Goal: Task Accomplishment & Management: Manage account settings

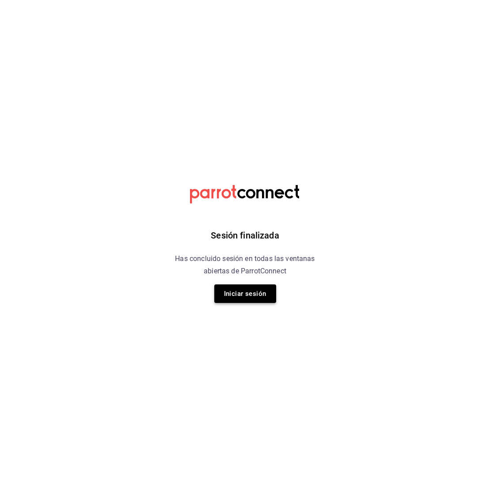
click at [253, 292] on button "Iniciar sesión" at bounding box center [245, 293] width 62 height 19
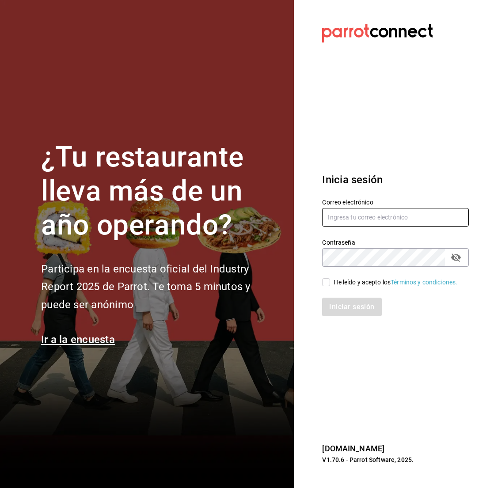
type input "[EMAIL_ADDRESS][DOMAIN_NAME]"
click at [325, 283] on input "He leído y acepto los Términos y condiciones." at bounding box center [326, 282] width 8 height 8
checkbox input "true"
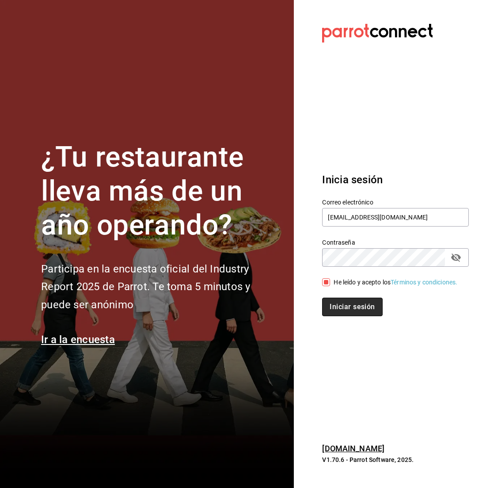
click at [337, 316] on button "Iniciar sesión" at bounding box center [352, 307] width 60 height 19
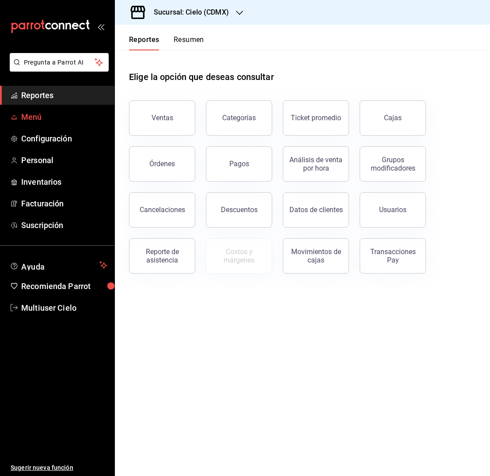
click at [66, 118] on span "Menú" at bounding box center [64, 117] width 86 height 12
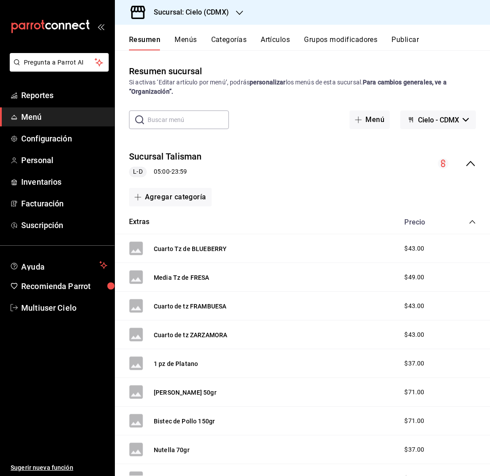
click at [186, 14] on h3 "Sucursal: Cielo (CDMX)" at bounding box center [188, 12] width 82 height 11
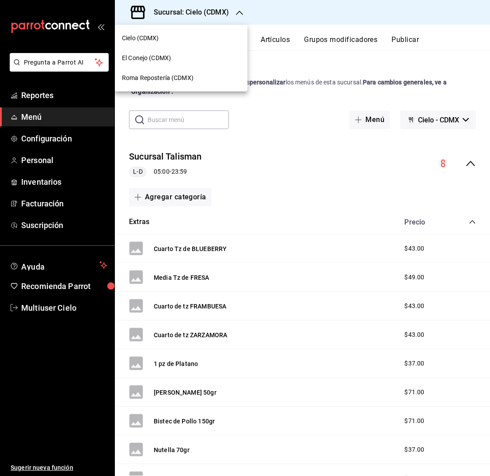
click at [166, 72] on div "Roma Repostería (CDMX)" at bounding box center [181, 78] width 133 height 20
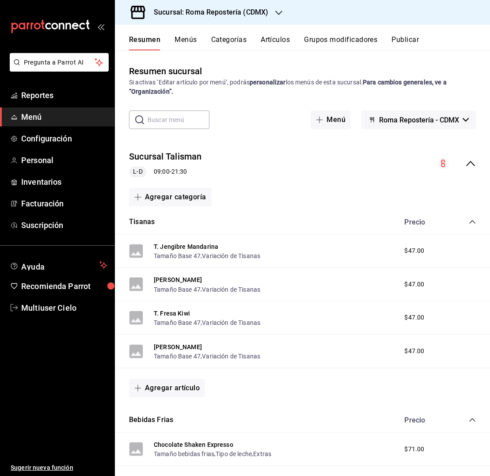
scroll to position [0, 0]
click at [271, 40] on button "Artículos" at bounding box center [275, 42] width 29 height 15
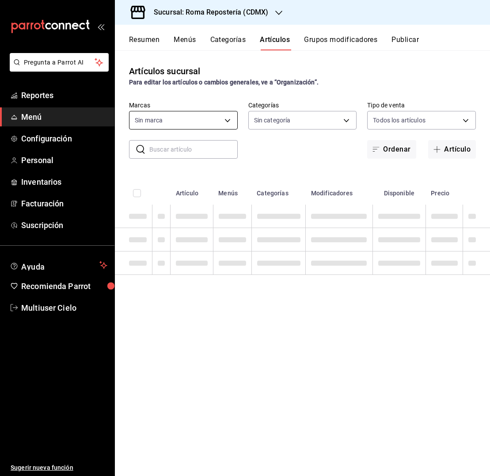
type input "1b4b0aa1-7a3b-43e9-862e-bf199f9d0301"
type input "44d74398-3a95-4a4c-aaec-7957da49b416,c696a74e-b814-43f0-8adb-45b628b97f3a,80810…"
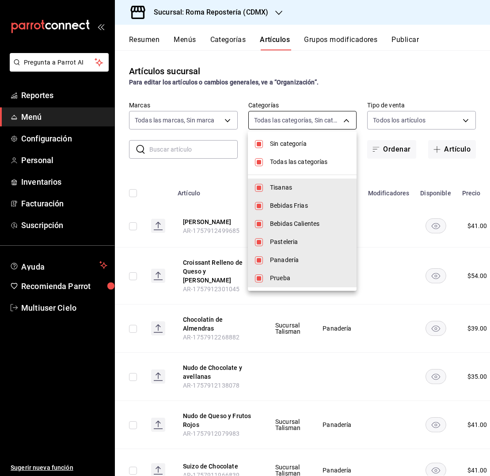
click at [295, 117] on body "Pregunta a Parrot AI Reportes Menú Configuración Personal Inventarios Facturaci…" at bounding box center [245, 238] width 490 height 476
click at [290, 147] on span "Sin categoría" at bounding box center [310, 143] width 80 height 9
checkbox input "false"
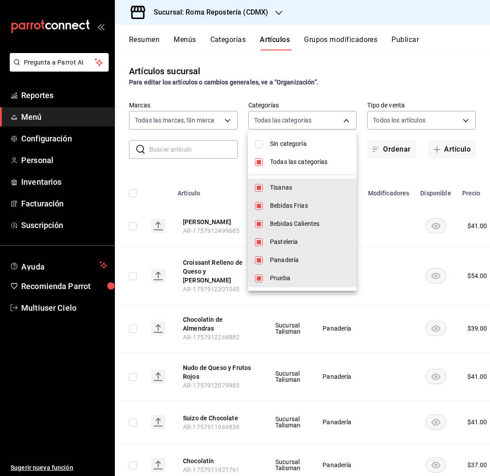
click at [284, 165] on span "Todas las categorías" at bounding box center [310, 161] width 80 height 9
checkbox input "false"
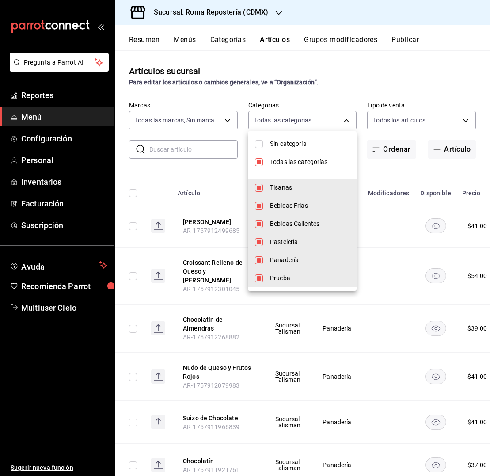
checkbox input "false"
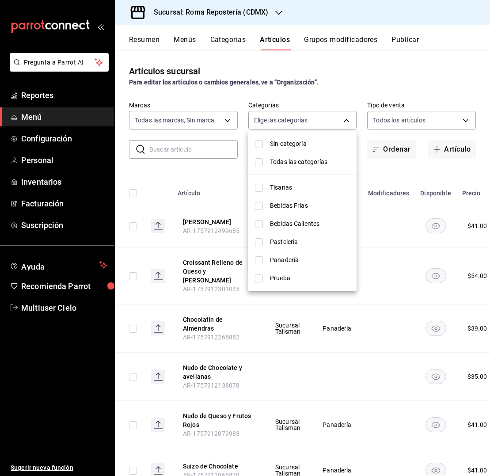
click at [298, 260] on span "Panadería" at bounding box center [310, 259] width 80 height 9
type input "fa2dfd42-e34b-4764-8b1e-b308ab9153ce"
checkbox input "true"
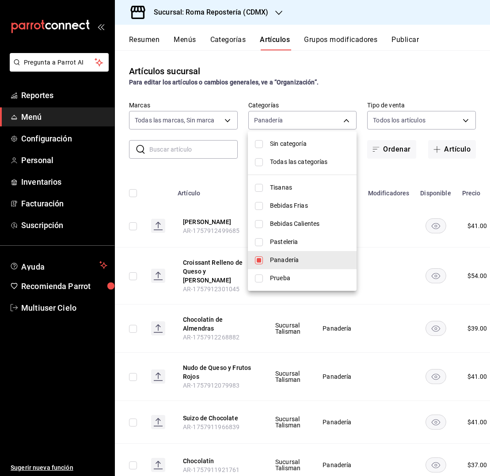
click at [384, 167] on div at bounding box center [245, 238] width 490 height 476
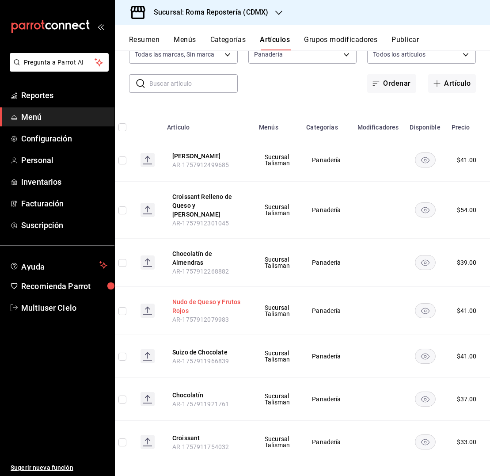
click at [203, 297] on button "Nudo de Queso y Frutos Rojos" at bounding box center [207, 306] width 71 height 18
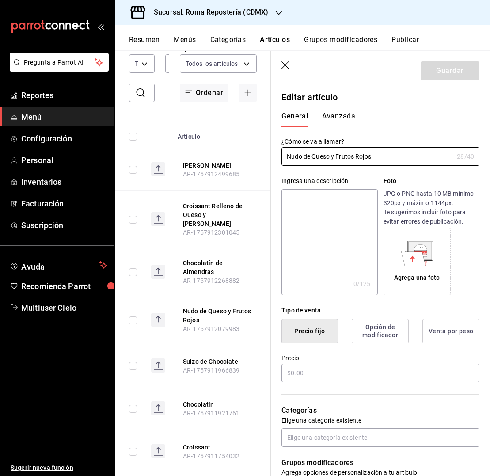
type input "$41.00"
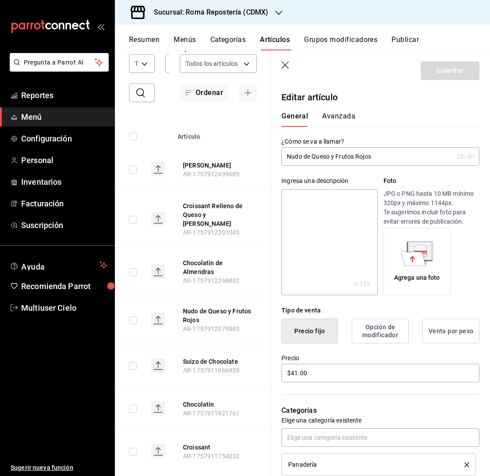
click at [291, 157] on input "Nudo de Queso y Frutos Rojos" at bounding box center [367, 157] width 172 height 18
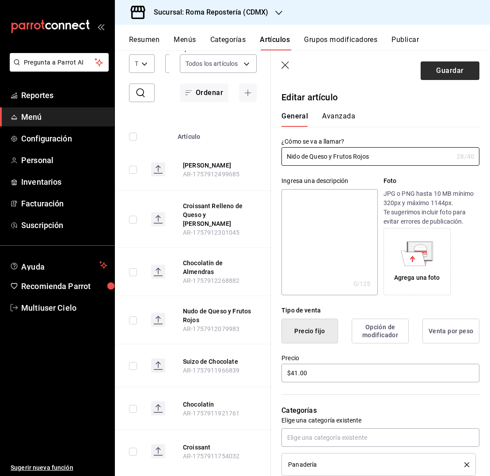
type input "Nido de Queso y Frutos Rojos"
click at [448, 71] on button "Guardar" at bounding box center [450, 70] width 59 height 19
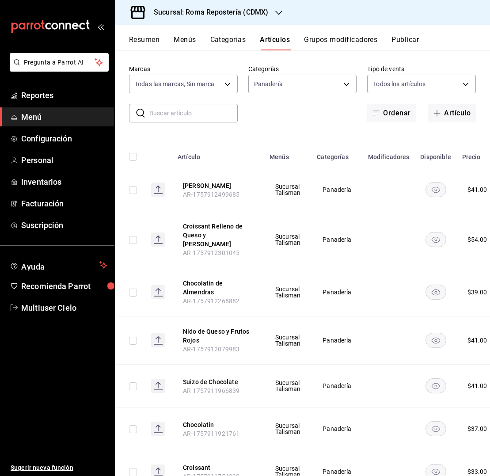
scroll to position [16, 0]
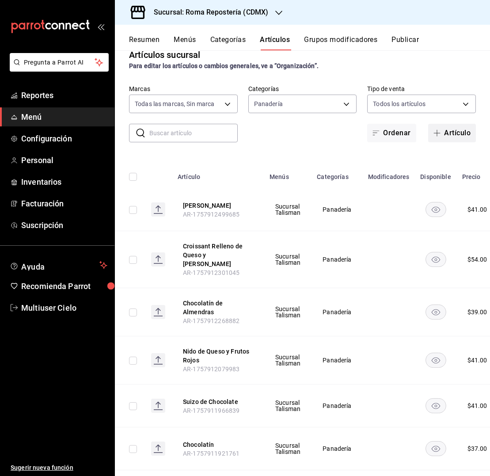
click at [458, 133] on button "Artículo" at bounding box center [452, 133] width 48 height 19
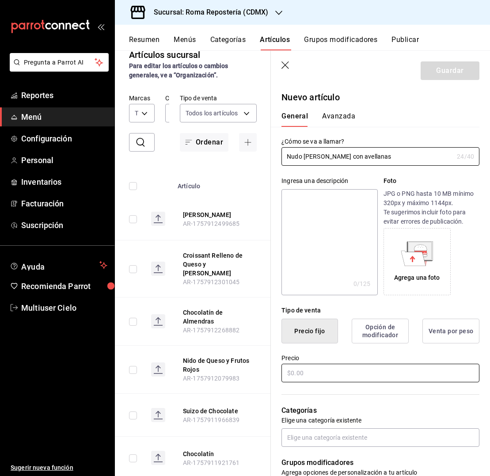
type input "Nudo Babka con avellanas"
click at [334, 377] on input "text" at bounding box center [380, 373] width 198 height 19
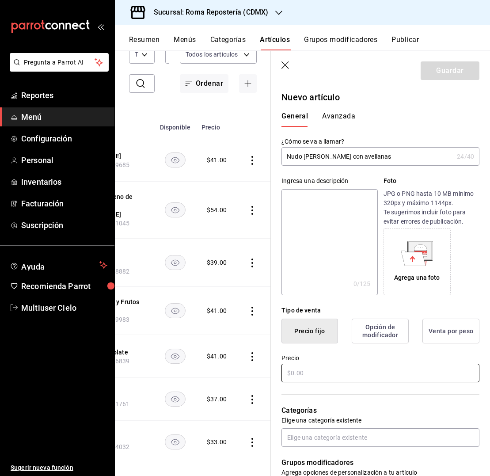
scroll to position [0, 110]
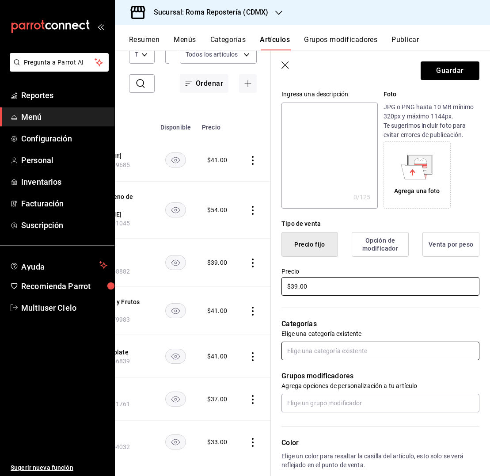
type input "$39.00"
click at [322, 350] on input "text" at bounding box center [380, 350] width 198 height 19
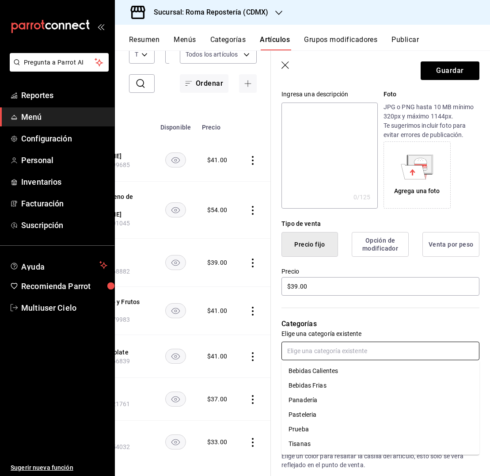
click at [315, 400] on li "Panadería" at bounding box center [380, 400] width 198 height 15
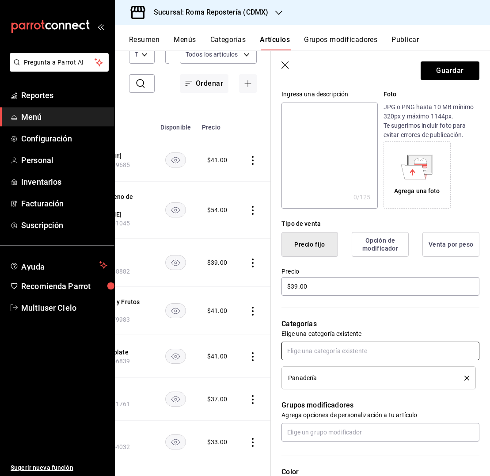
scroll to position [163, 0]
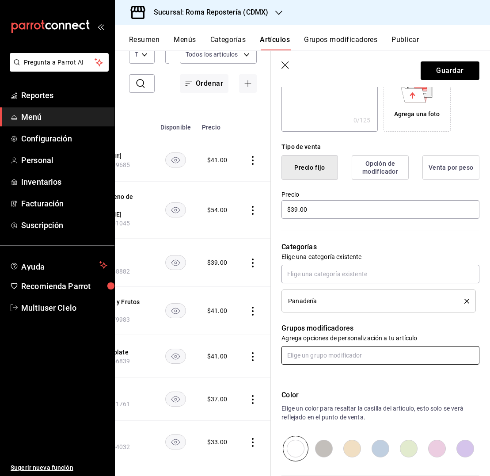
click at [335, 359] on input "text" at bounding box center [380, 355] width 198 height 19
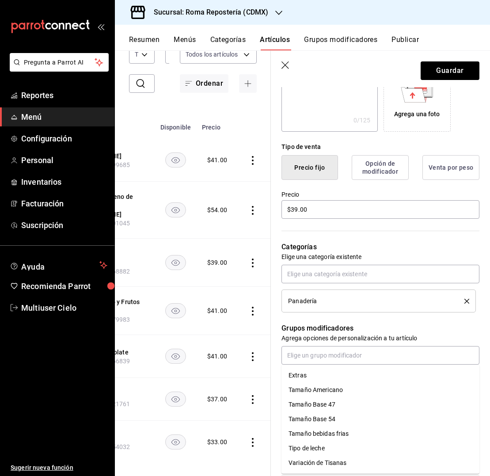
click at [368, 324] on p "Grupos modificadores" at bounding box center [380, 328] width 198 height 11
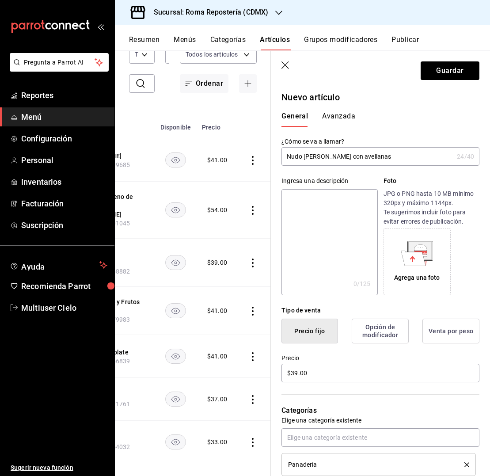
scroll to position [0, 0]
click at [343, 113] on button "Avanzada" at bounding box center [338, 119] width 33 height 15
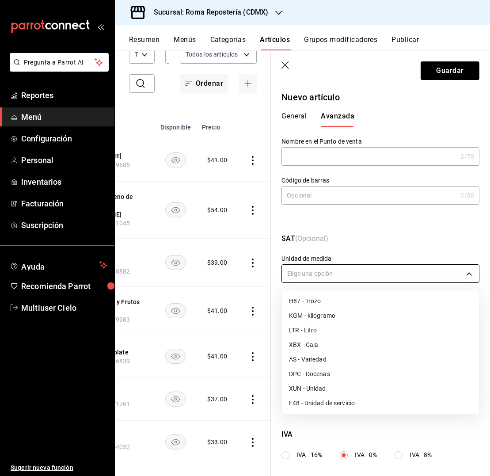
click at [335, 273] on body "Pregunta a Parrot AI Reportes Menú Configuración Personal Inventarios Facturaci…" at bounding box center [245, 238] width 490 height 476
click at [317, 388] on li "XUN - Unidad" at bounding box center [380, 388] width 197 height 15
type input "XUN"
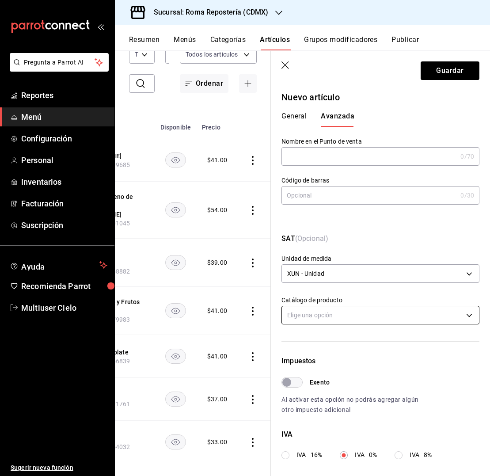
click at [338, 314] on body "Pregunta a Parrot AI Reportes Menú Configuración Personal Inventarios Facturaci…" at bounding box center [245, 238] width 490 height 476
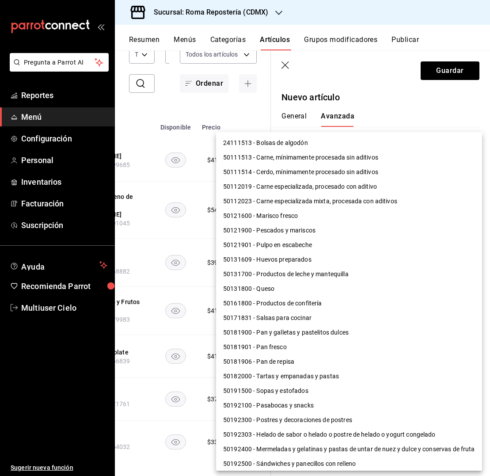
click at [337, 332] on li "50181900 - Pan y galletas y pastelitos dulces" at bounding box center [349, 332] width 266 height 15
type input "50181900"
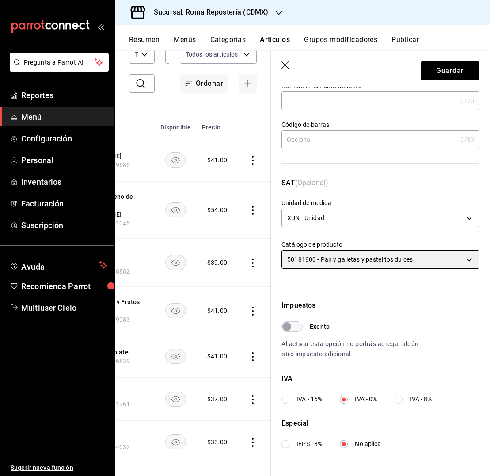
scroll to position [117, 0]
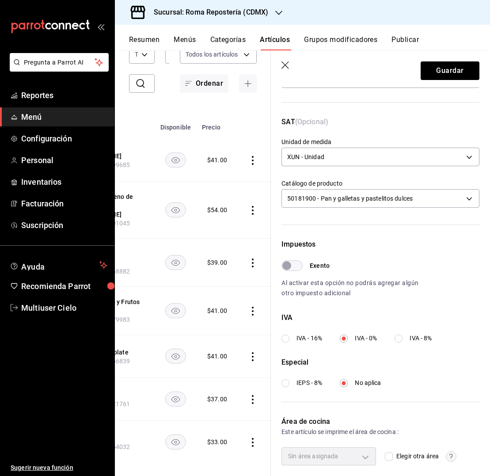
click at [306, 337] on span "IVA - 16%" at bounding box center [309, 337] width 26 height 9
click at [289, 337] on input "IVA - 16%" at bounding box center [285, 338] width 8 height 8
radio input "true"
click at [392, 456] on input "Elegir otra área" at bounding box center [389, 456] width 8 height 8
checkbox input "true"
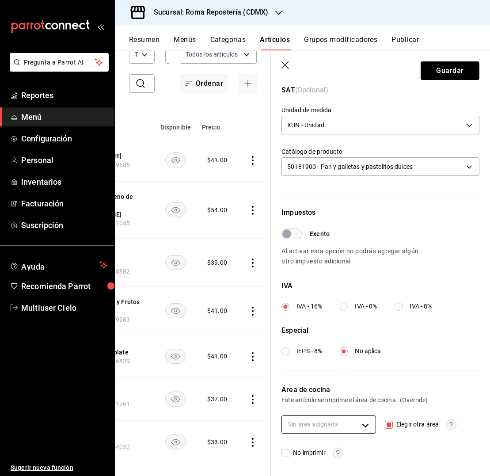
scroll to position [148, 0]
click at [297, 455] on span "No imprimir" at bounding box center [307, 452] width 36 height 9
click at [289, 455] on input "No imprimir" at bounding box center [285, 453] width 8 height 8
checkbox input "true"
click at [398, 424] on span "Elegir otra área" at bounding box center [416, 424] width 46 height 9
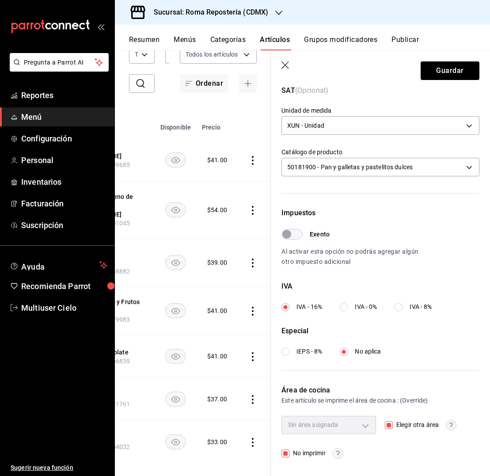
click at [393, 424] on input "Elegir otra área" at bounding box center [389, 425] width 8 height 8
checkbox input "false"
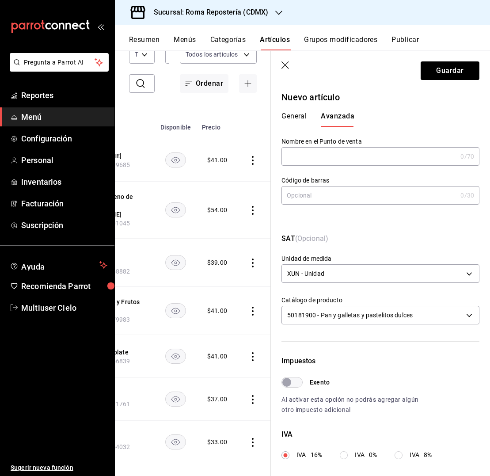
scroll to position [0, 0]
click at [287, 109] on div "General Avanzada" at bounding box center [375, 115] width 208 height 23
click at [293, 116] on button "General" at bounding box center [293, 119] width 25 height 15
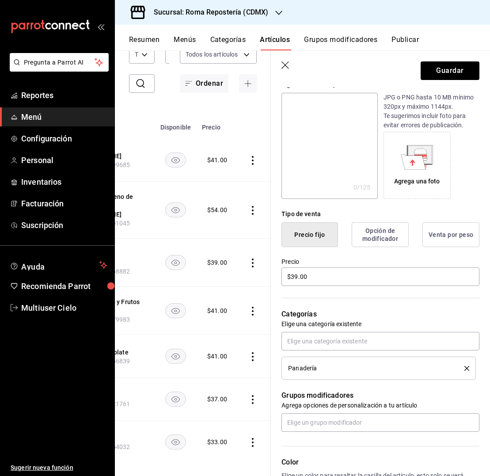
scroll to position [122, 0]
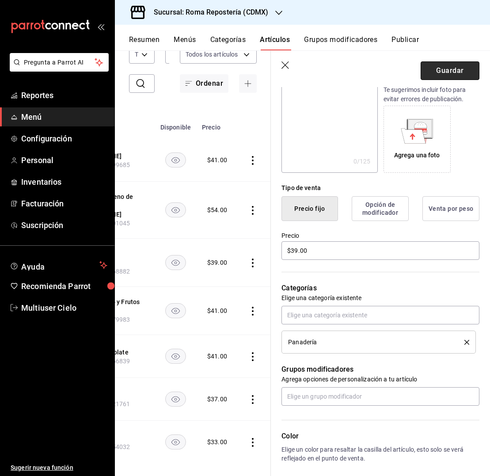
click at [436, 68] on button "Guardar" at bounding box center [450, 70] width 59 height 19
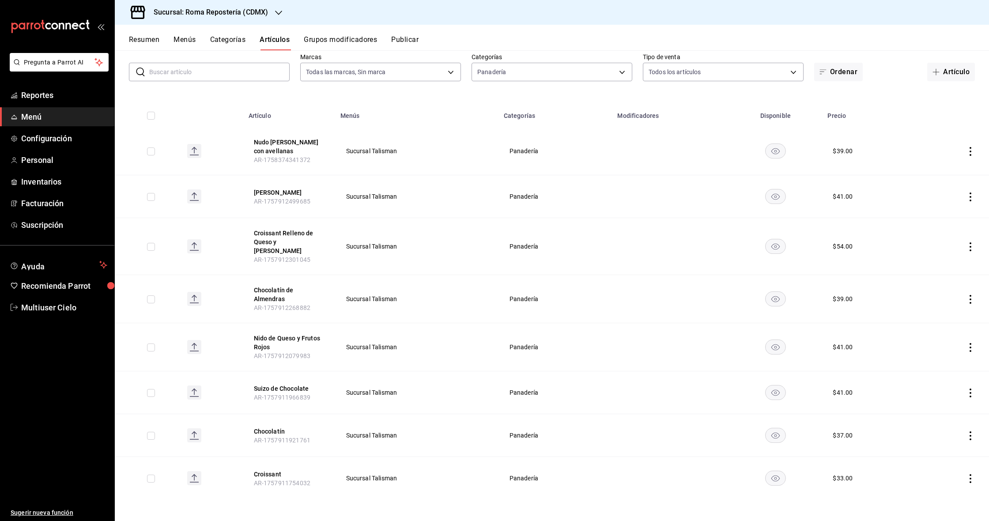
scroll to position [39, 0]
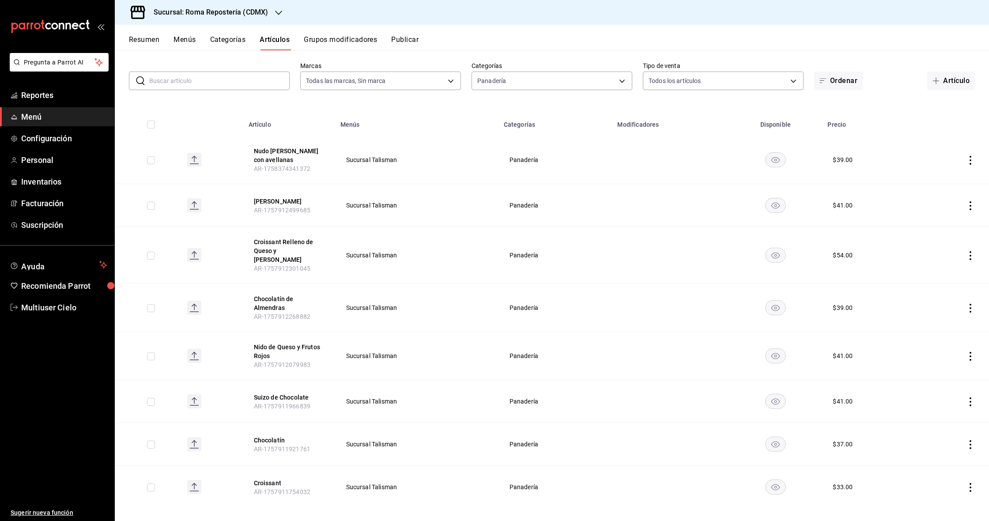
click at [397, 38] on button "Publicar" at bounding box center [404, 42] width 27 height 15
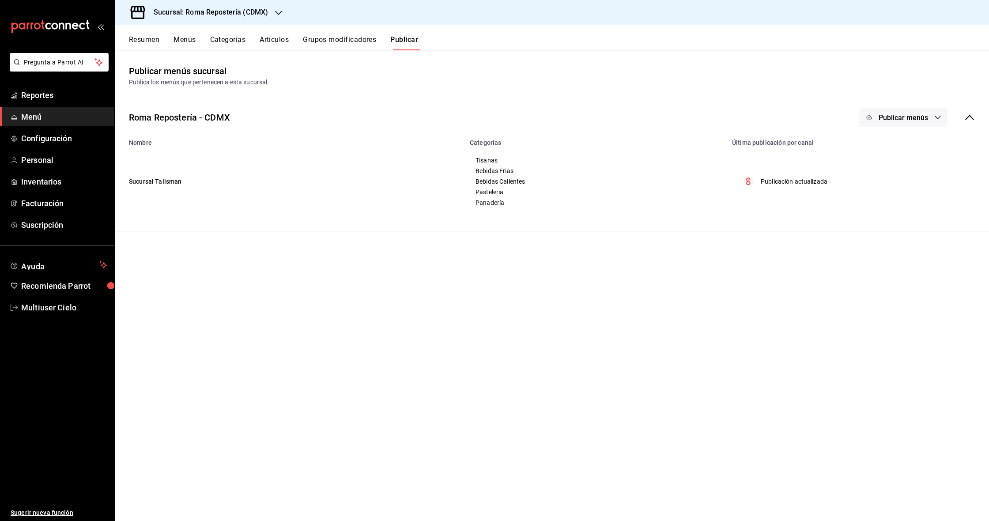
click at [343, 39] on button "Grupos modificadores" at bounding box center [339, 42] width 73 height 15
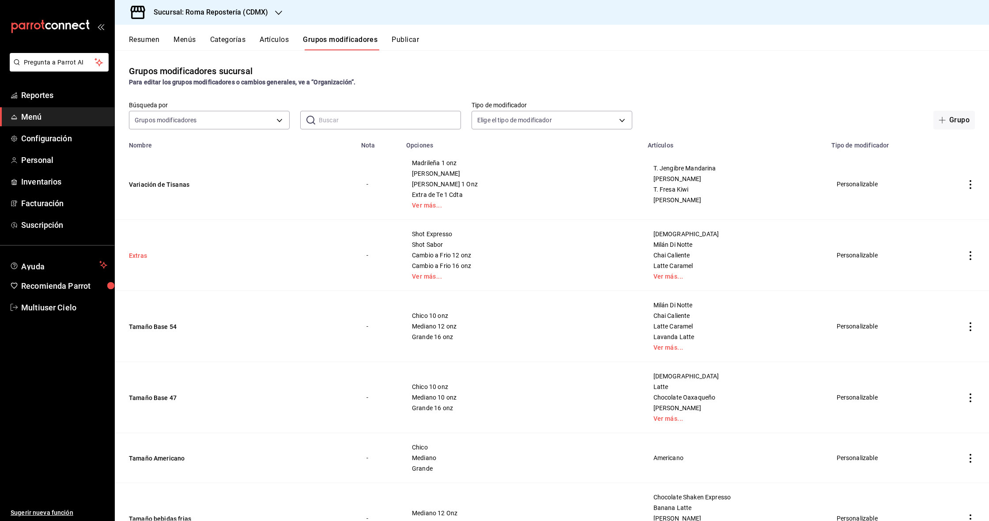
click at [199, 257] on button "Extras" at bounding box center [182, 255] width 106 height 9
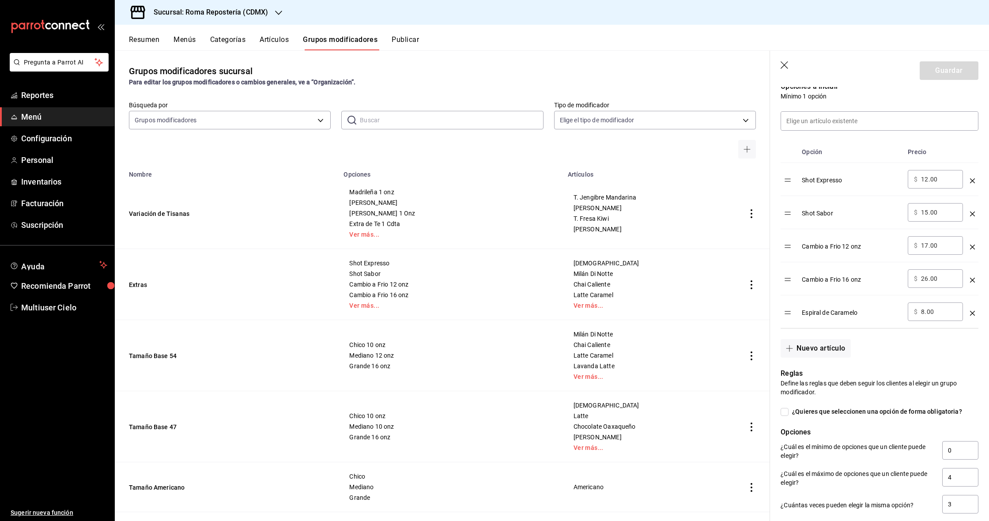
scroll to position [211, 0]
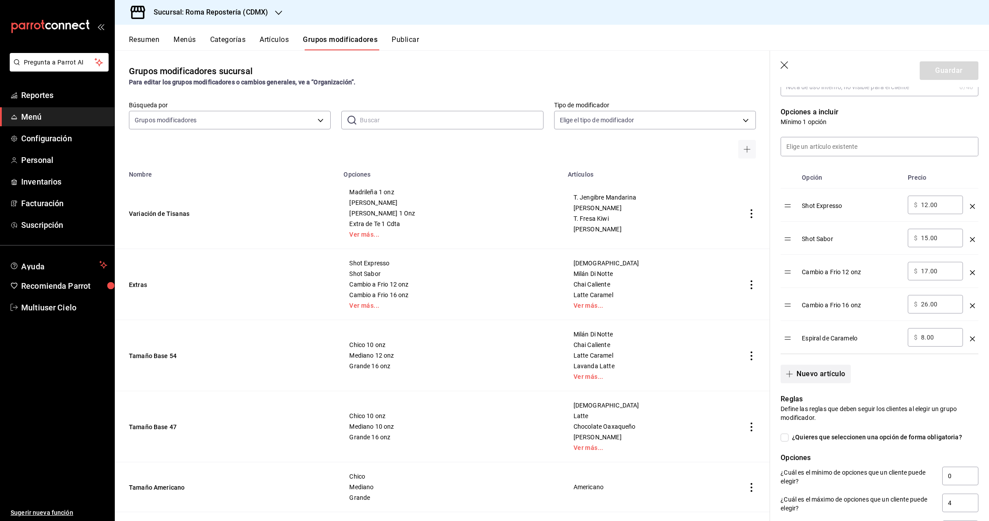
click at [489, 378] on button "Nuevo artículo" at bounding box center [816, 374] width 70 height 19
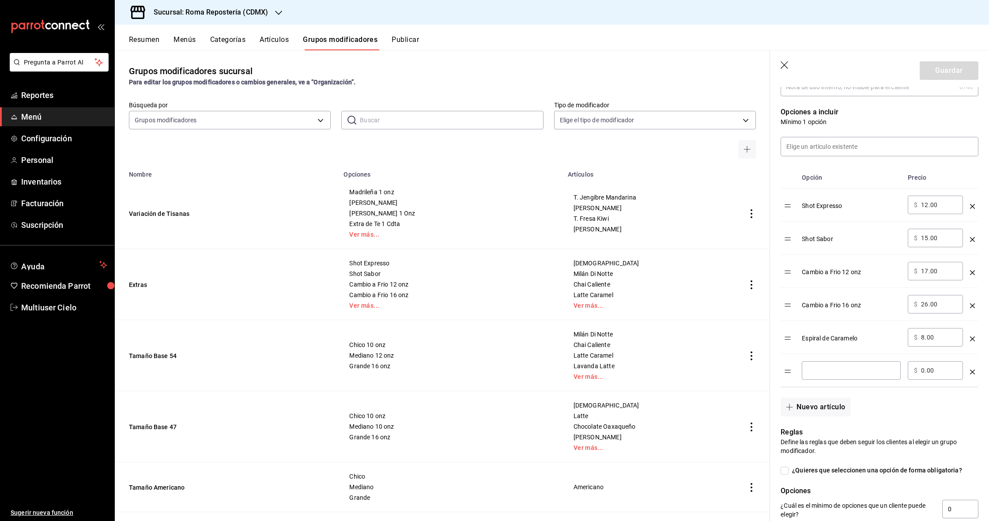
scroll to position [212, 0]
click at [489, 367] on input "optionsTable" at bounding box center [851, 369] width 87 height 9
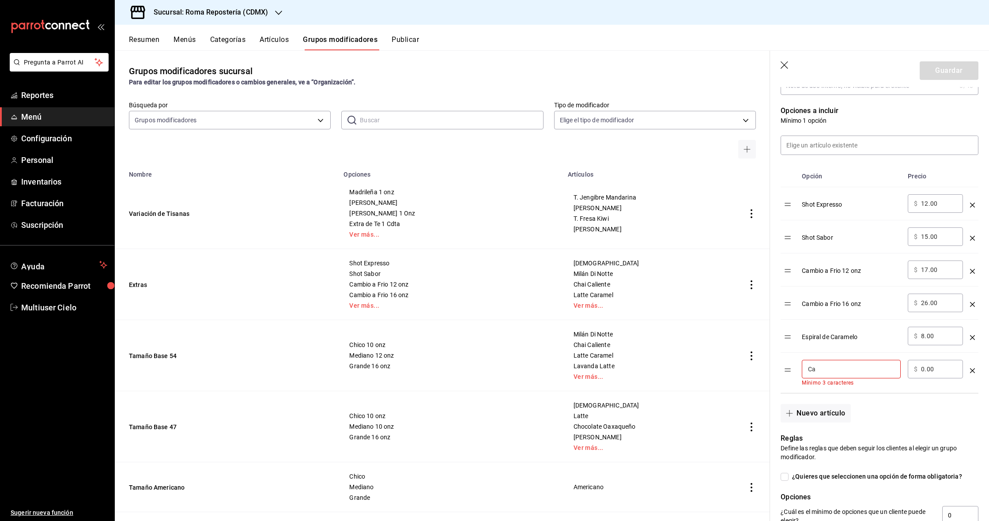
type input "C"
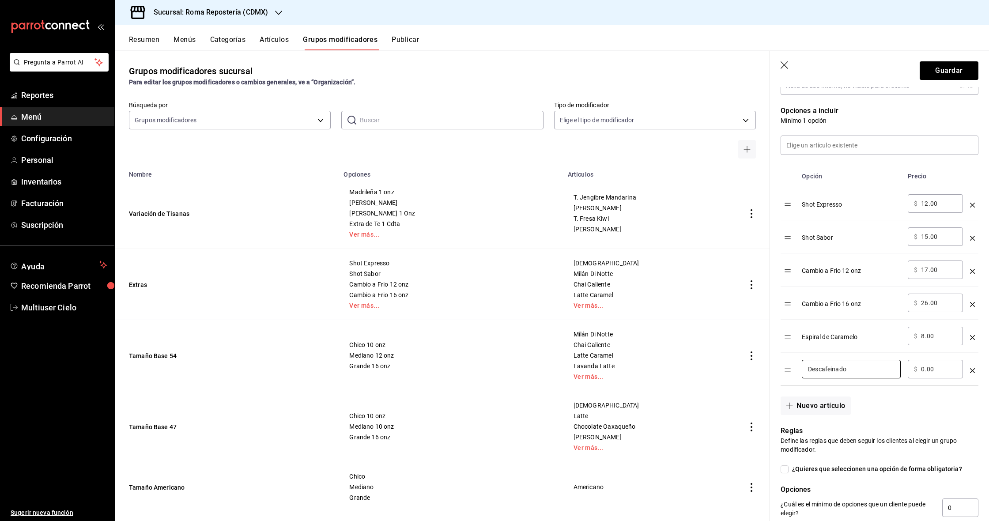
scroll to position [0, 0]
type input "Descafeinado"
click at [489, 371] on input "0.00" at bounding box center [939, 369] width 36 height 9
type input "4.00"
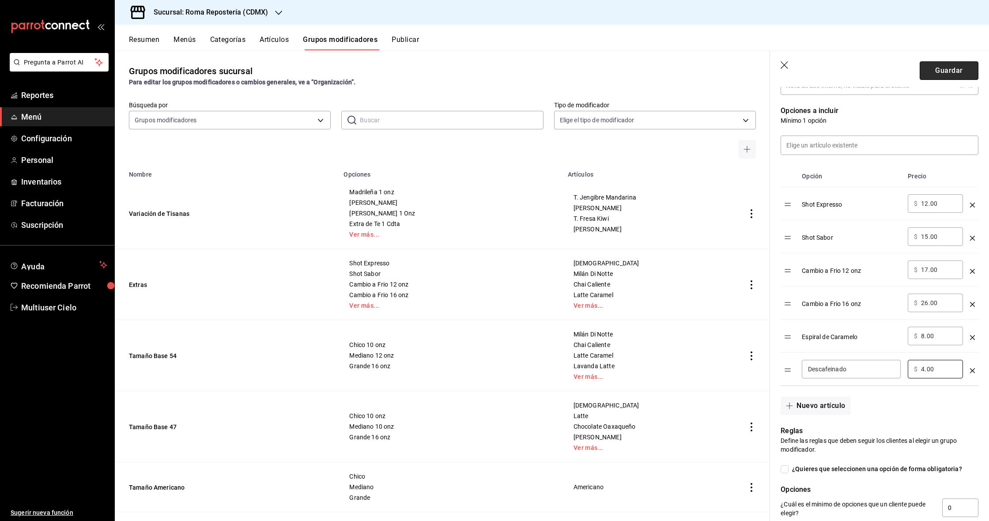
click at [489, 73] on button "Guardar" at bounding box center [949, 70] width 59 height 19
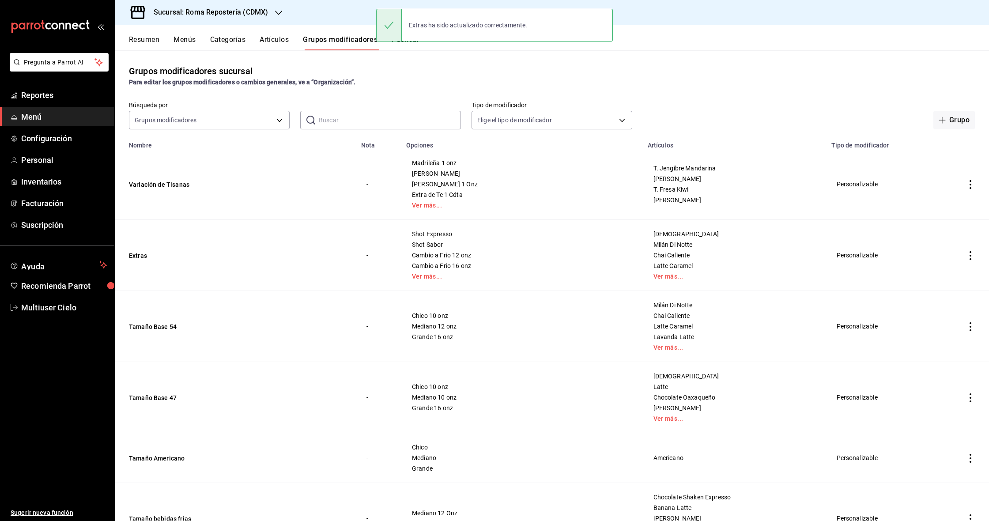
click at [409, 49] on button "Publicar" at bounding box center [405, 42] width 27 height 15
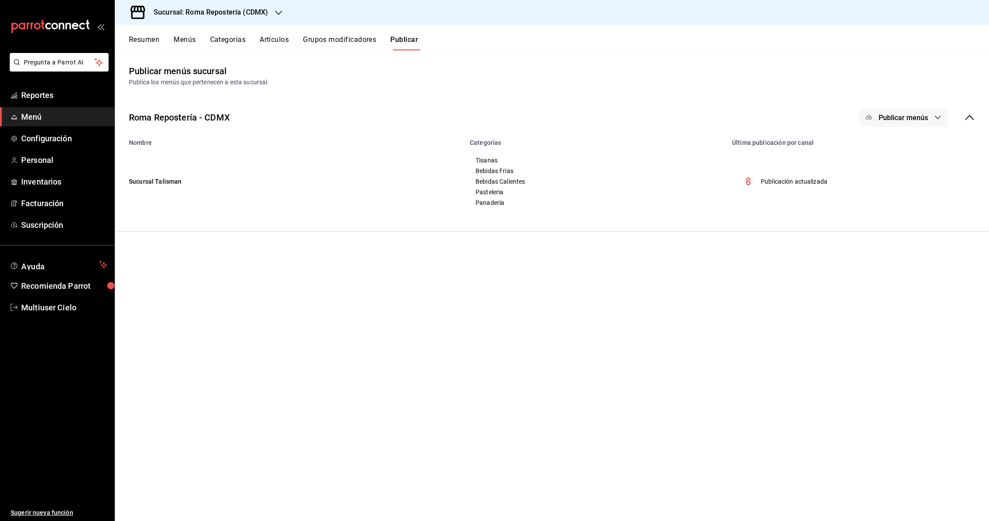
click at [489, 121] on span "Publicar menús" at bounding box center [903, 118] width 49 height 8
click at [489, 152] on div at bounding box center [883, 146] width 25 height 14
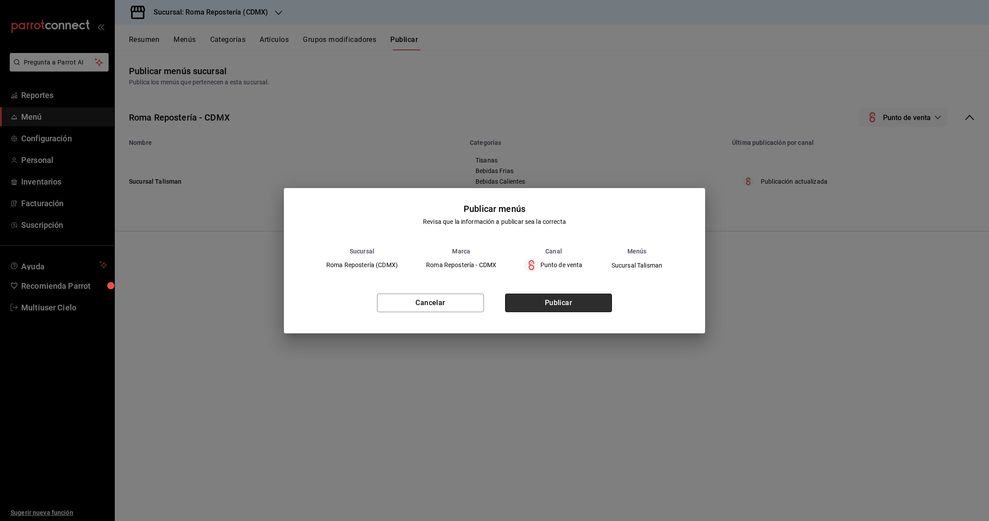
click at [489, 307] on button "Publicar" at bounding box center [558, 303] width 107 height 19
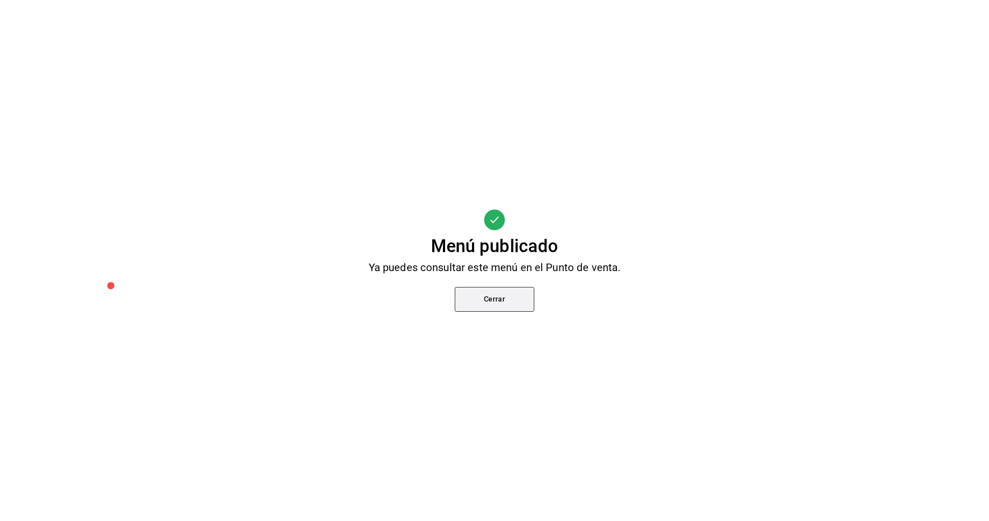
click at [489, 299] on button "Cerrar" at bounding box center [495, 299] width 80 height 25
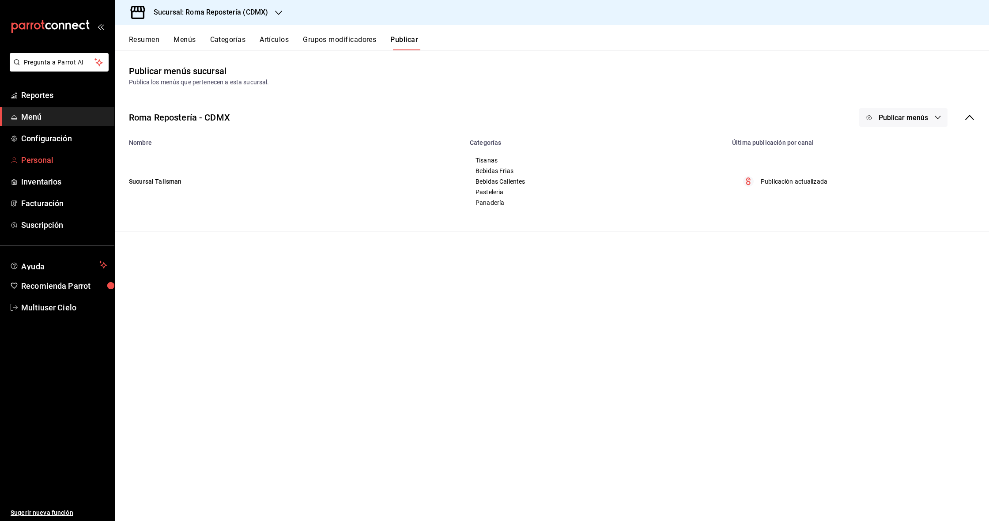
click at [46, 163] on span "Personal" at bounding box center [64, 160] width 86 height 12
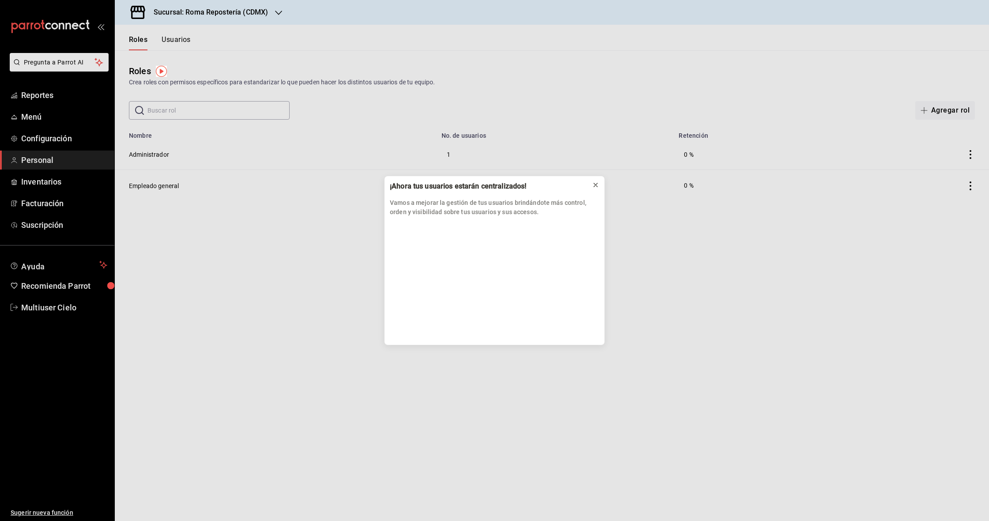
click at [489, 186] on icon at bounding box center [596, 185] width 4 height 4
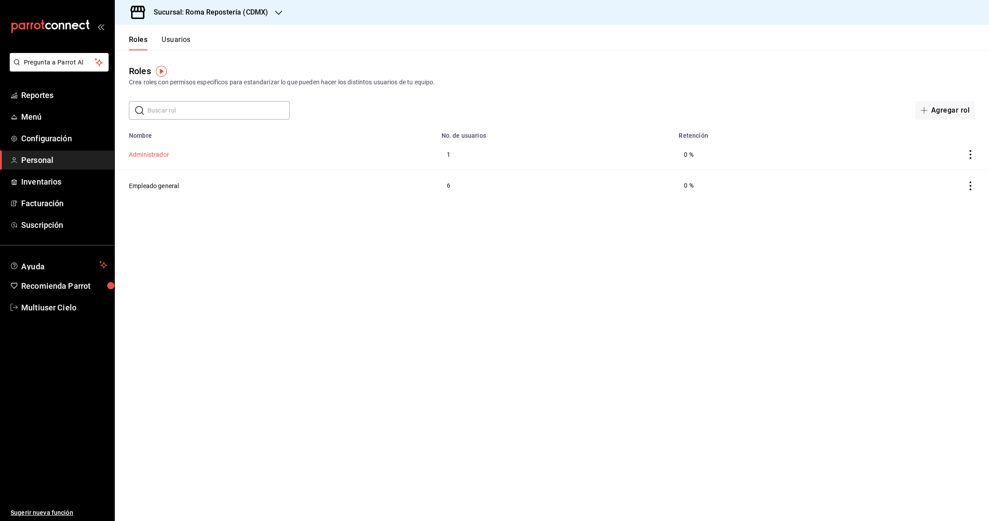
click at [151, 155] on button "Administrador" at bounding box center [149, 154] width 40 height 9
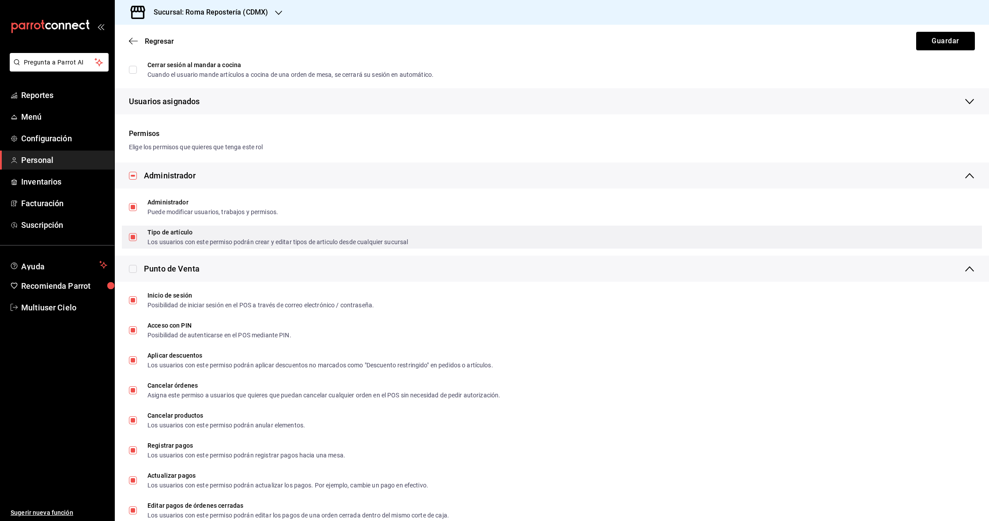
scroll to position [135, 0]
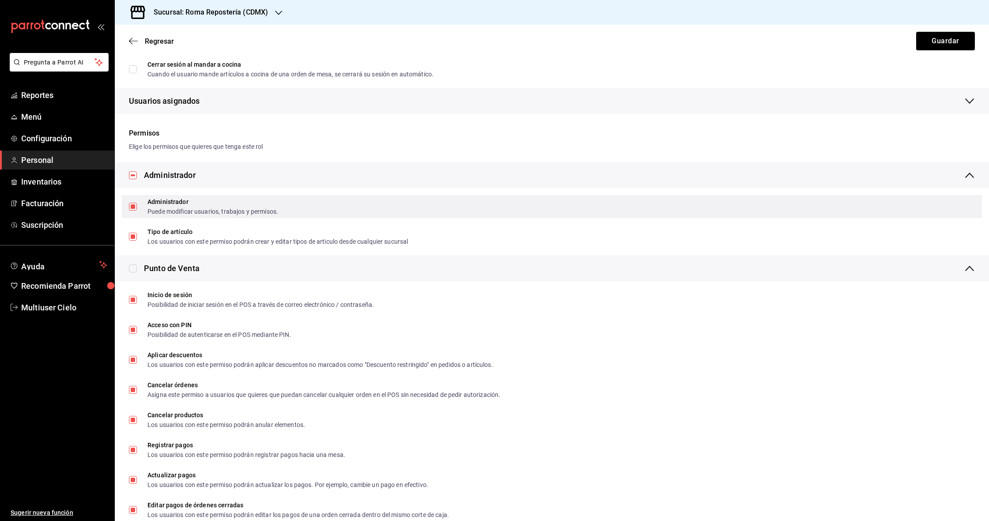
click at [216, 216] on div "Administrador Puede modificar usuarios, trabajos y permisos." at bounding box center [552, 206] width 860 height 23
checkbox input "false"
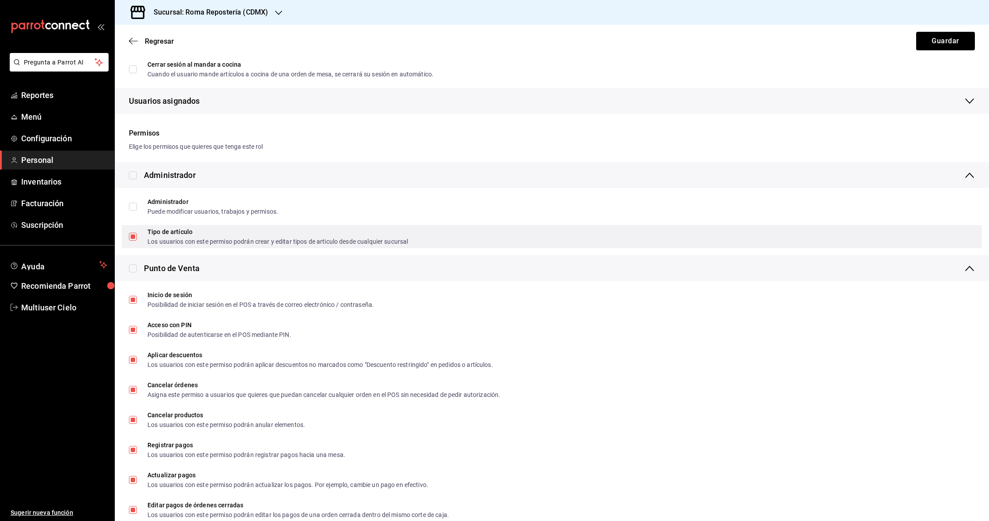
click at [210, 244] on div "Los usuarios con este permiso podrán crear y editar tipos de articulo desde cua…" at bounding box center [278, 242] width 261 height 6
click at [137, 241] on input "Tipo de artículo Los usuarios con este permiso podrán crear y editar tipos de a…" at bounding box center [133, 237] width 8 height 8
click at [178, 244] on div "Los usuarios con este permiso podrán crear y editar tipos de articulo desde cua…" at bounding box center [278, 242] width 261 height 6
click at [137, 241] on input "Tipo de artículo Los usuarios con este permiso podrán crear y editar tipos de a…" at bounding box center [133, 237] width 8 height 8
click at [134, 237] on input "Tipo de artículo Los usuarios con este permiso podrán crear y editar tipos de a…" at bounding box center [133, 237] width 8 height 8
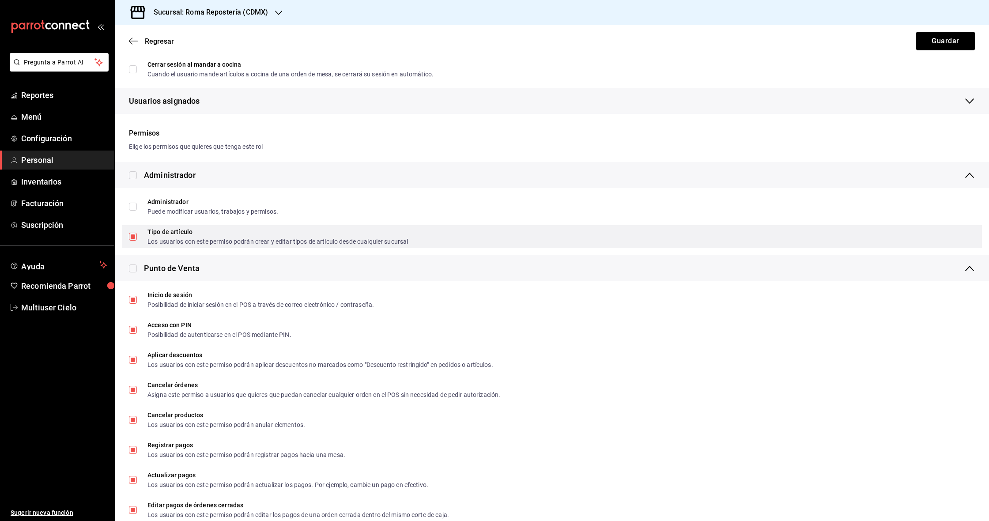
checkbox input "false"
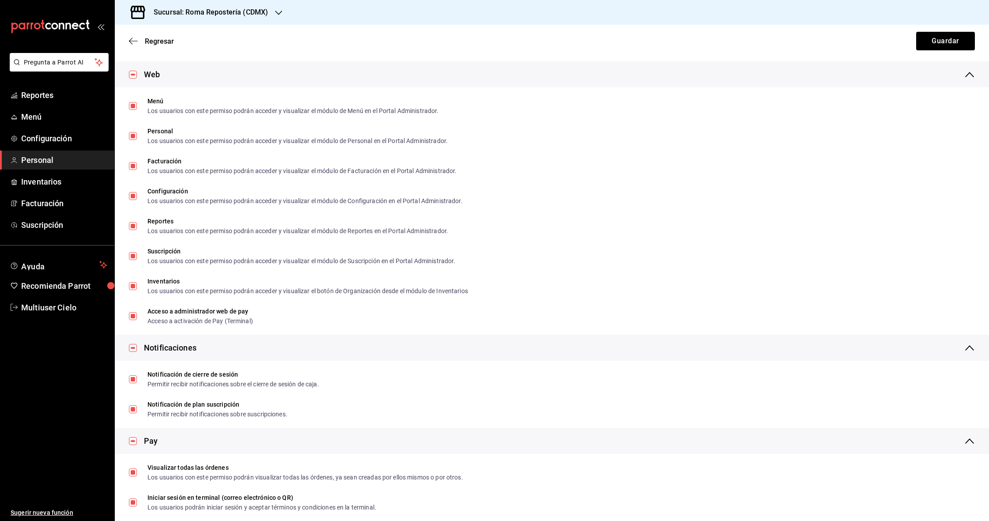
scroll to position [1388, 0]
click at [127, 74] on div "Web" at bounding box center [552, 73] width 875 height 26
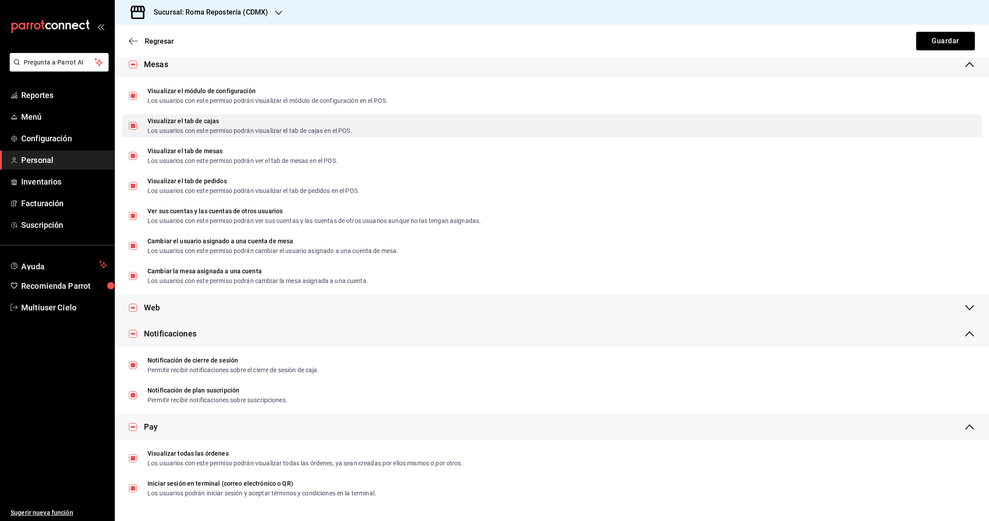
scroll to position [1153, 0]
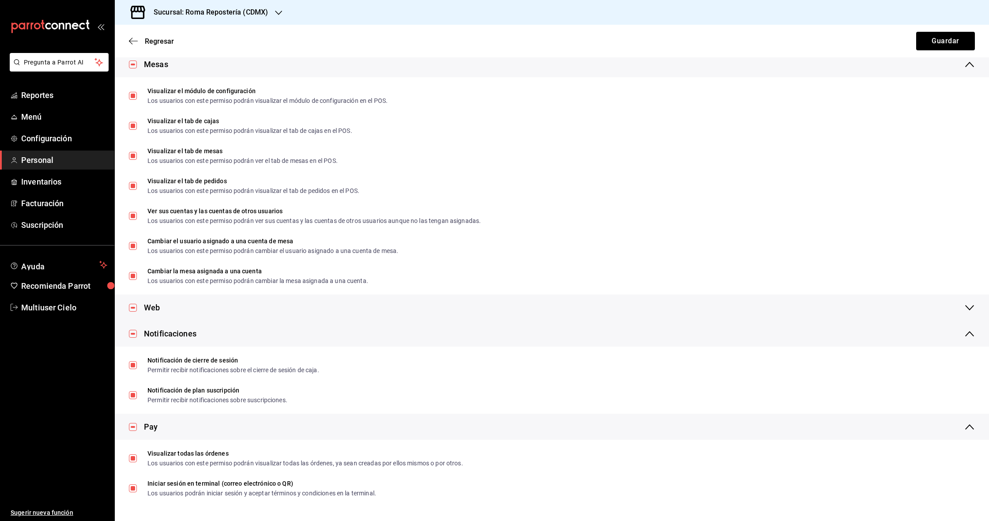
click at [133, 309] on input "checkbox" at bounding box center [133, 308] width 8 height 8
checkbox input "false"
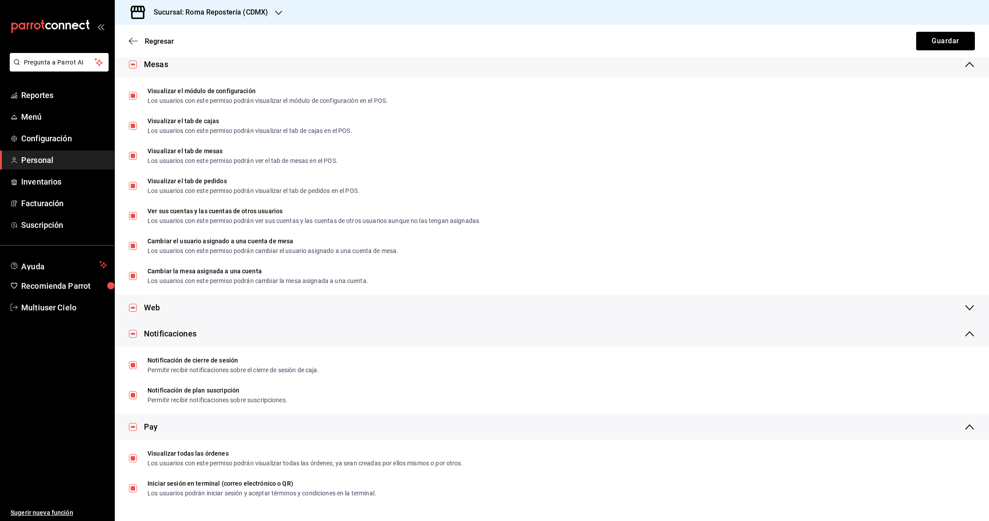
checkbox input "false"
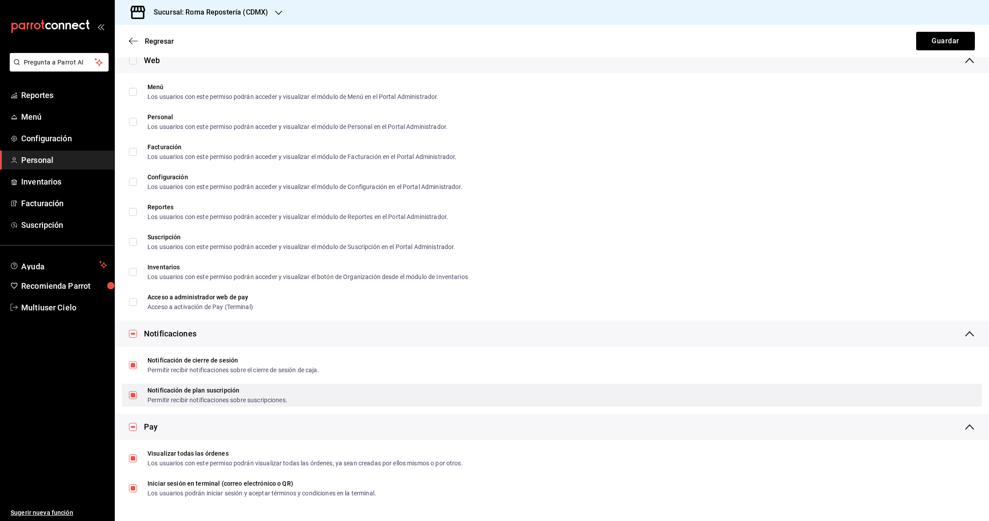
scroll to position [1400, 0]
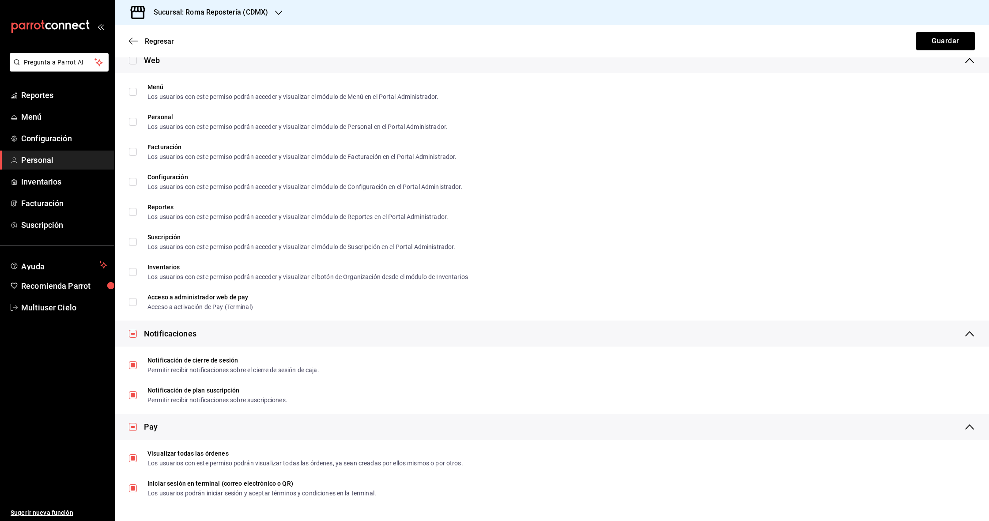
click at [132, 336] on input "checkbox" at bounding box center [133, 334] width 8 height 8
checkbox input "false"
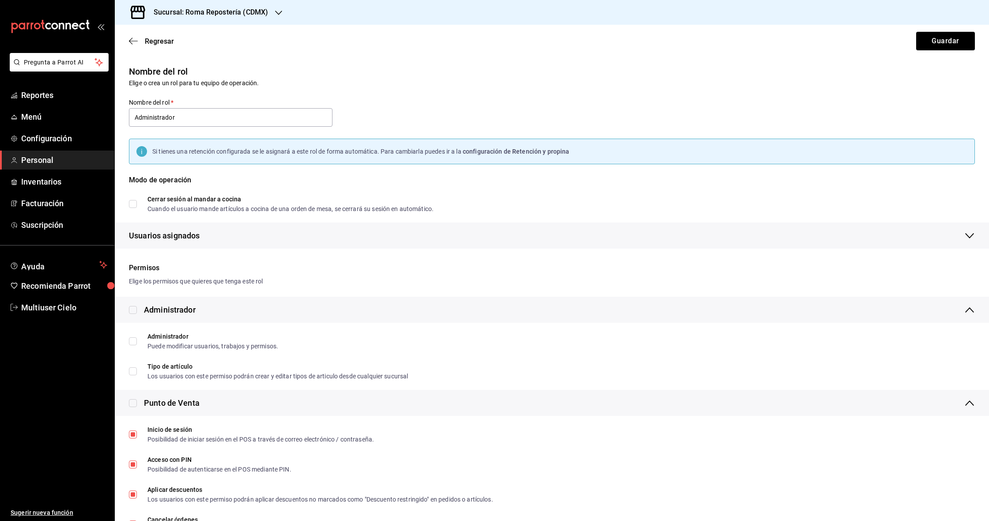
scroll to position [0, 0]
click at [232, 124] on input "Administrador" at bounding box center [231, 117] width 204 height 19
type input "Cajero"
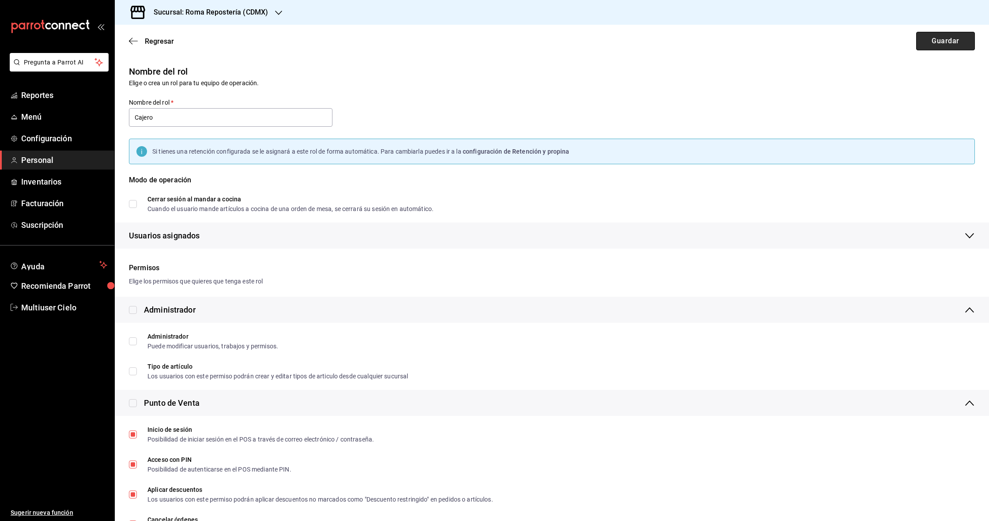
click at [489, 41] on button "Guardar" at bounding box center [946, 41] width 59 height 19
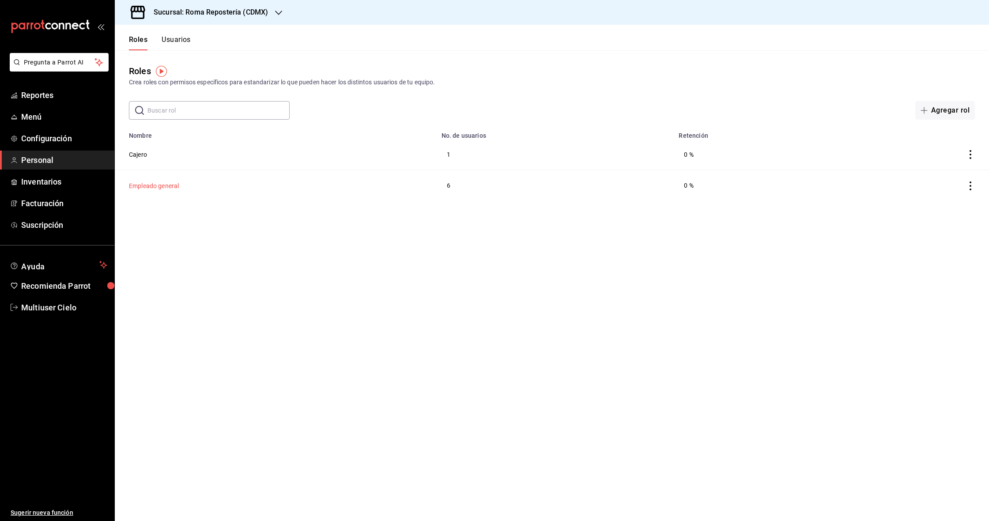
click at [165, 185] on button "Empleado general" at bounding box center [154, 186] width 50 height 9
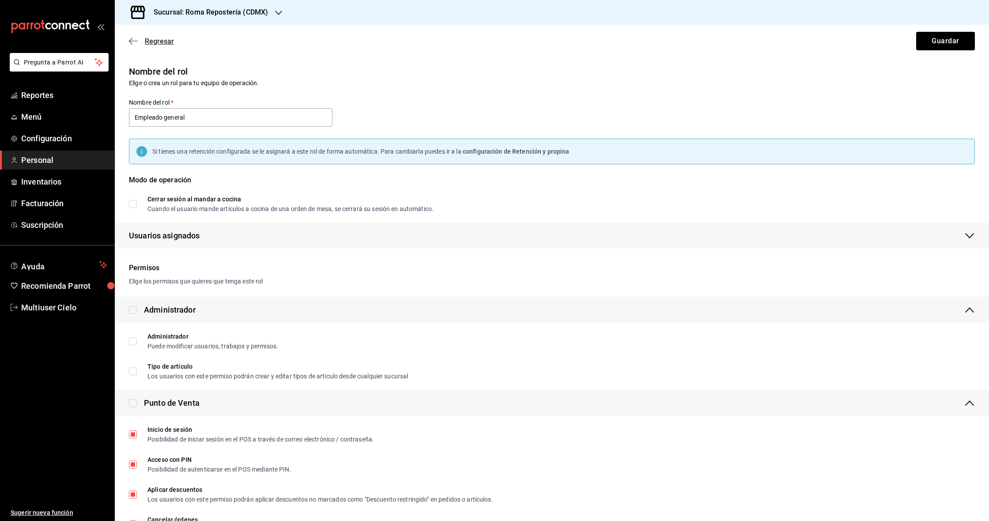
click at [136, 41] on icon "button" at bounding box center [133, 41] width 9 height 0
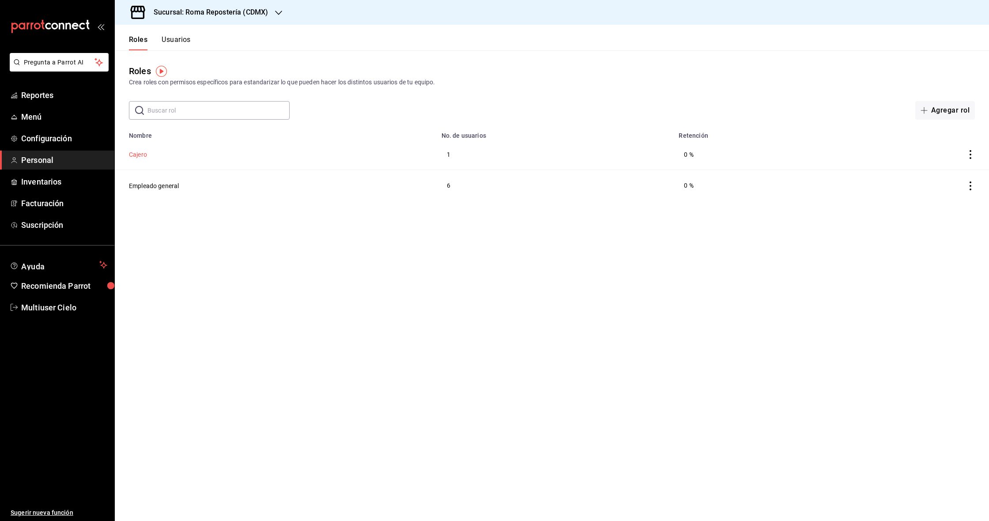
click at [133, 153] on button "Cajero" at bounding box center [138, 154] width 18 height 9
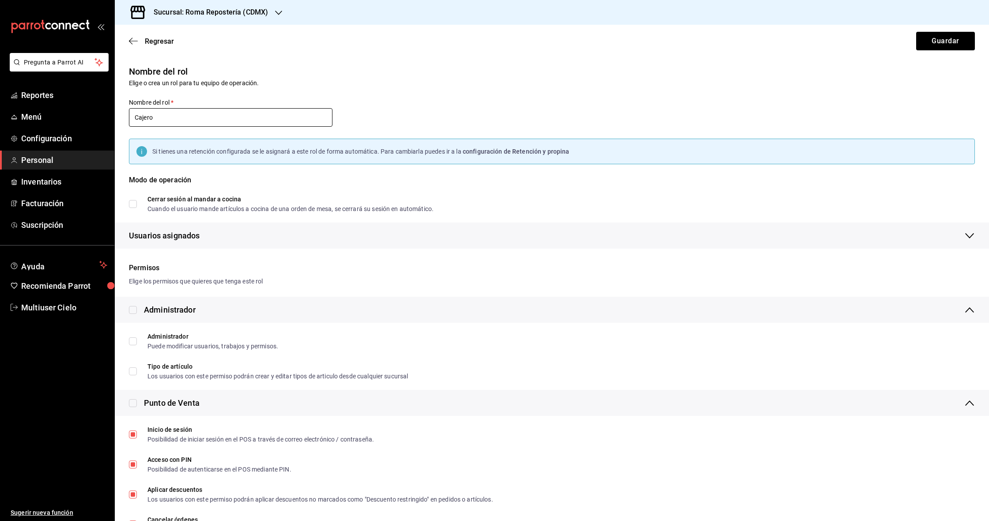
click at [227, 118] on input "Cajero" at bounding box center [231, 117] width 204 height 19
type input "Administrador"
click at [136, 311] on input "checkbox" at bounding box center [133, 310] width 8 height 8
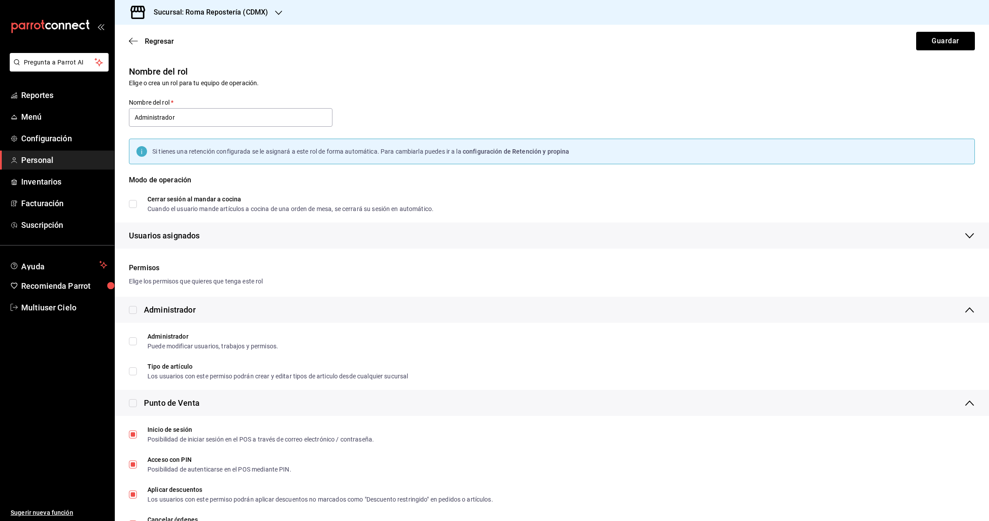
checkbox input "true"
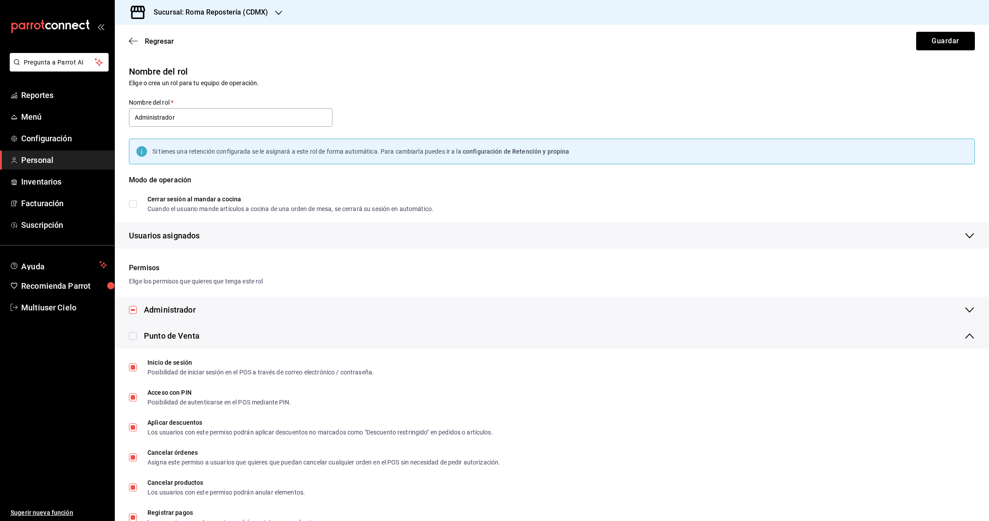
click at [133, 310] on input "checkbox" at bounding box center [133, 310] width 8 height 8
checkbox input "false"
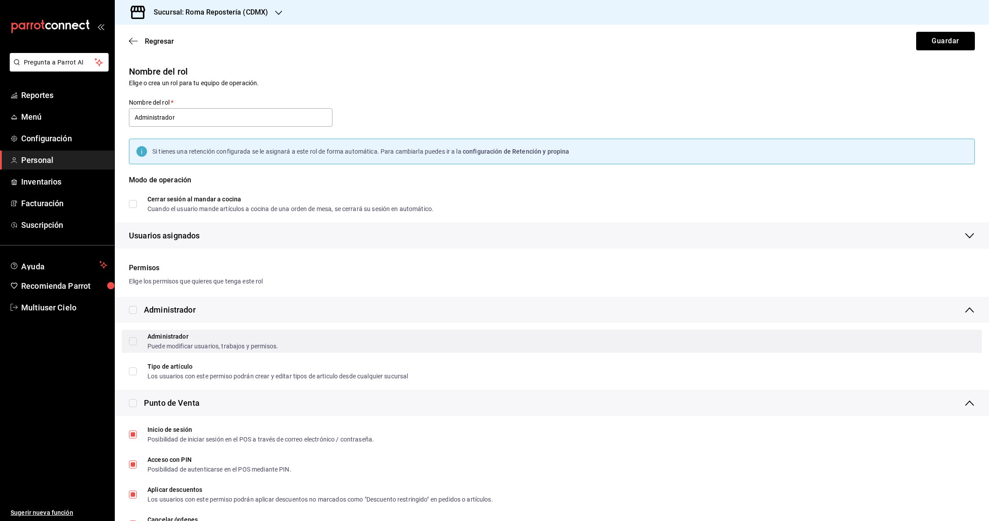
click at [133, 343] on input "Administrador Puede modificar usuarios, trabajos y permisos." at bounding box center [133, 341] width 8 height 8
checkbox input "true"
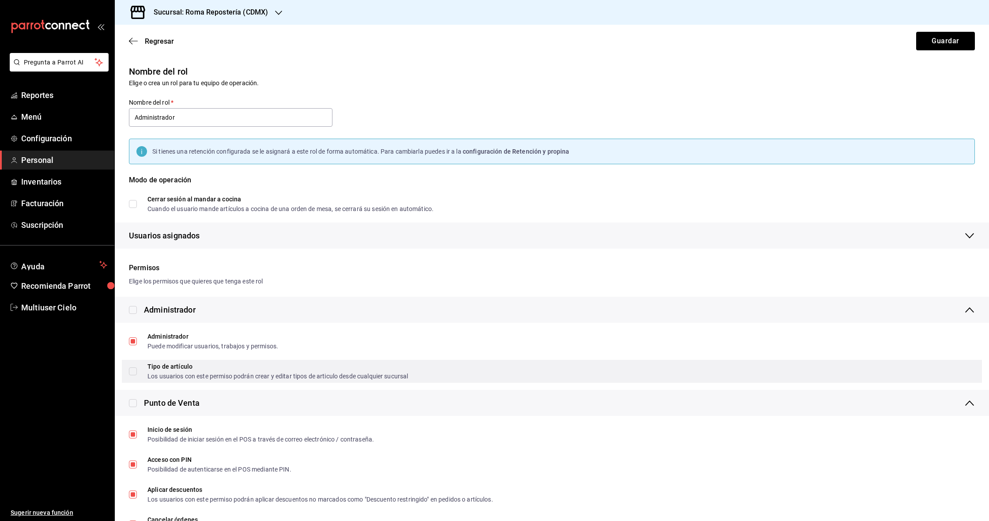
click at [134, 374] on input "Tipo de artículo Los usuarios con este permiso podrán crear y editar tipos de a…" at bounding box center [133, 372] width 8 height 8
checkbox input "true"
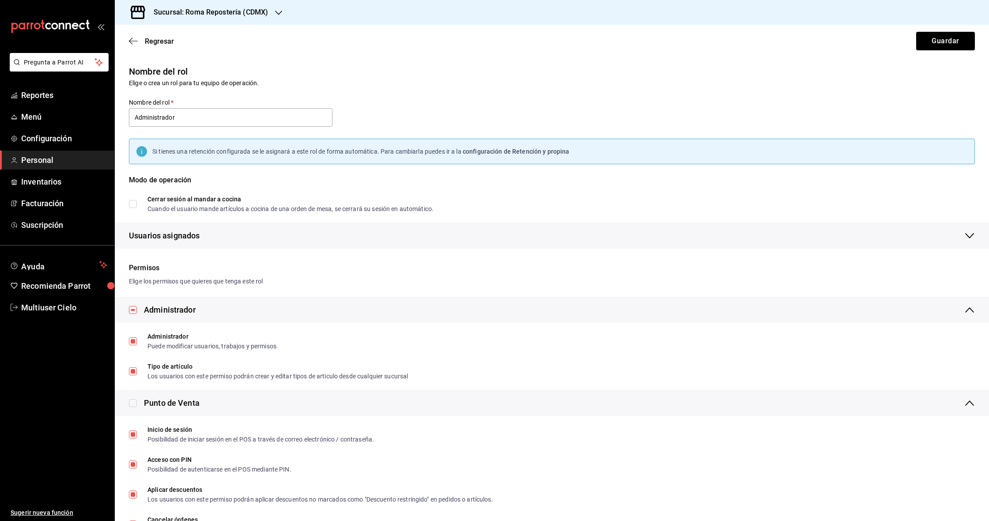
click at [132, 406] on input "checkbox" at bounding box center [133, 403] width 8 height 8
checkbox input "true"
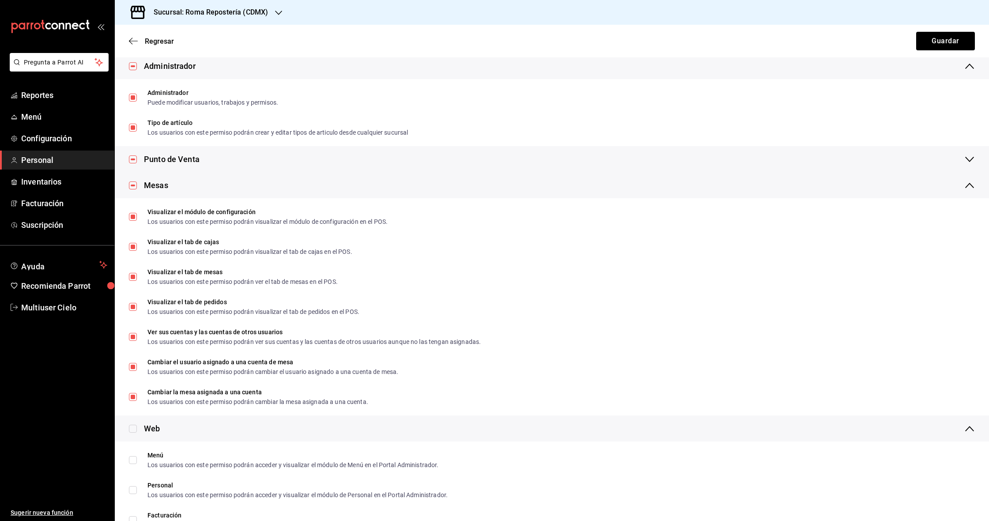
scroll to position [244, 0]
click at [133, 431] on input "checkbox" at bounding box center [133, 428] width 8 height 8
checkbox input "true"
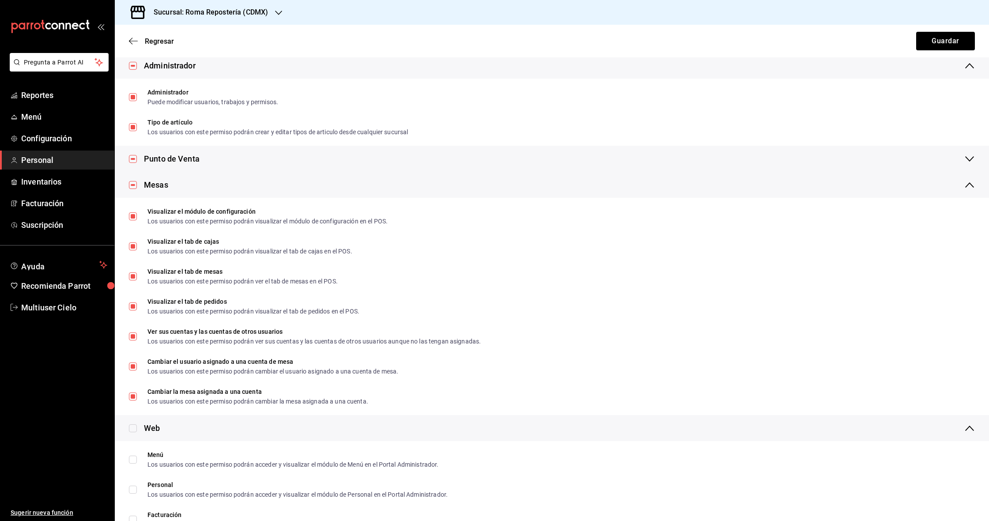
checkbox input "true"
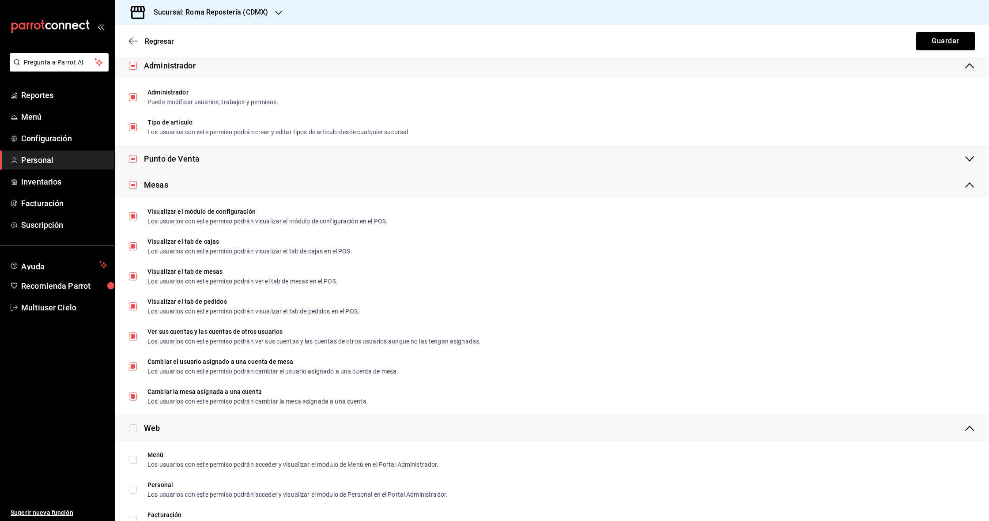
checkbox input "true"
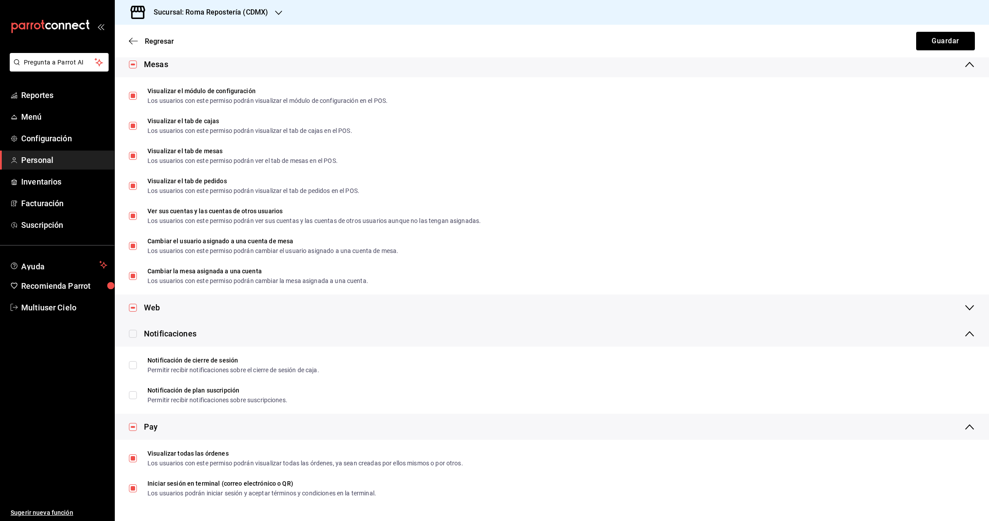
click at [136, 334] on input "checkbox" at bounding box center [133, 334] width 8 height 8
checkbox input "true"
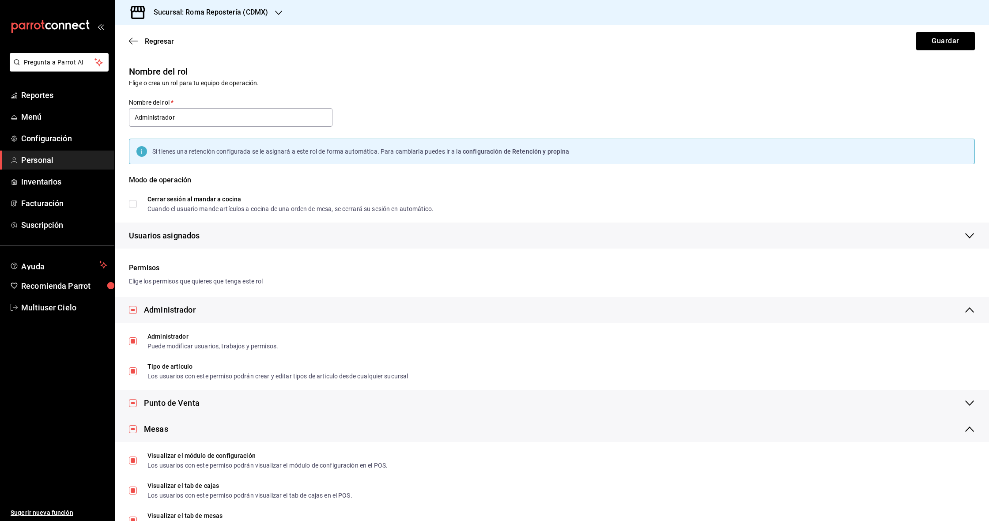
scroll to position [0, 0]
click at [489, 45] on button "Guardar" at bounding box center [946, 41] width 59 height 19
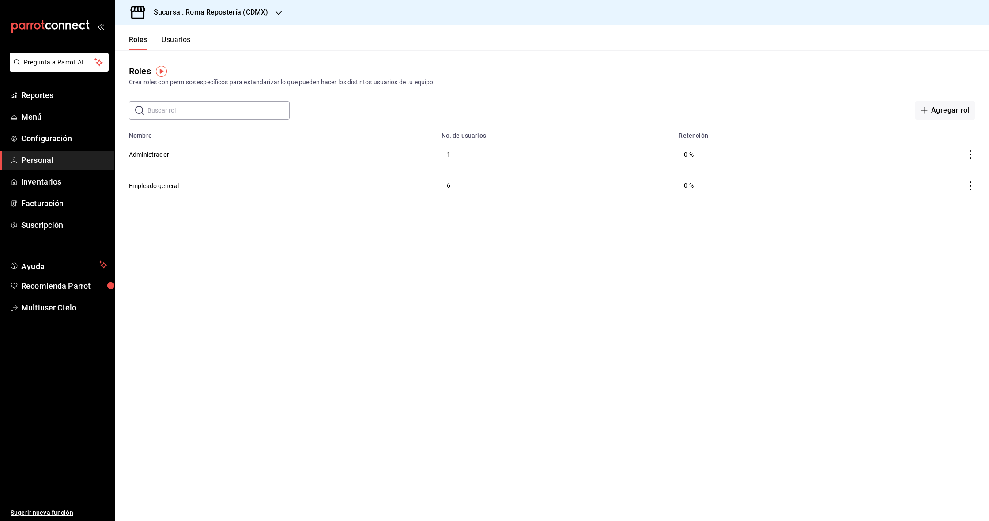
click at [178, 41] on button "Usuarios" at bounding box center [176, 42] width 29 height 15
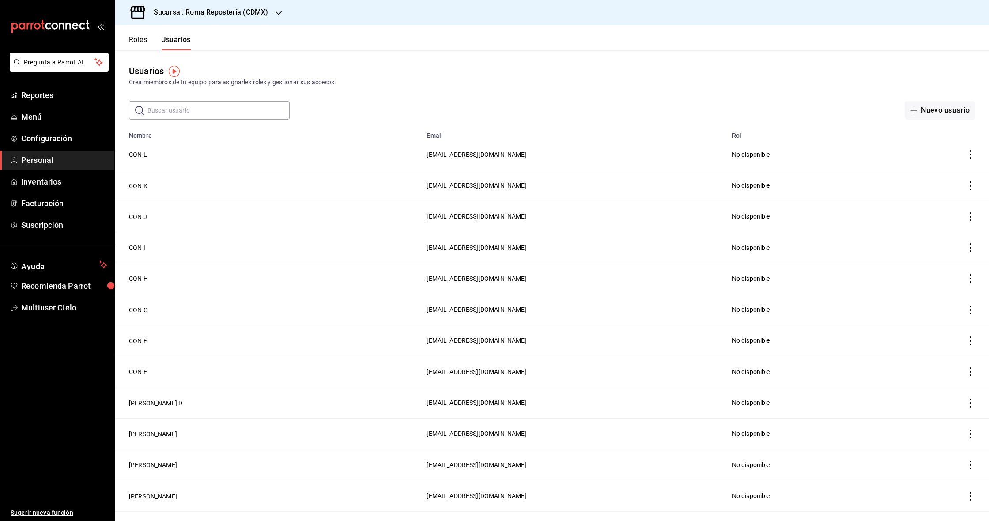
click at [209, 110] on input "text" at bounding box center [219, 111] width 142 height 18
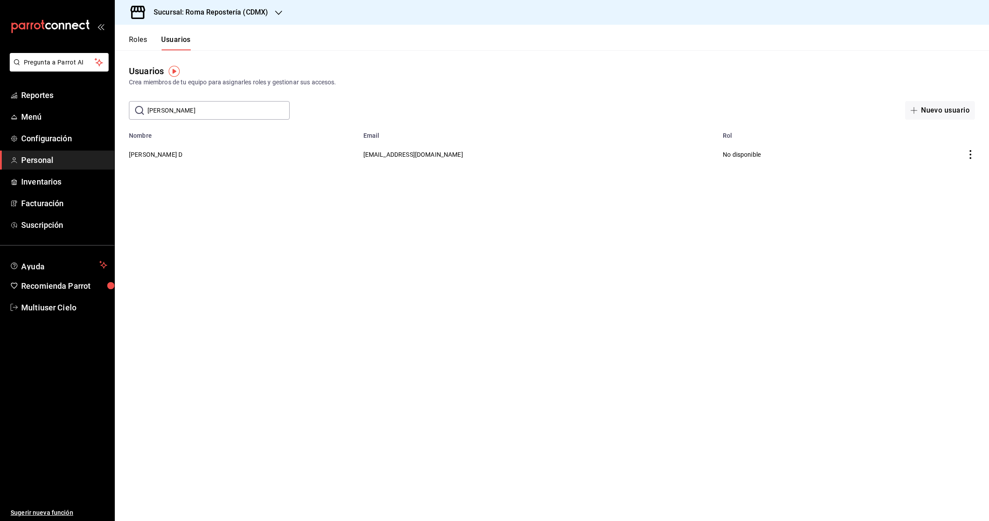
click at [173, 110] on input "Uriel" at bounding box center [219, 111] width 142 height 18
type input "Uriel"
click at [489, 110] on button "Nuevo usuario" at bounding box center [941, 110] width 70 height 19
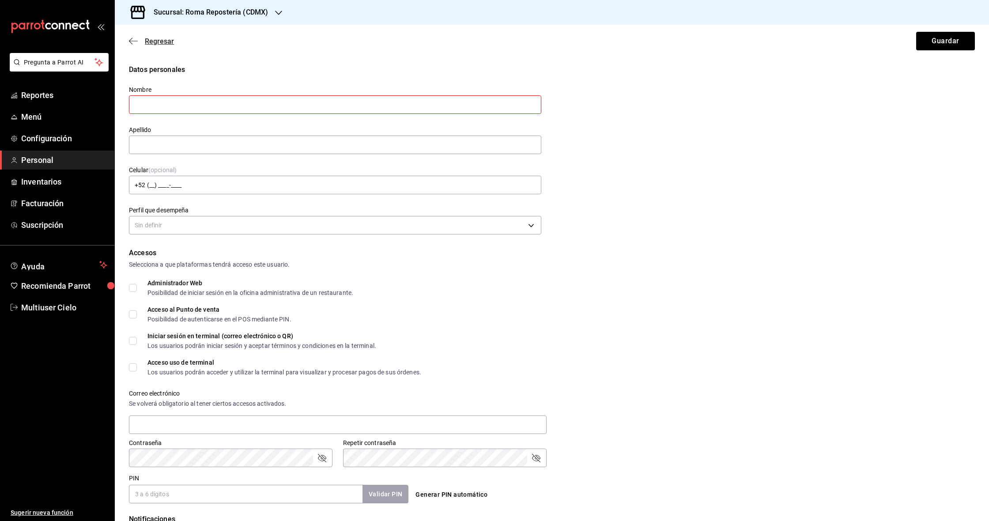
click at [135, 42] on icon "button" at bounding box center [133, 41] width 9 height 8
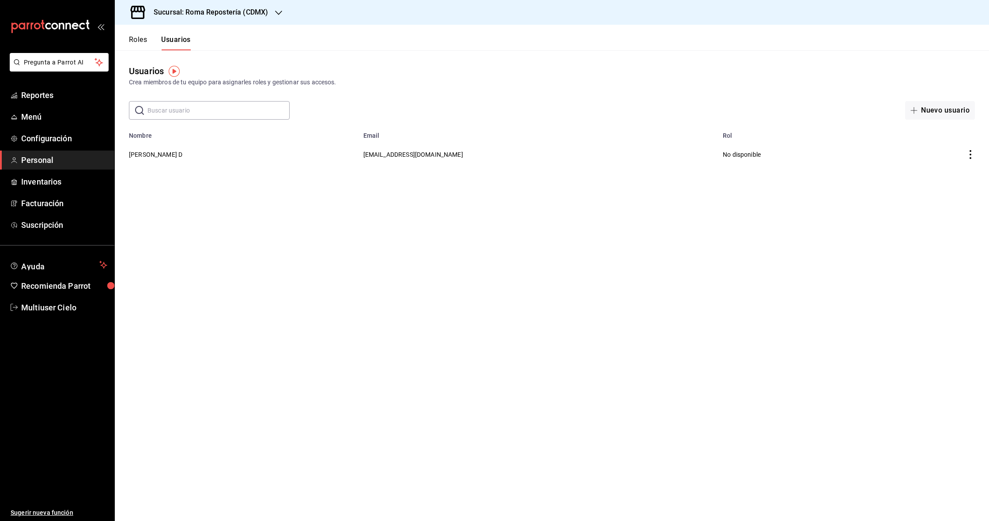
click at [185, 109] on input "text" at bounding box center [219, 111] width 142 height 18
type input "V"
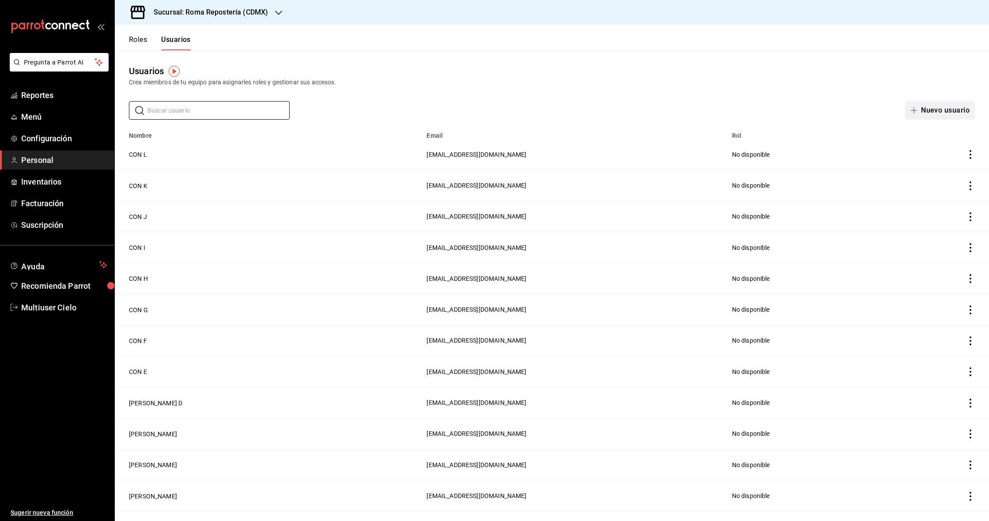
click at [489, 111] on button "Nuevo usuario" at bounding box center [941, 110] width 70 height 19
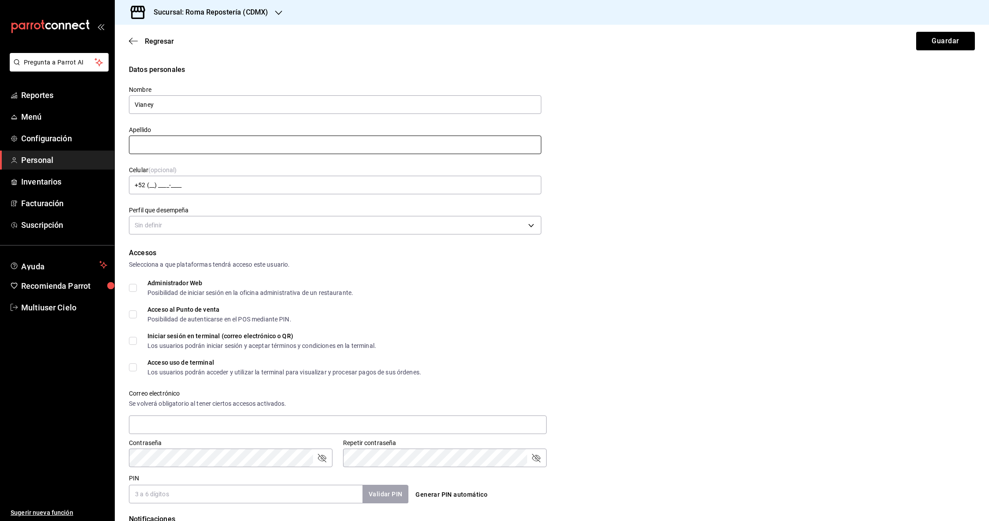
type input "Vianey"
type input "x"
click at [176, 145] on input "X" at bounding box center [335, 145] width 413 height 19
type input "Villada Victoria"
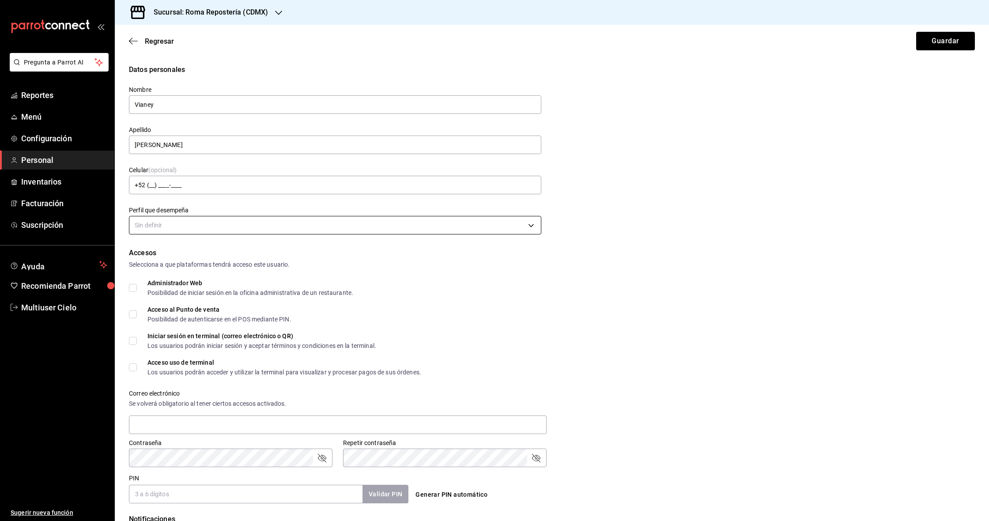
click at [171, 233] on body "Pregunta a Parrot AI Reportes Menú Configuración Personal Inventarios Facturaci…" at bounding box center [494, 260] width 989 height 521
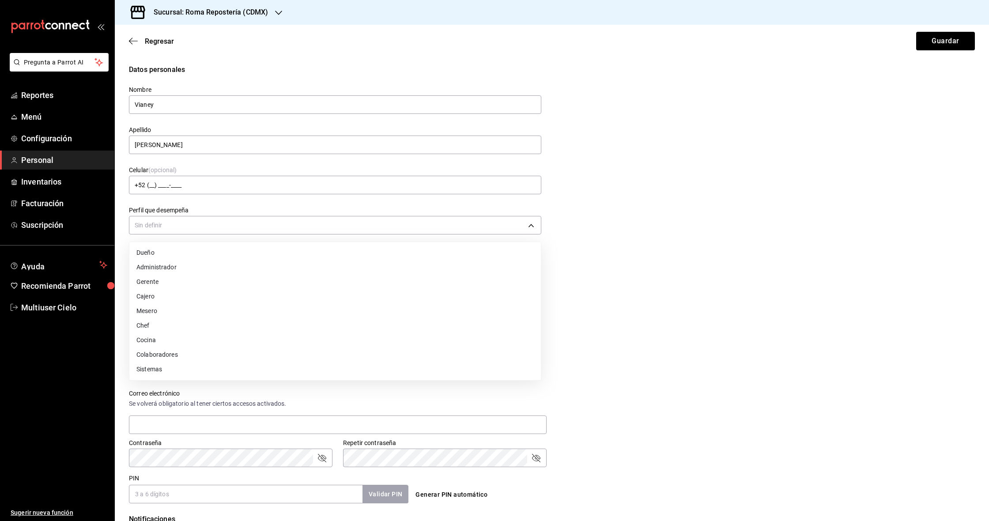
click at [174, 239] on div at bounding box center [494, 260] width 989 height 521
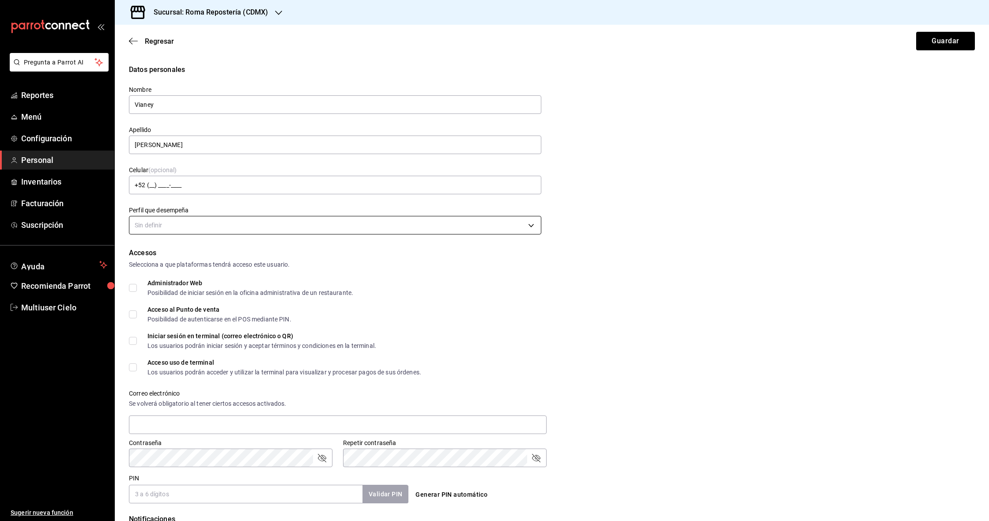
click at [212, 227] on body "Pregunta a Parrot AI Reportes Menú Configuración Personal Inventarios Facturaci…" at bounding box center [494, 260] width 989 height 521
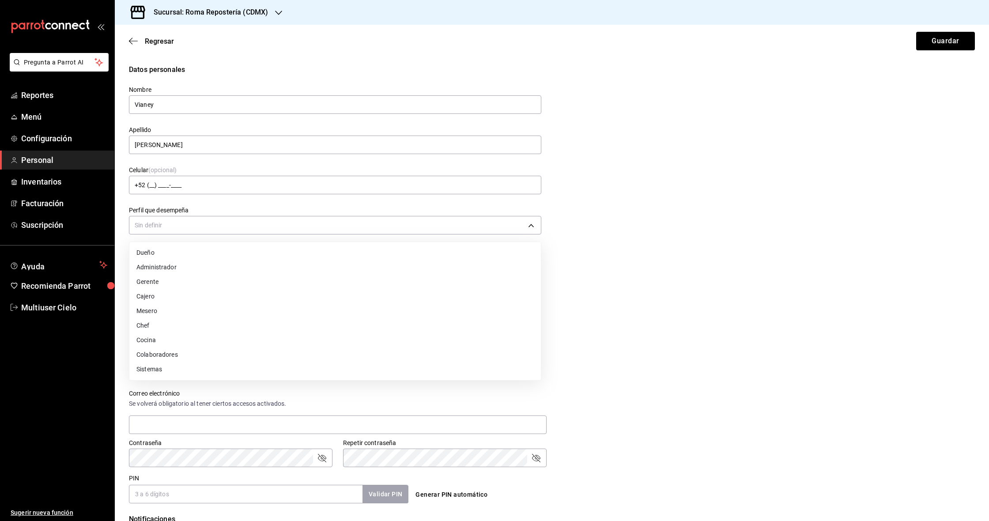
click at [193, 299] on li "Cajero" at bounding box center [335, 296] width 412 height 15
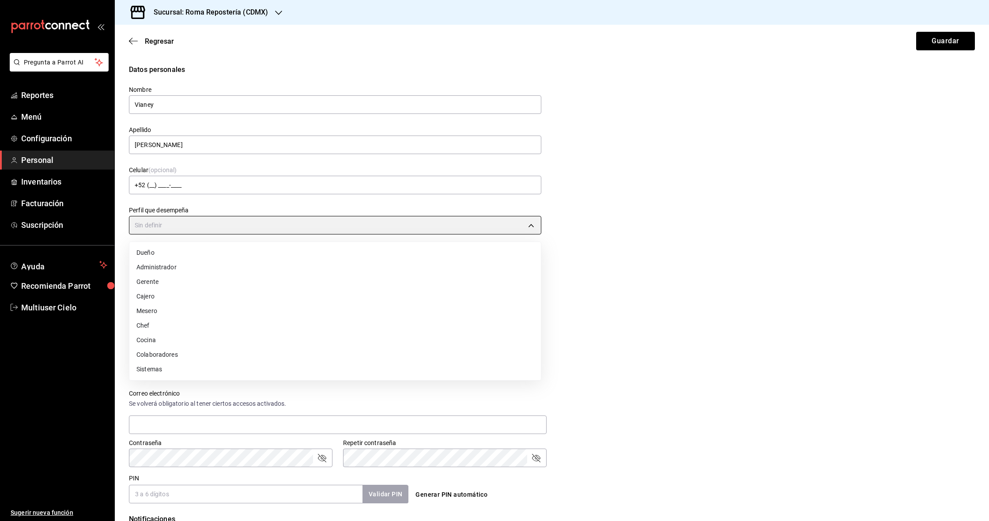
type input "CASHIER"
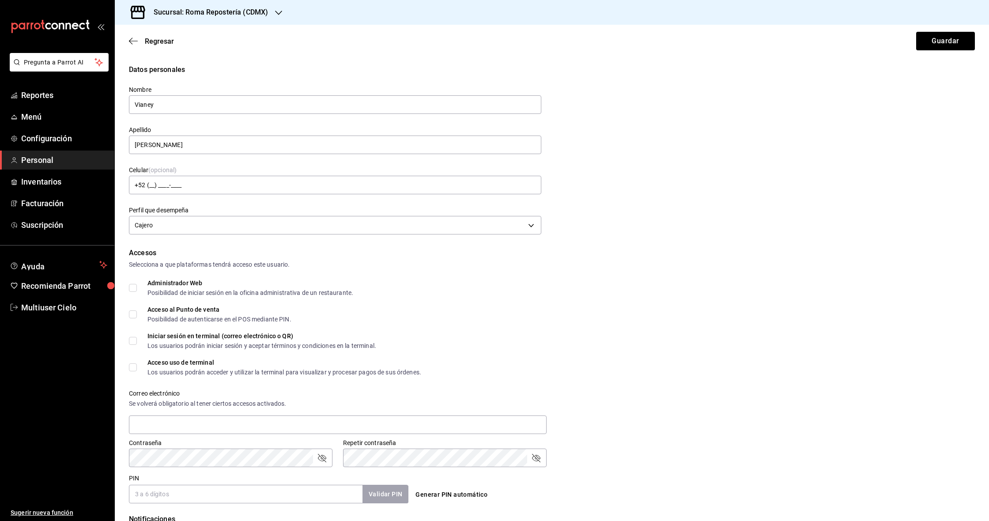
click at [187, 307] on div "Acceso al Punto de venta" at bounding box center [220, 310] width 144 height 6
click at [137, 311] on input "Acceso al Punto de venta Posibilidad de autenticarse en el POS mediante PIN." at bounding box center [133, 315] width 8 height 8
checkbox input "true"
click at [220, 338] on div "Iniciar sesión en terminal (correo electrónico o QR)" at bounding box center [262, 336] width 229 height 6
click at [137, 338] on input "Iniciar sesión en terminal (correo electrónico o QR) Los usuarios podrán inicia…" at bounding box center [133, 341] width 8 height 8
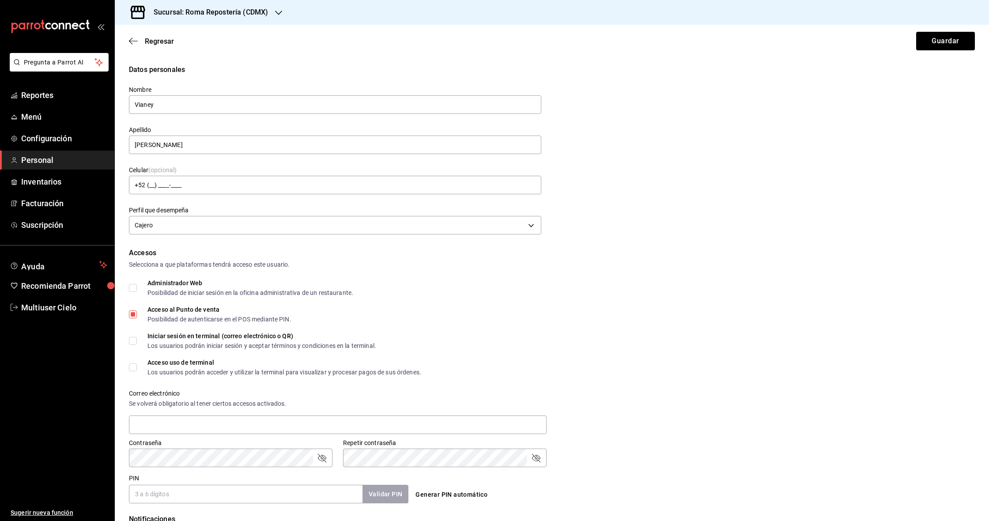
checkbox input "true"
click at [203, 365] on div "Acceso uso de terminal" at bounding box center [285, 363] width 274 height 6
click at [137, 365] on input "Acceso uso de terminal Los usuarios podrán acceder y utilizar la terminal para …" at bounding box center [133, 368] width 8 height 8
checkbox input "true"
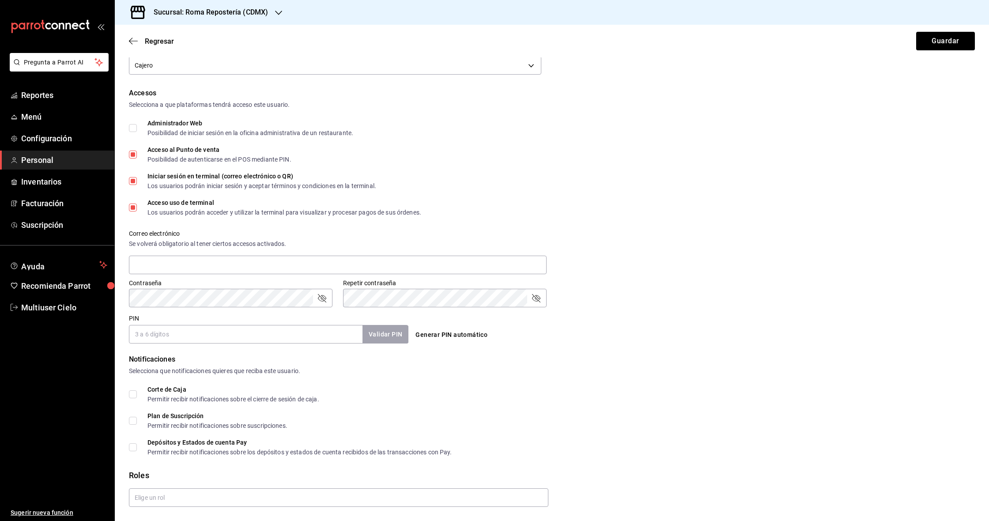
scroll to position [185, 0]
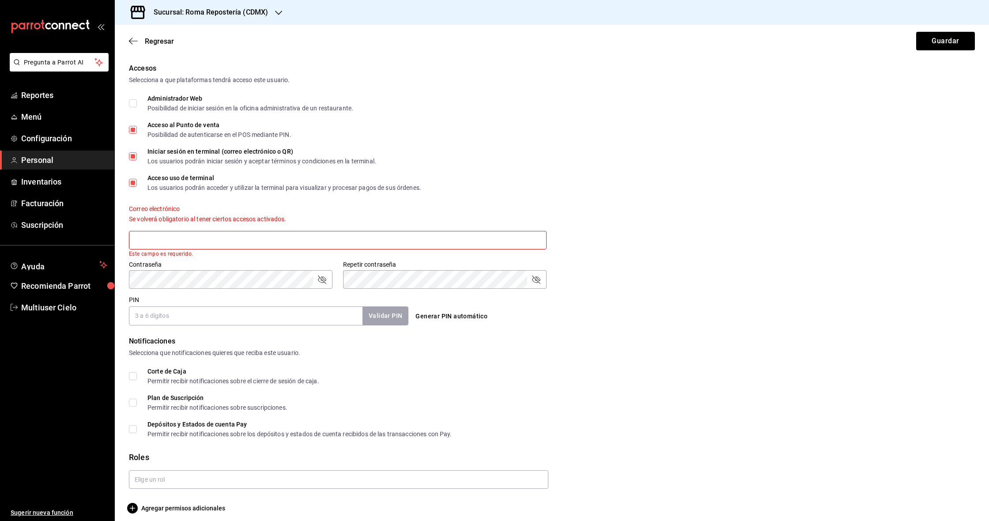
click at [482, 197] on div "Correo electrónico Se volverá obligatorio al tener ciertos accesos activados. E…" at bounding box center [332, 225] width 428 height 63
click at [447, 317] on button "Generar PIN automático" at bounding box center [451, 316] width 79 height 16
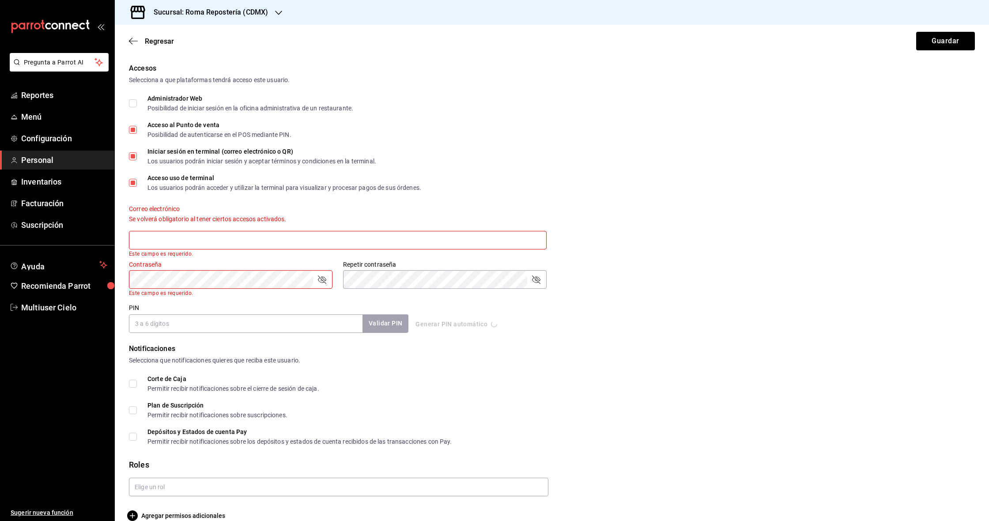
type input "7270"
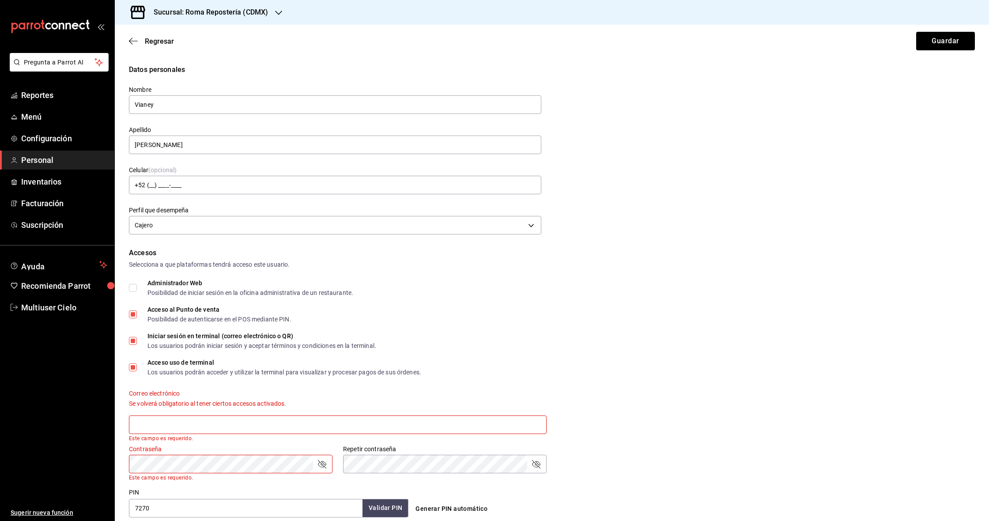
scroll to position [0, 0]
click at [489, 41] on button "Guardar" at bounding box center [946, 41] width 59 height 19
click at [274, 387] on div "Correo electrónico Se volverá obligatorio al tener ciertos accesos activados. E…" at bounding box center [332, 410] width 428 height 63
click at [138, 368] on span "Acceso uso de terminal Los usuarios podrán acceder y utilizar la terminal para …" at bounding box center [279, 368] width 284 height 16
click at [137, 368] on input "Acceso uso de terminal Los usuarios podrán acceder y utilizar la terminal para …" at bounding box center [133, 368] width 8 height 8
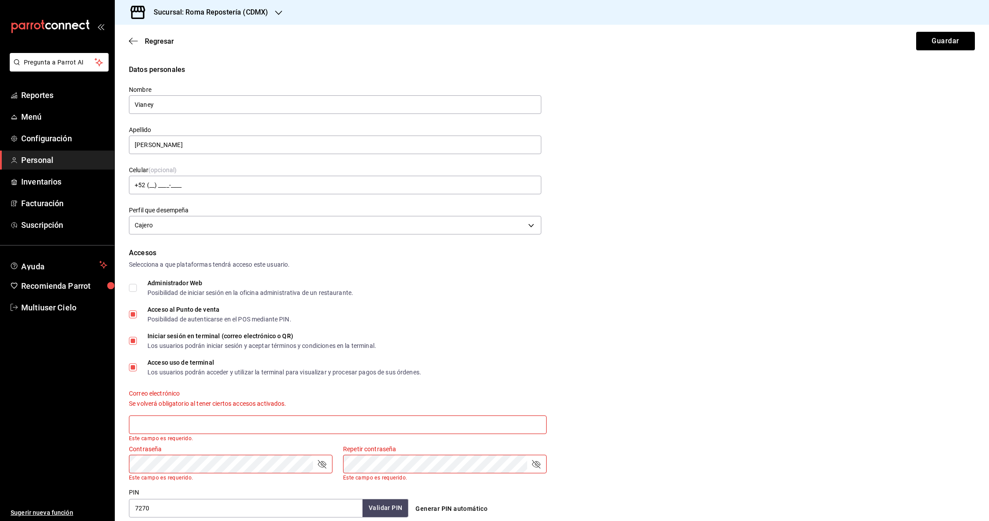
checkbox input "false"
click at [137, 343] on span "Iniciar sesión en terminal (correo electrónico o QR) Los usuarios podrán inicia…" at bounding box center [256, 341] width 239 height 16
click at [137, 343] on input "Iniciar sesión en terminal (correo electrónico o QR) Los usuarios podrán inicia…" at bounding box center [133, 341] width 8 height 8
checkbox input "false"
click at [134, 368] on input "Acceso uso de terminal Los usuarios podrán acceder y utilizar la terminal para …" at bounding box center [133, 368] width 8 height 8
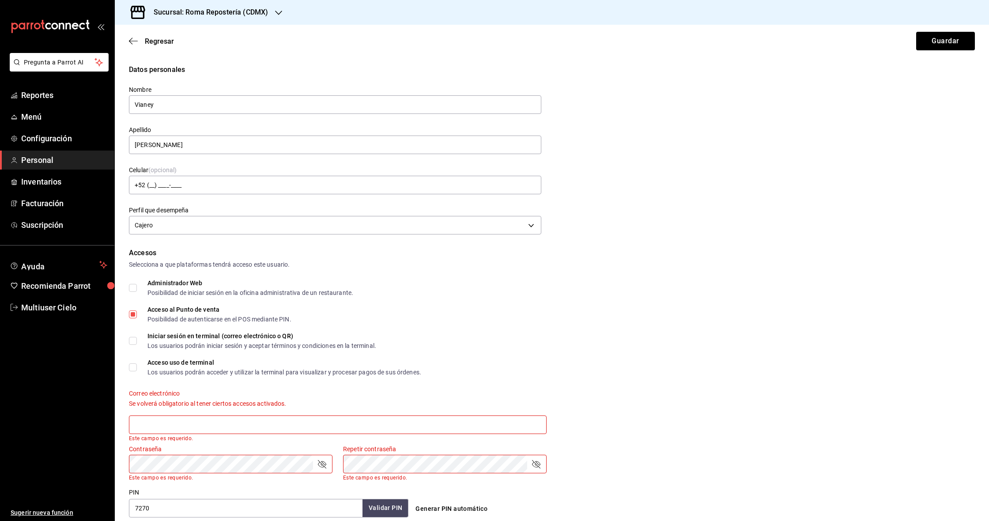
checkbox input "true"
click at [489, 38] on button "Guardar" at bounding box center [946, 41] width 59 height 19
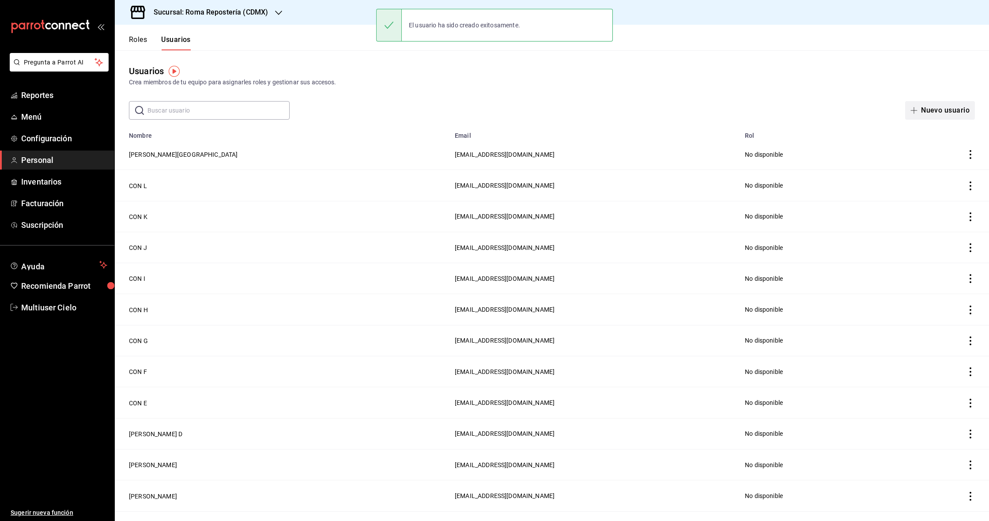
click at [489, 108] on button "Nuevo usuario" at bounding box center [941, 110] width 70 height 19
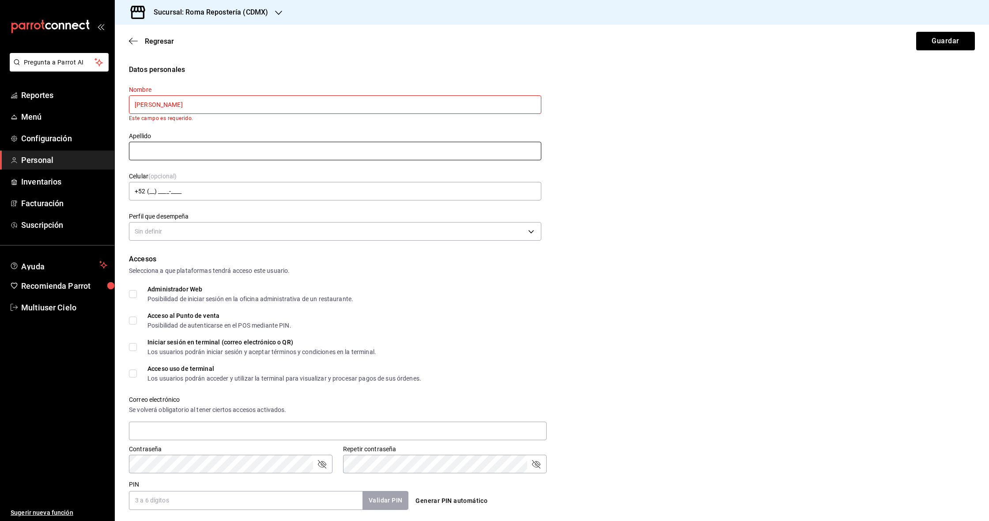
type input "Uriel"
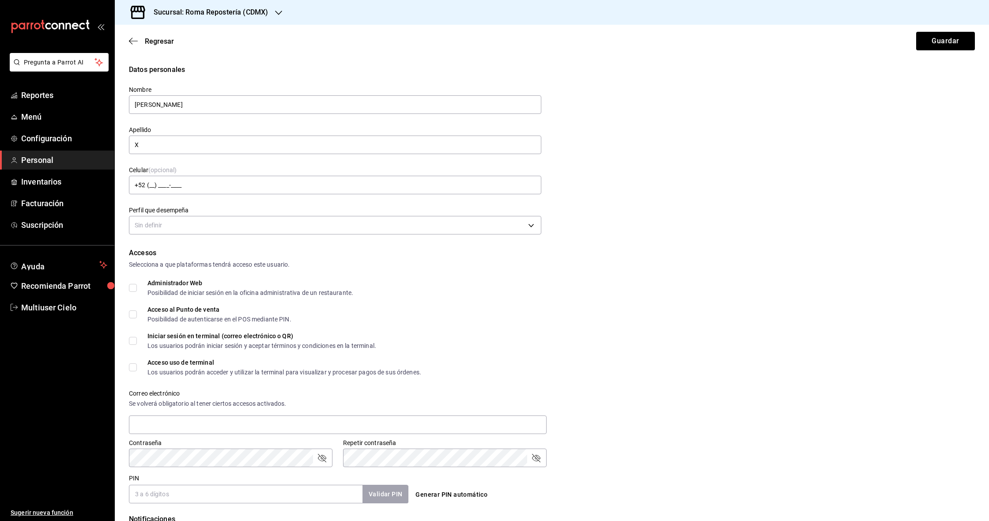
click at [239, 165] on div "Celular (opcional) +52 (__) ____-____" at bounding box center [329, 175] width 423 height 40
click at [180, 140] on input "X" at bounding box center [335, 145] width 413 height 19
type input "ROMA"
click at [241, 163] on div "Celular (opcional) +52 (__) ____-____" at bounding box center [329, 175] width 423 height 40
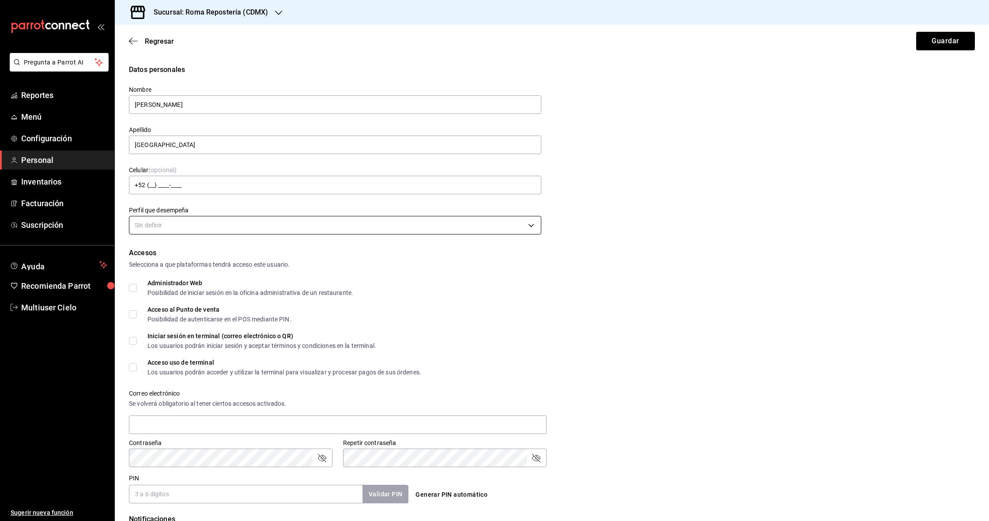
click at [183, 227] on body "Pregunta a Parrot AI Reportes Menú Configuración Personal Inventarios Facturaci…" at bounding box center [494, 260] width 989 height 521
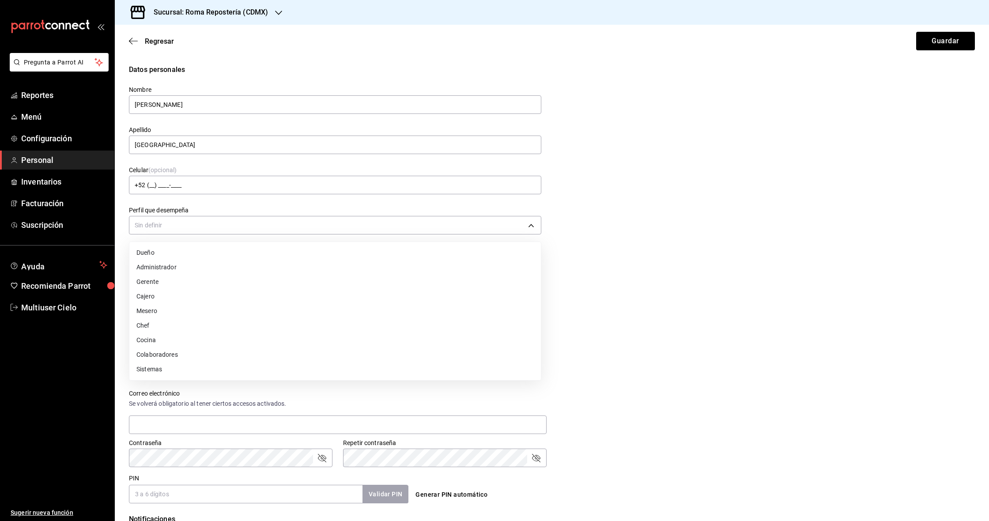
click at [195, 297] on li "Cajero" at bounding box center [335, 296] width 412 height 15
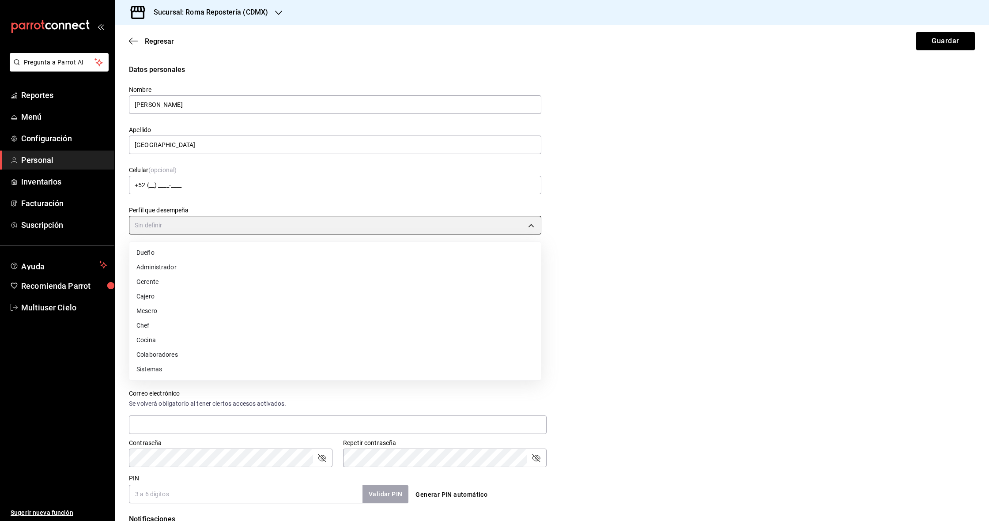
type input "CASHIER"
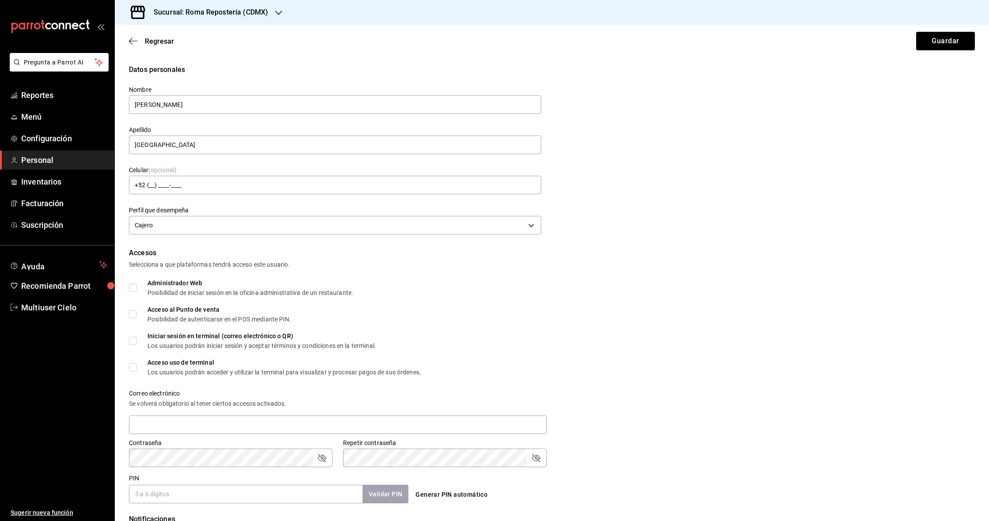
click at [172, 317] on div "Posibilidad de autenticarse en el POS mediante PIN." at bounding box center [220, 319] width 144 height 6
click at [137, 317] on input "Acceso al Punto de venta Posibilidad de autenticarse en el POS mediante PIN." at bounding box center [133, 315] width 8 height 8
checkbox input "true"
click at [173, 368] on div "Acceso uso de terminal Los usuarios podrán acceder y utilizar la terminal para …" at bounding box center [285, 368] width 274 height 16
click at [137, 368] on input "Acceso uso de terminal Los usuarios podrán acceder y utilizar la terminal para …" at bounding box center [133, 368] width 8 height 8
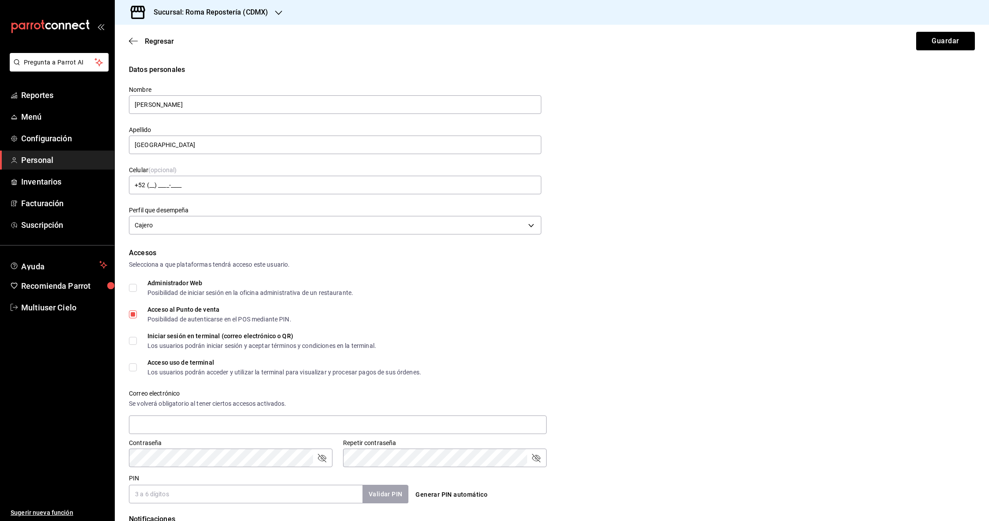
checkbox input "true"
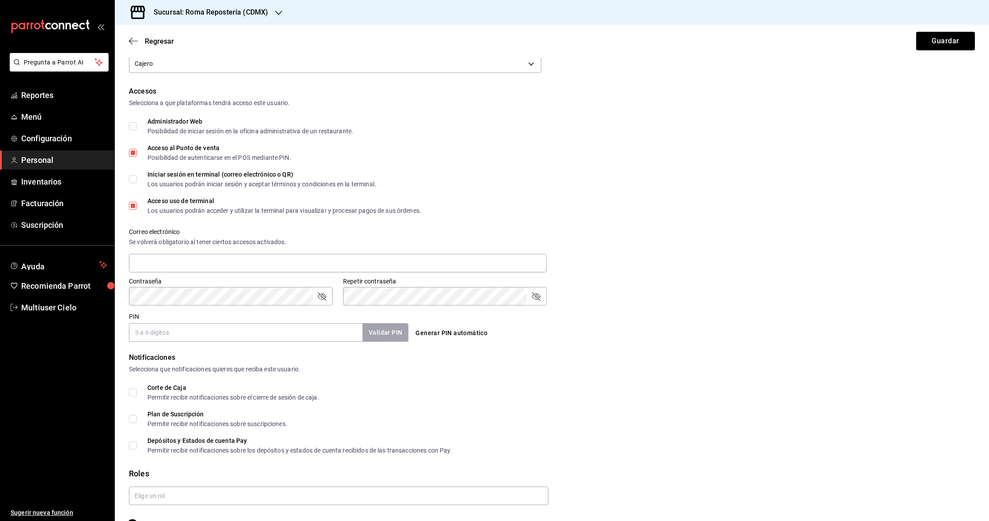
scroll to position [173, 0]
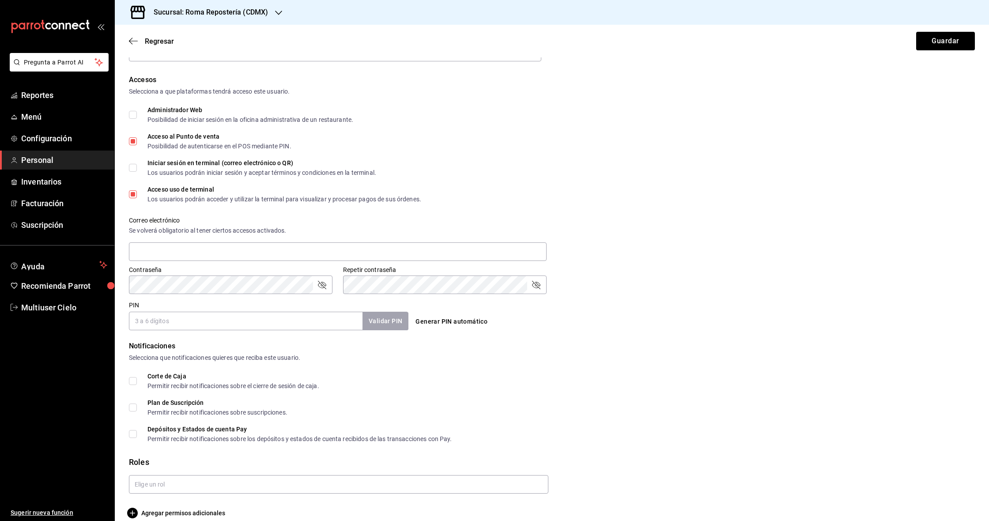
click at [449, 324] on button "Generar PIN automático" at bounding box center [451, 322] width 79 height 16
type input "7328"
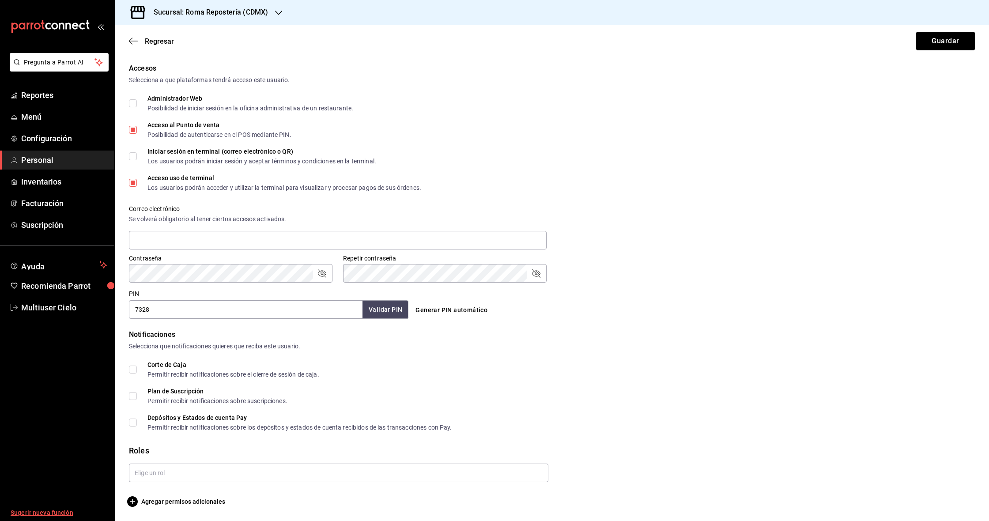
scroll to position [185, 0]
click at [173, 475] on input "text" at bounding box center [339, 473] width 420 height 19
click at [175, 488] on li "Empleado general" at bounding box center [339, 507] width 420 height 15
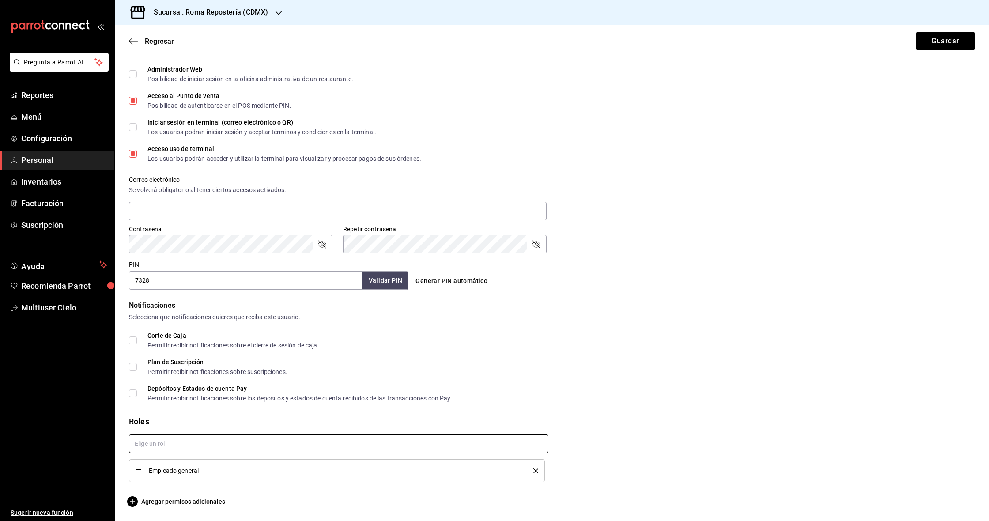
scroll to position [214, 0]
click at [161, 340] on div "Corte de Caja Permitir recibir notificaciones sobre el cierre de sesión de caja." at bounding box center [234, 341] width 172 height 16
click at [137, 340] on input "Corte de Caja Permitir recibir notificaciones sobre el cierre de sesión de caja." at bounding box center [133, 341] width 8 height 8
checkbox input "true"
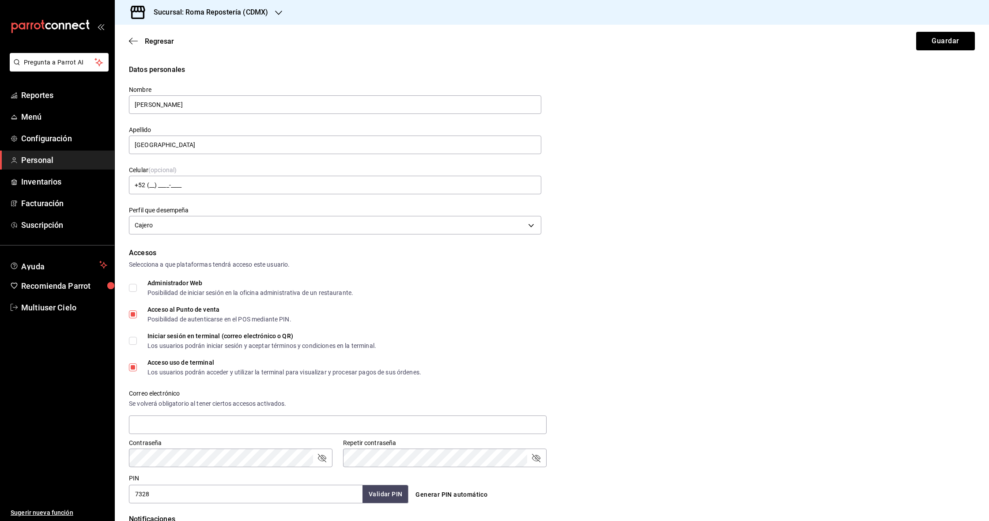
scroll to position [0, 0]
click at [489, 44] on button "Guardar" at bounding box center [946, 41] width 59 height 19
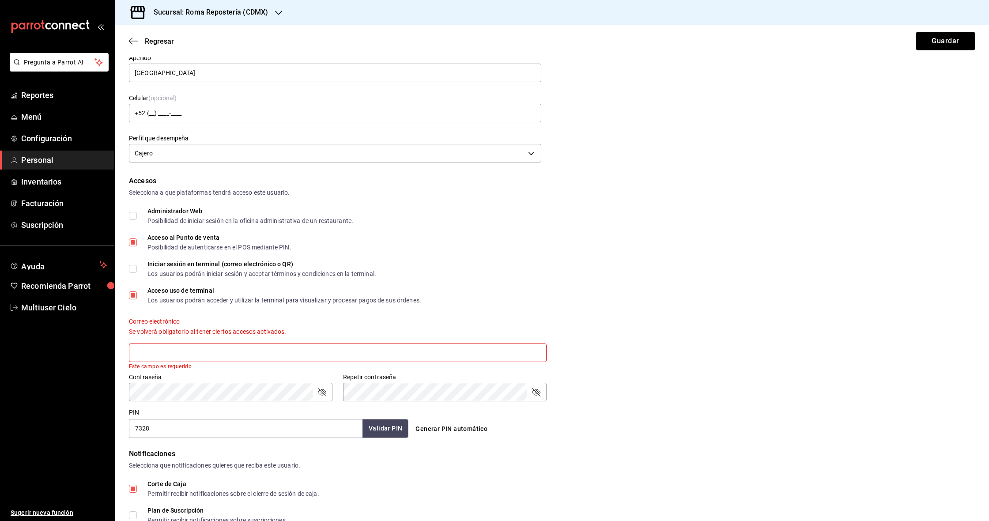
scroll to position [73, 0]
click at [190, 292] on div "Acceso uso de terminal" at bounding box center [285, 290] width 274 height 6
click at [137, 292] on input "Acceso uso de terminal Los usuarios podrán acceder y utilizar la terminal para …" at bounding box center [133, 295] width 8 height 8
checkbox input "false"
click at [186, 485] on div "Corte de Caja" at bounding box center [234, 483] width 172 height 6
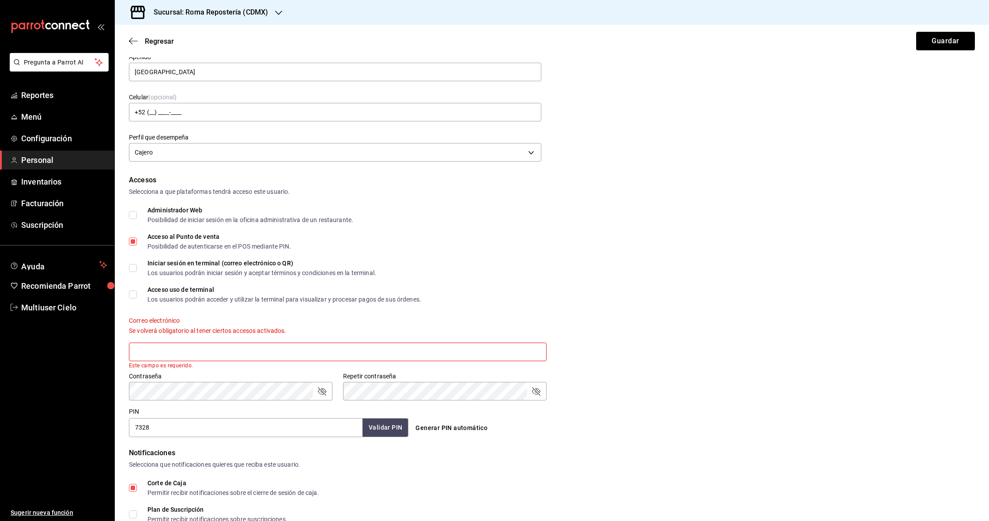
click at [137, 485] on input "Corte de Caja Permitir recibir notificaciones sobre el cierre de sesión de caja." at bounding box center [133, 488] width 8 height 8
checkbox input "false"
click at [220, 296] on div "Los usuarios podrán acceder y utilizar la terminal para visualizar y procesar p…" at bounding box center [285, 299] width 274 height 6
click at [137, 296] on input "Acceso uso de terminal Los usuarios podrán acceder y utilizar la terminal para …" at bounding box center [133, 295] width 8 height 8
checkbox input "true"
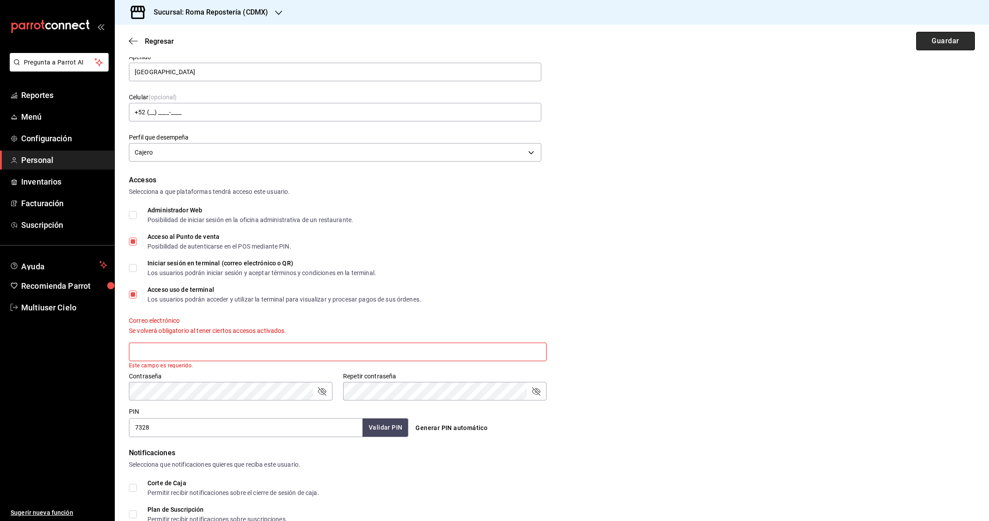
click at [489, 46] on button "Guardar" at bounding box center [946, 41] width 59 height 19
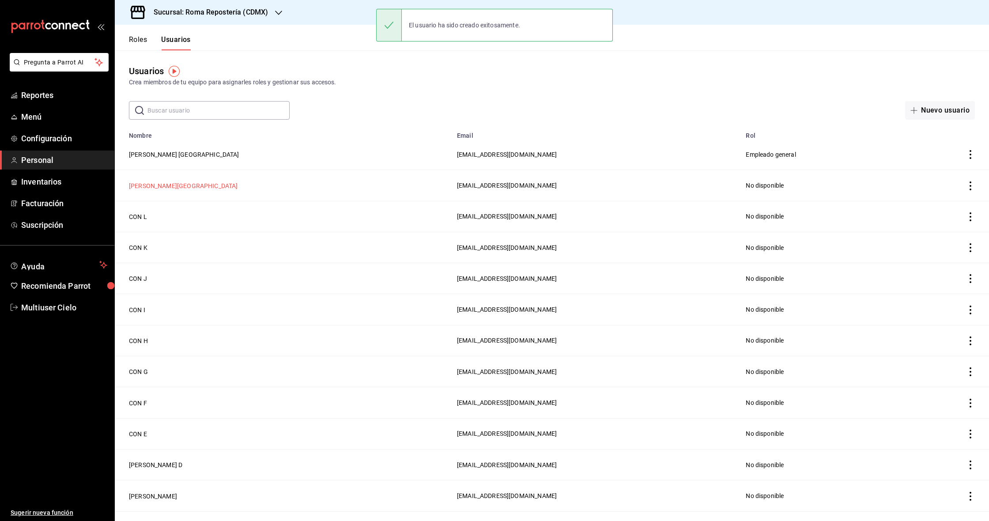
click at [173, 183] on button "Vianey Villada Victoria" at bounding box center [183, 186] width 109 height 9
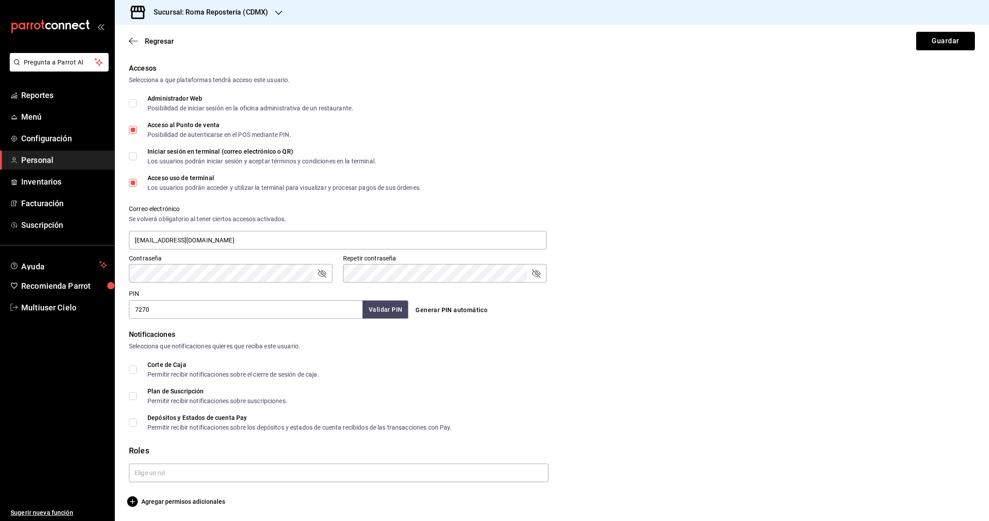
scroll to position [185, 0]
click at [158, 467] on input "text" at bounding box center [339, 473] width 420 height 19
click at [160, 488] on li "Empleado general" at bounding box center [339, 507] width 420 height 15
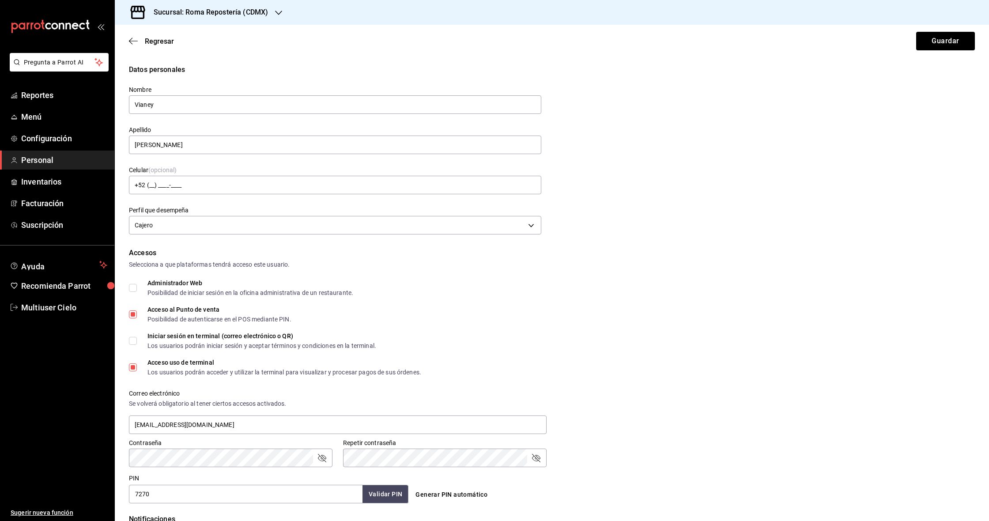
scroll to position [0, 0]
click at [489, 46] on button "Guardar" at bounding box center [946, 41] width 59 height 19
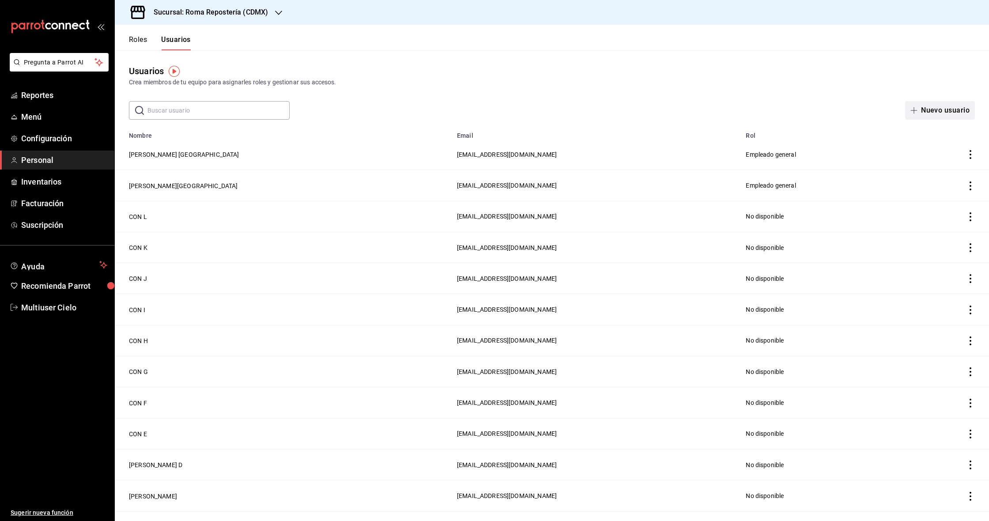
click at [489, 107] on button "Nuevo usuario" at bounding box center [941, 110] width 70 height 19
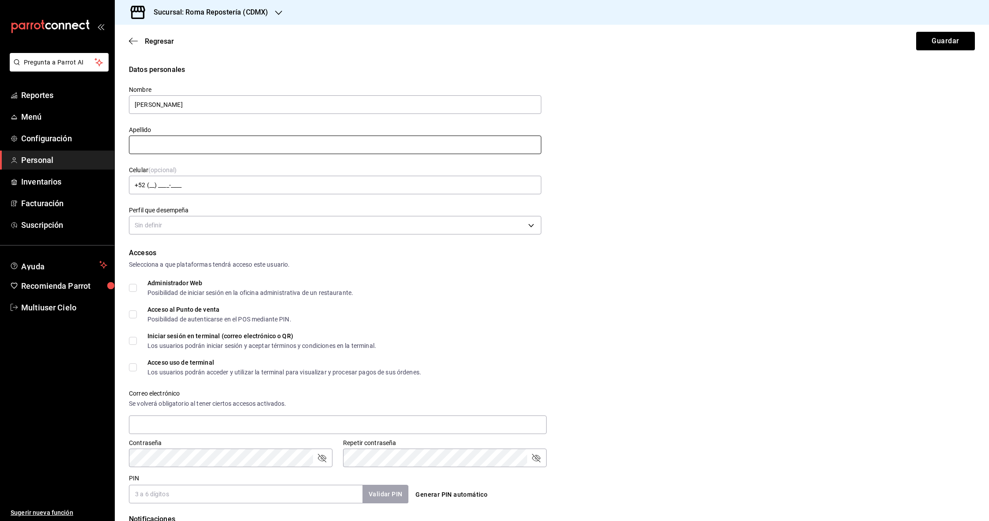
type input "Alan"
type input "ROMA"
click at [149, 224] on body "Pregunta a Parrot AI Reportes Menú Configuración Personal Inventarios Facturaci…" at bounding box center [494, 260] width 989 height 521
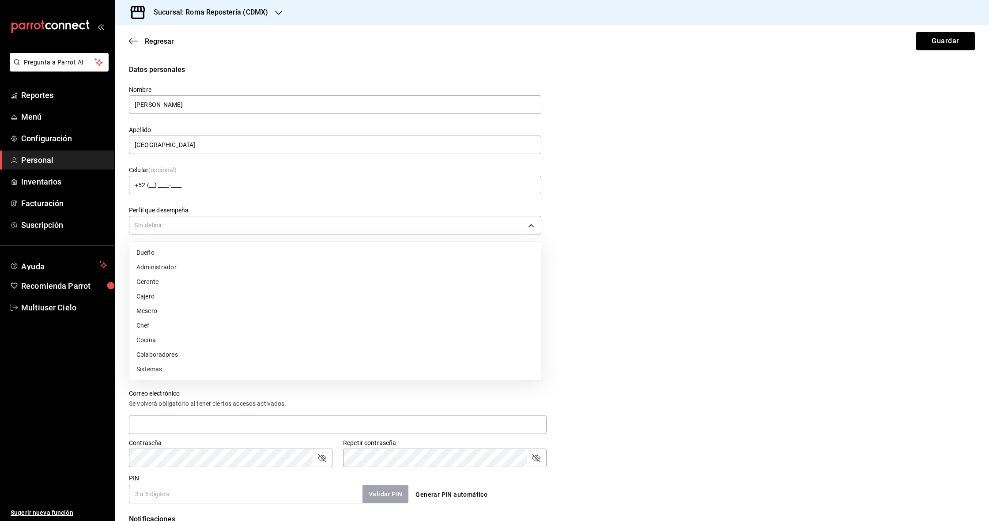
click at [159, 296] on li "Cajero" at bounding box center [335, 296] width 412 height 15
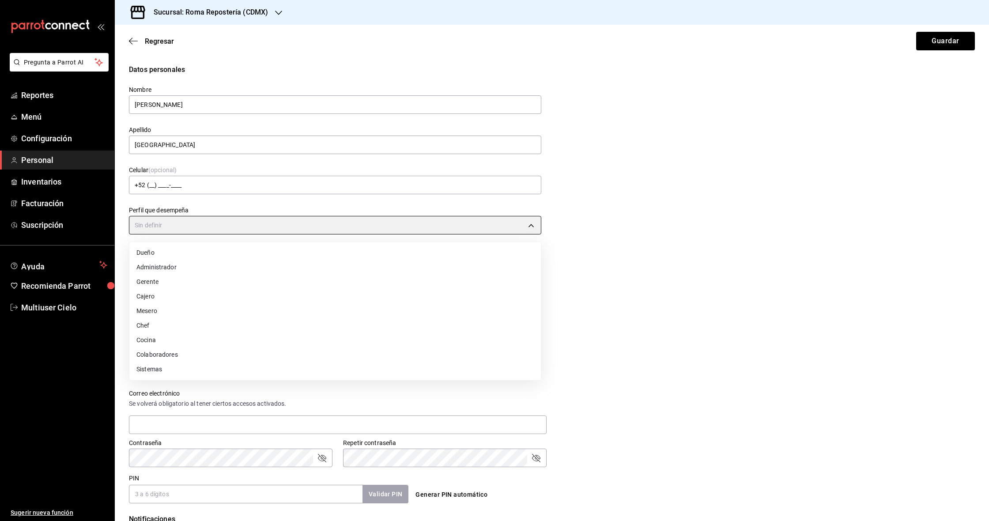
type input "CASHIER"
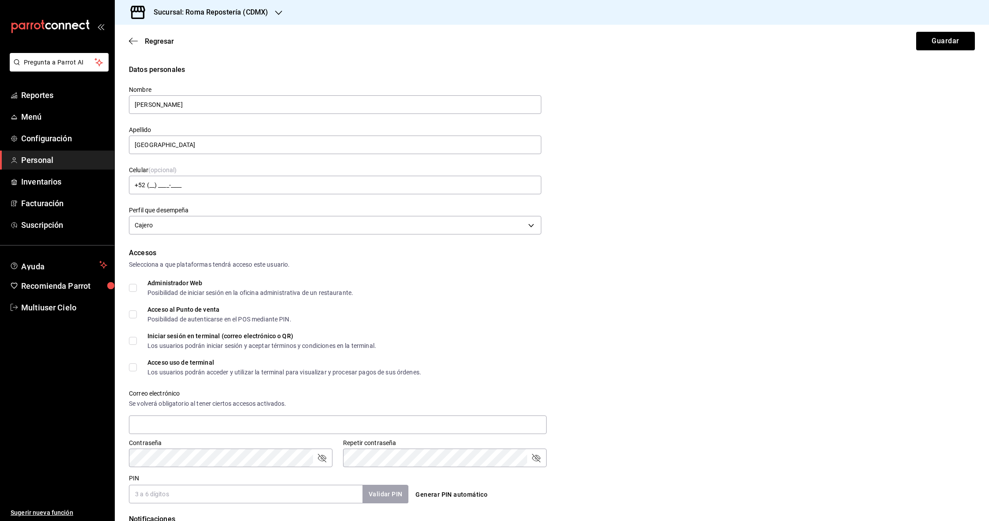
click at [175, 314] on div "Acceso al Punto de venta Posibilidad de autenticarse en el POS mediante PIN." at bounding box center [220, 315] width 144 height 16
click at [137, 314] on input "Acceso al Punto de venta Posibilidad de autenticarse en el POS mediante PIN." at bounding box center [133, 315] width 8 height 8
checkbox input "true"
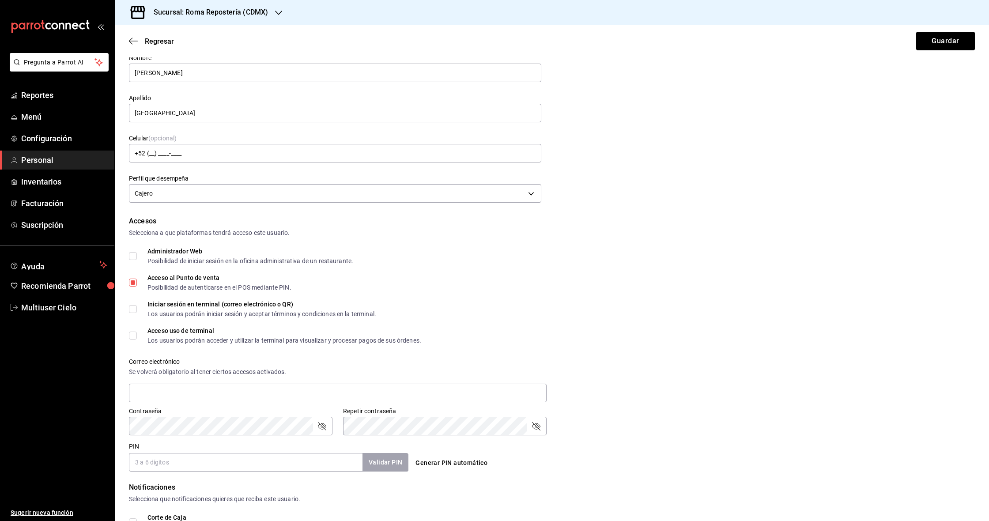
scroll to position [61, 0]
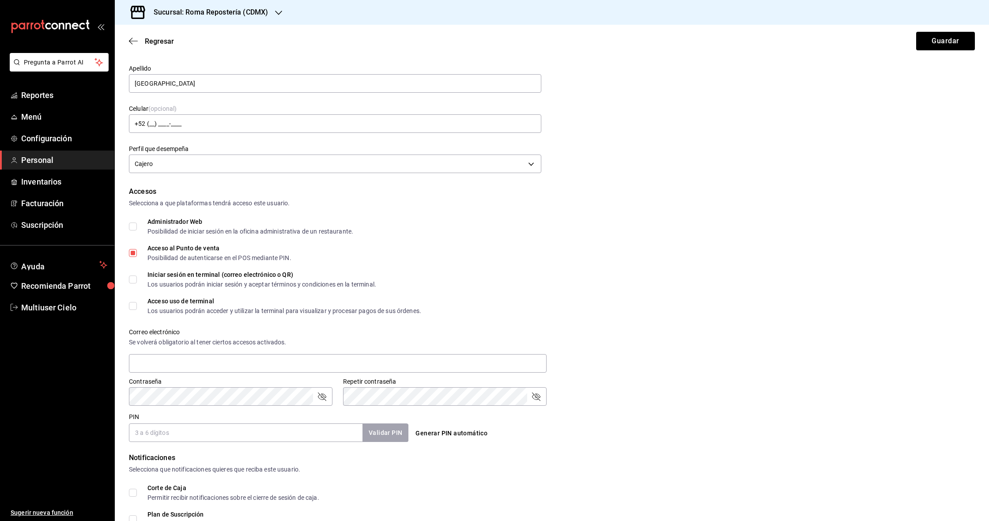
click at [185, 302] on div "Acceso uso de terminal" at bounding box center [285, 301] width 274 height 6
click at [137, 302] on input "Acceso uso de terminal Los usuarios podrán acceder y utilizar la terminal para …" at bounding box center [133, 306] width 8 height 8
checkbox input "true"
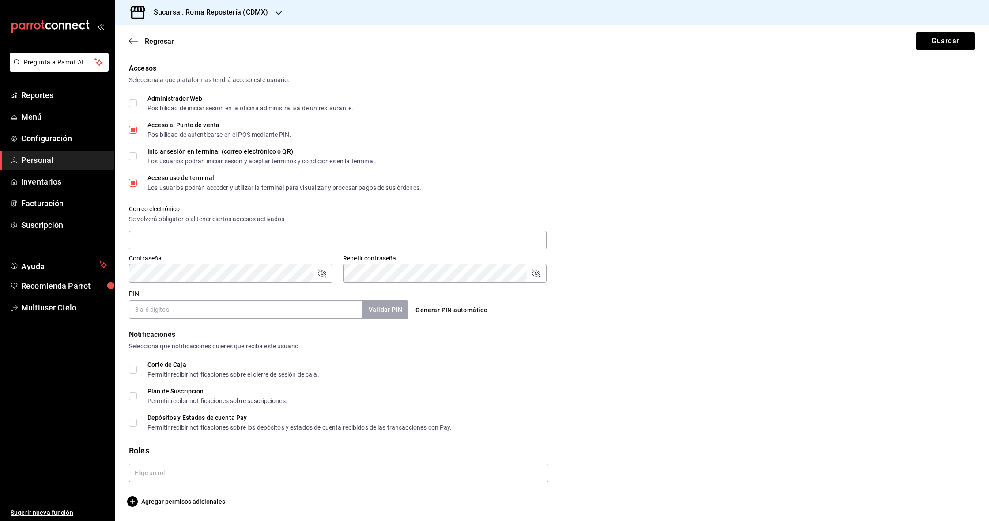
scroll to position [185, 0]
click at [455, 311] on button "Generar PIN automático" at bounding box center [451, 310] width 79 height 16
type input "7158"
click at [231, 488] on form "Datos personales Nombre Alan Apellido ROMA Celular (opcional) +52 (__) ____-___…" at bounding box center [552, 193] width 846 height 627
click at [229, 470] on input "text" at bounding box center [339, 473] width 420 height 19
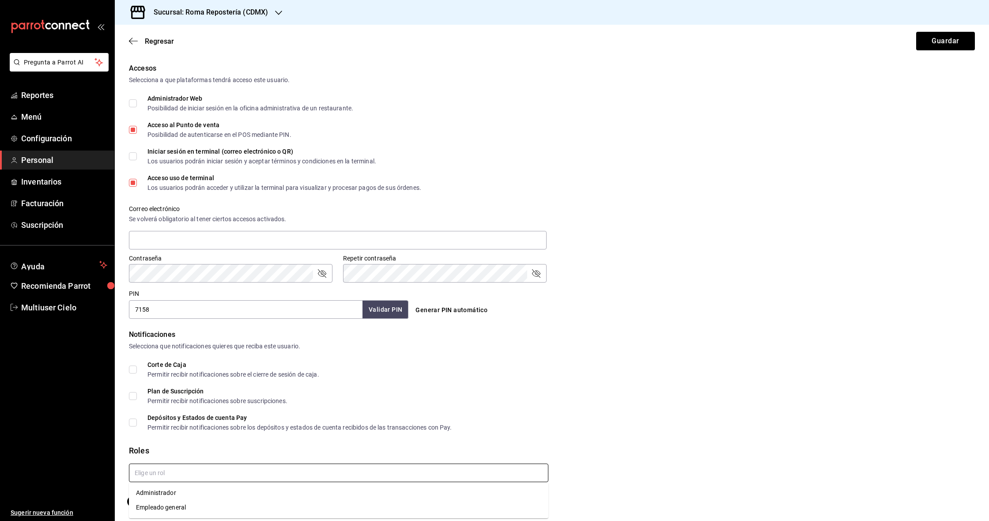
click at [182, 488] on li "Empleado general" at bounding box center [339, 507] width 420 height 15
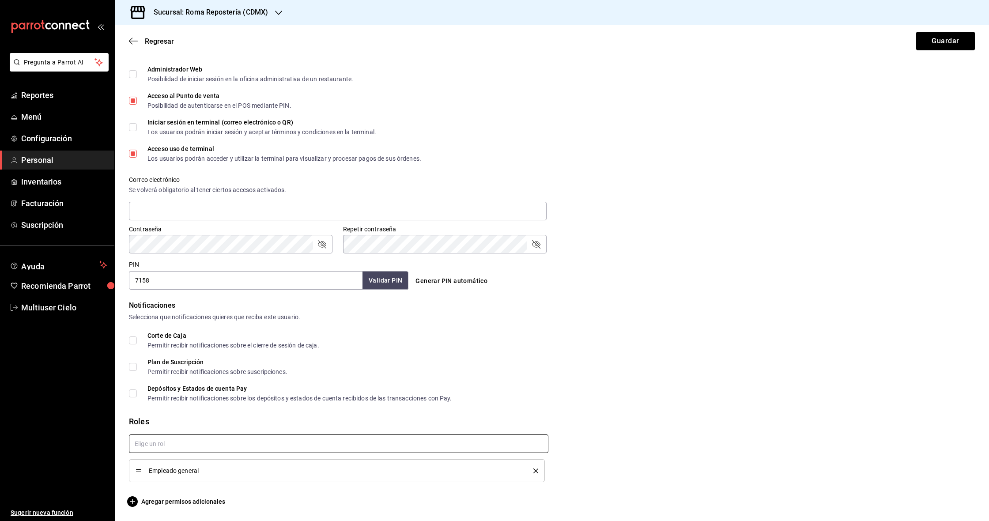
scroll to position [214, 0]
click at [489, 42] on button "Guardar" at bounding box center [946, 41] width 59 height 19
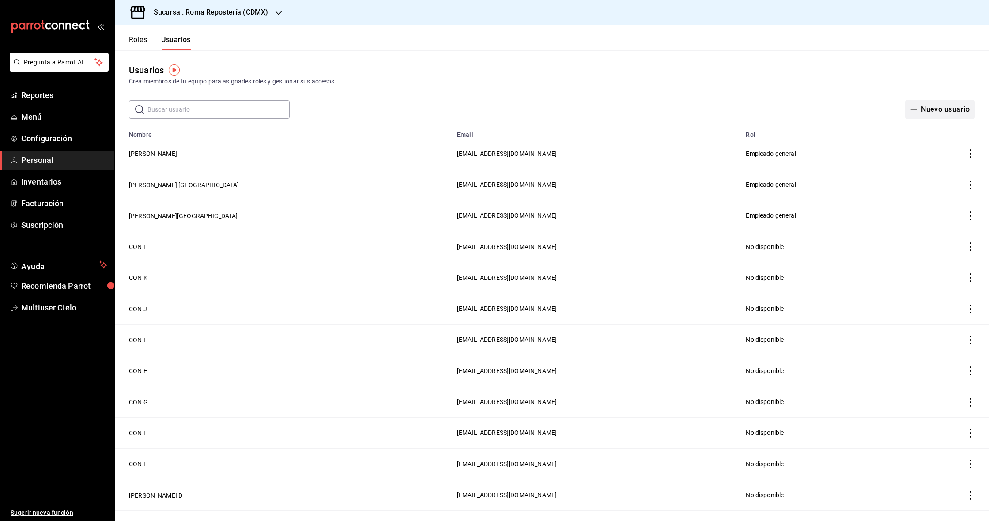
scroll to position [1, 0]
click at [489, 110] on button "Nuevo usuario" at bounding box center [941, 109] width 70 height 19
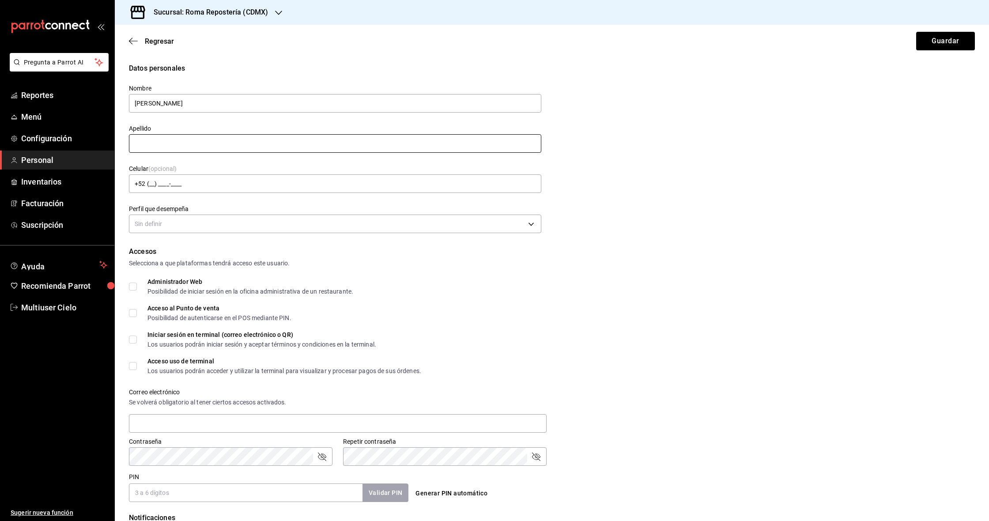
type input "Vanessa"
type input "ROMA"
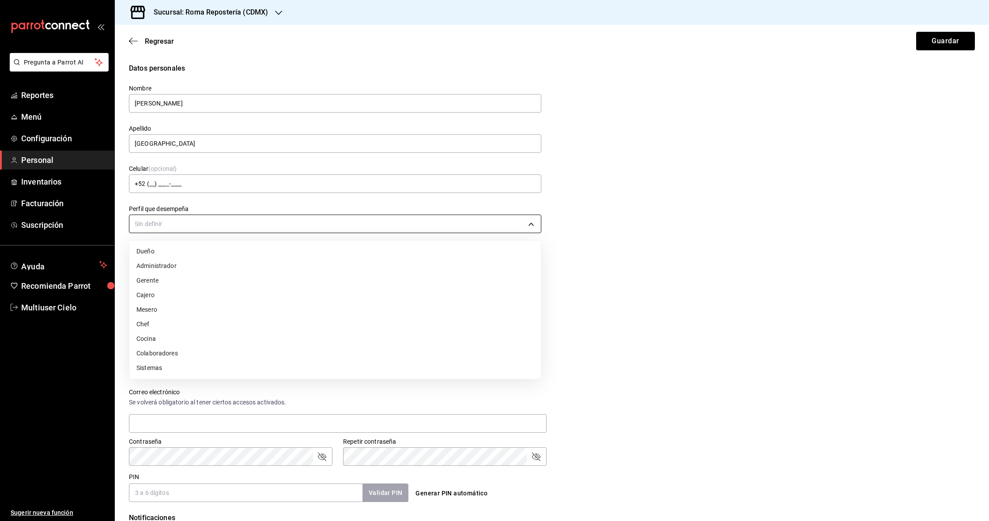
click at [179, 229] on body "Pregunta a Parrot AI Reportes Menú Configuración Personal Inventarios Facturaci…" at bounding box center [494, 260] width 989 height 521
click at [168, 300] on li "Cajero" at bounding box center [335, 295] width 412 height 15
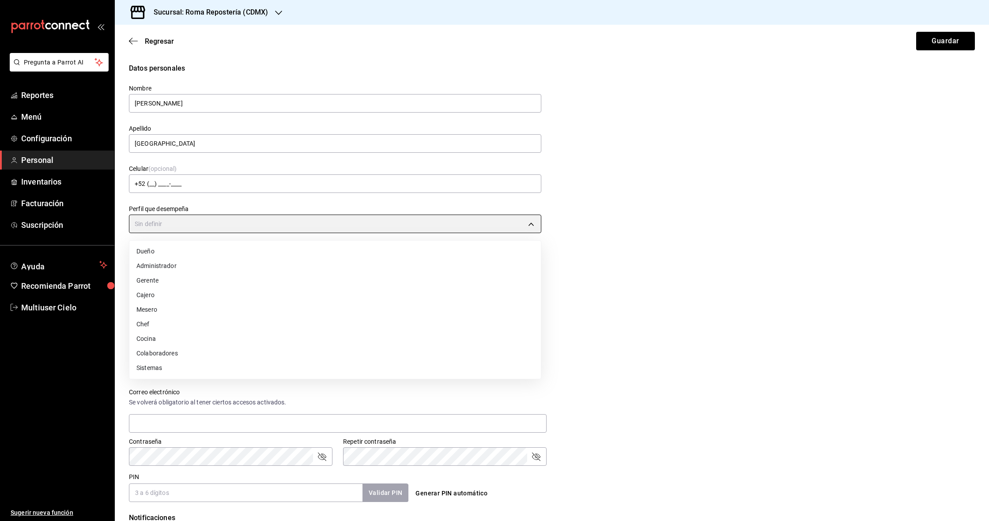
type input "CASHIER"
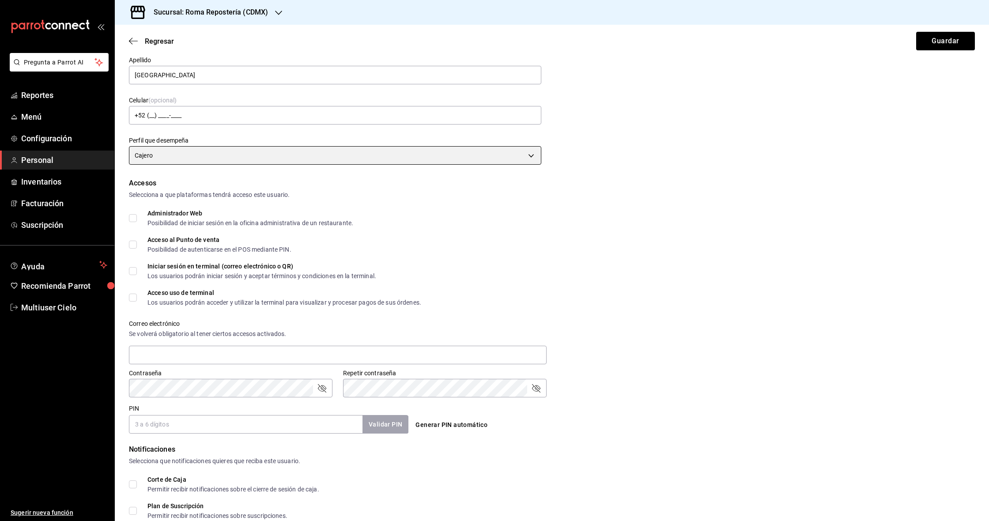
scroll to position [84, 0]
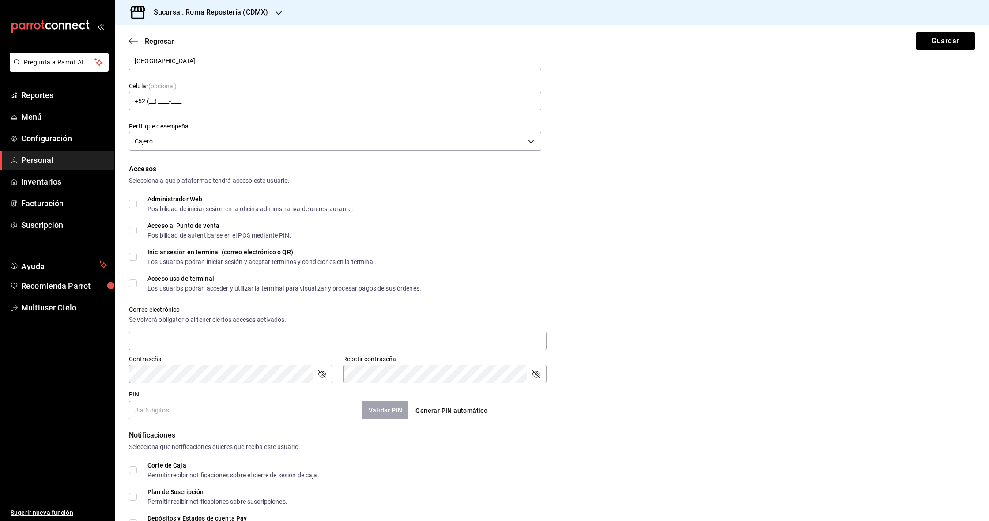
click at [188, 226] on div "Acceso al Punto de venta" at bounding box center [220, 226] width 144 height 6
click at [137, 227] on input "Acceso al Punto de venta Posibilidad de autenticarse en el POS mediante PIN." at bounding box center [133, 231] width 8 height 8
checkbox input "true"
click at [205, 281] on div "Acceso uso de terminal" at bounding box center [285, 279] width 274 height 6
click at [137, 281] on input "Acceso uso de terminal Los usuarios podrán acceder y utilizar la terminal para …" at bounding box center [133, 284] width 8 height 8
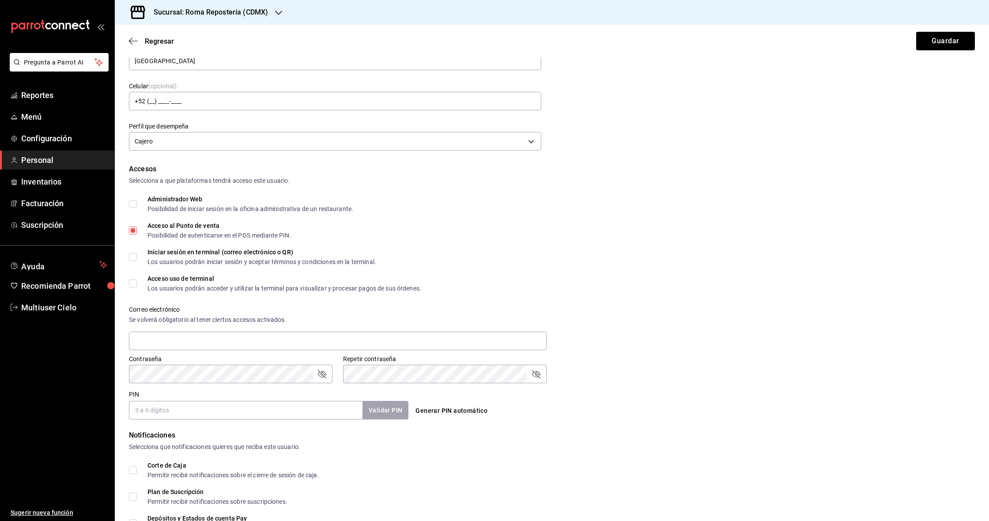
checkbox input "true"
click at [465, 413] on button "Generar PIN automático" at bounding box center [451, 411] width 79 height 16
type input "0132"
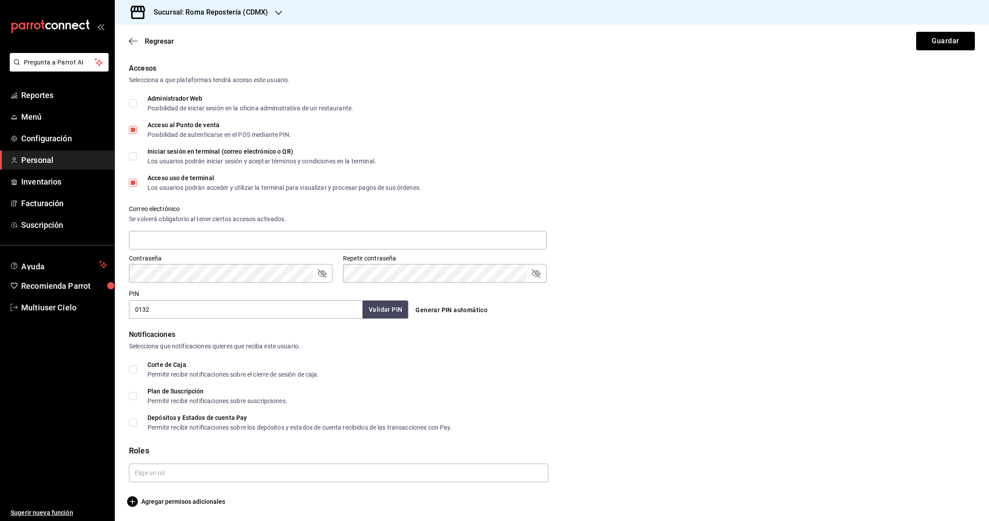
scroll to position [185, 0]
click at [163, 473] on input "text" at bounding box center [339, 473] width 420 height 19
click at [171, 488] on li "Empleado general" at bounding box center [339, 507] width 420 height 15
click at [489, 42] on button "Guardar" at bounding box center [946, 41] width 59 height 19
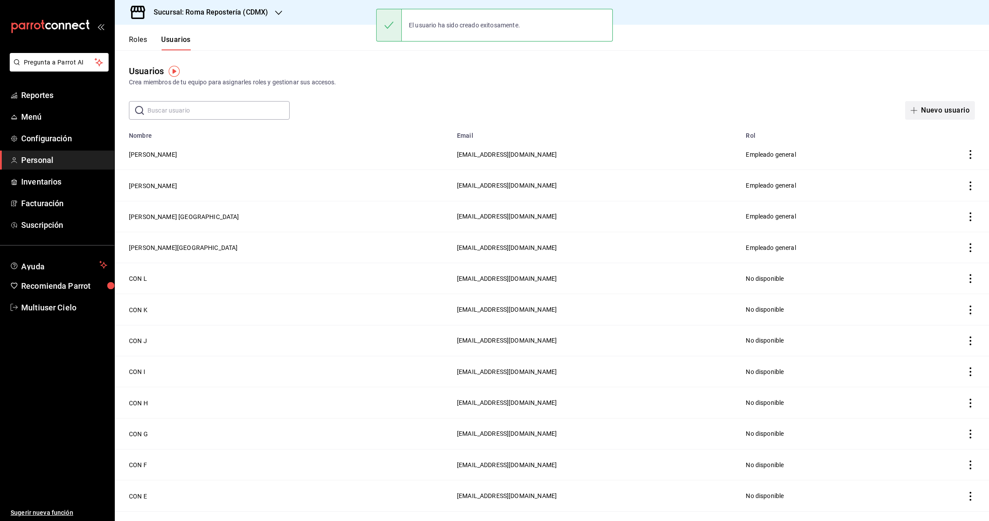
click at [489, 108] on button "Nuevo usuario" at bounding box center [941, 110] width 70 height 19
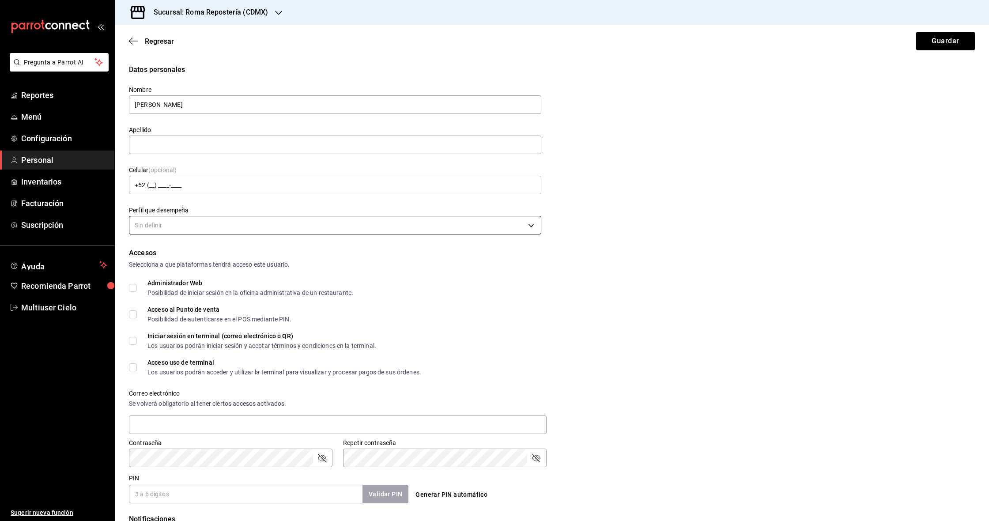
type input "Emilo"
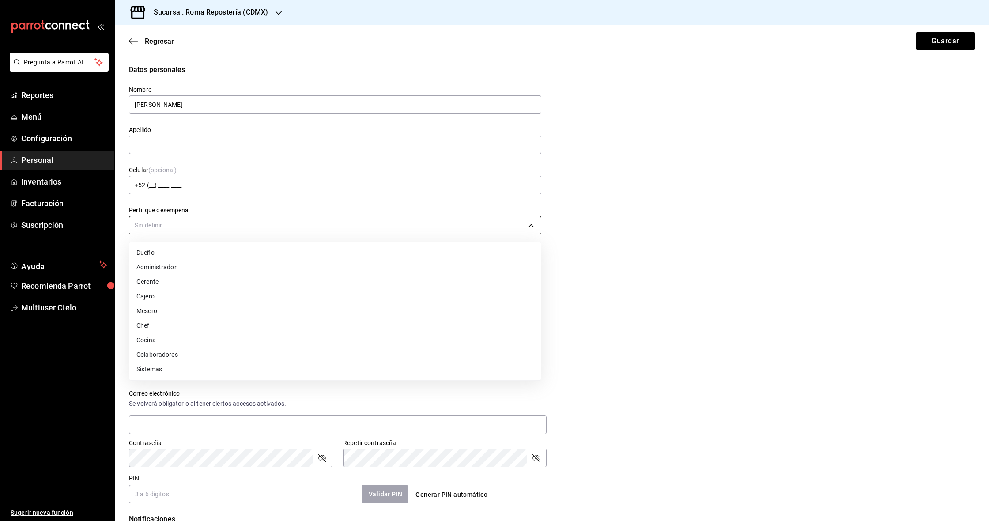
click at [286, 229] on body "Pregunta a Parrot AI Reportes Menú Configuración Personal Inventarios Facturaci…" at bounding box center [494, 260] width 989 height 521
click at [218, 296] on li "Cajero" at bounding box center [335, 296] width 412 height 15
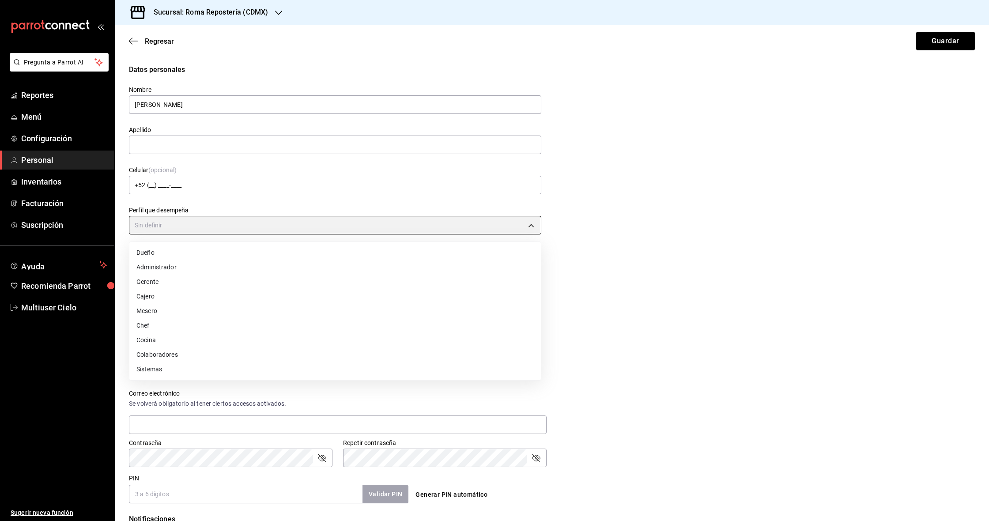
type input "CASHIER"
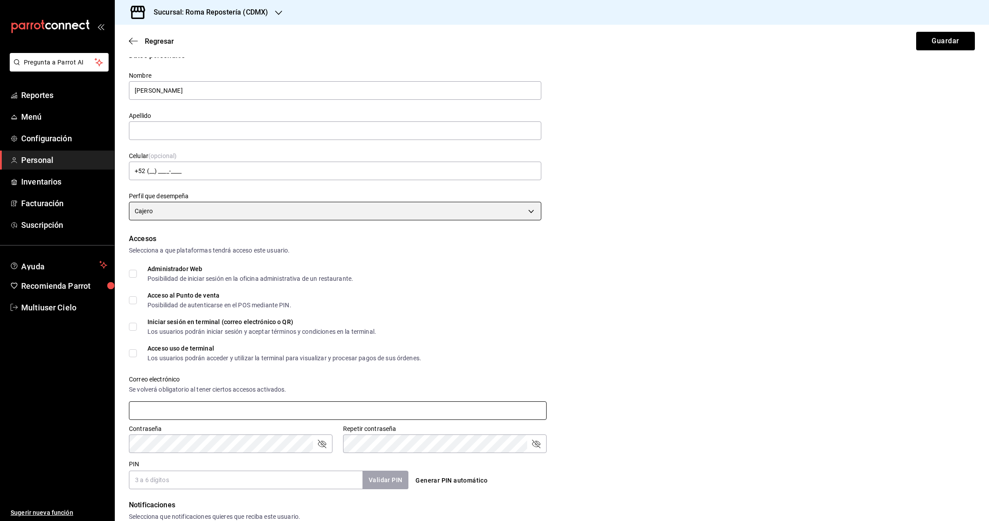
scroll to position [19, 0]
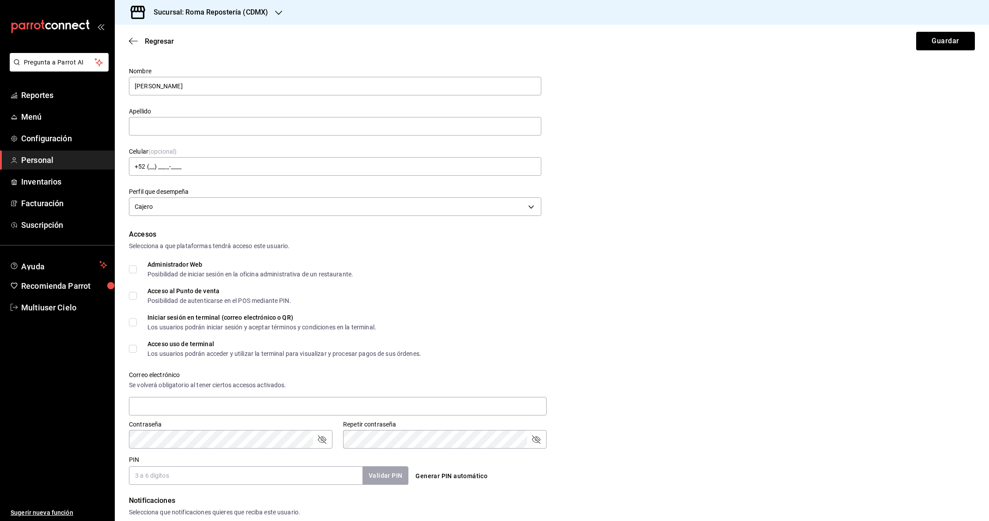
click at [194, 294] on div "Acceso al Punto de venta" at bounding box center [220, 291] width 144 height 6
click at [137, 294] on input "Acceso al Punto de venta Posibilidad de autenticarse en el POS mediante PIN." at bounding box center [133, 296] width 8 height 8
checkbox input "true"
click at [202, 345] on div "Acceso uso de terminal" at bounding box center [285, 344] width 274 height 6
click at [137, 345] on input "Acceso uso de terminal Los usuarios podrán acceder y utilizar la terminal para …" at bounding box center [133, 349] width 8 height 8
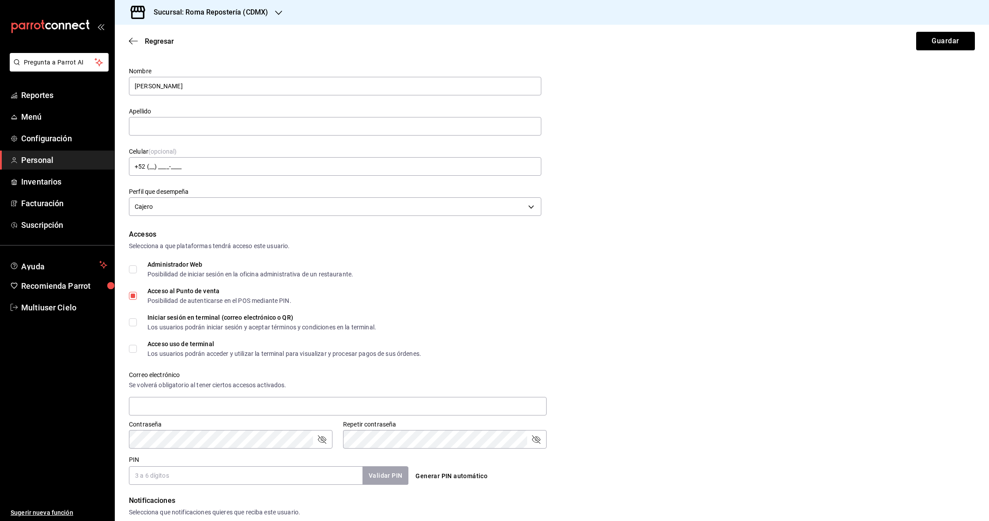
checkbox input "true"
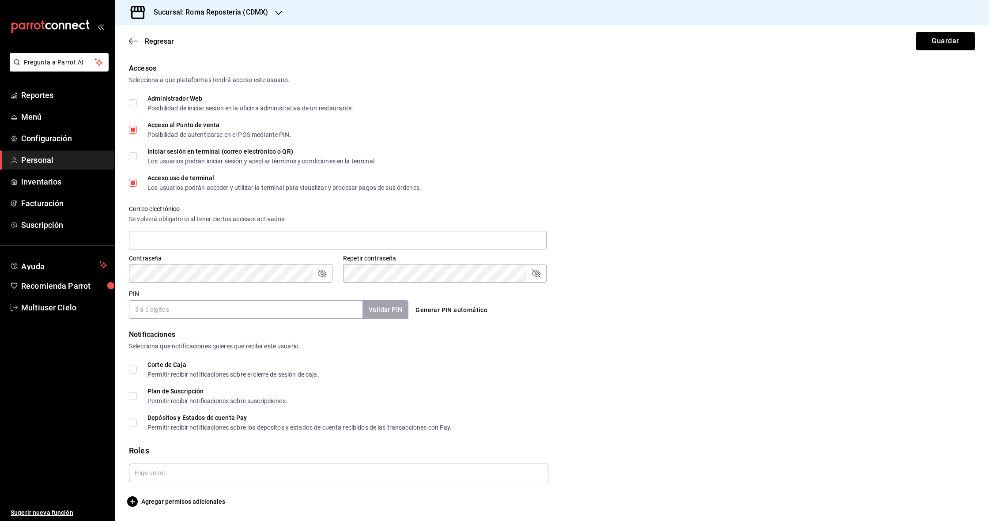
scroll to position [185, 0]
click at [451, 309] on button "Generar PIN automático" at bounding box center [451, 310] width 79 height 16
type input "9336"
click at [198, 471] on input "text" at bounding box center [339, 473] width 420 height 19
click at [179, 488] on li "Empleado general" at bounding box center [339, 507] width 420 height 15
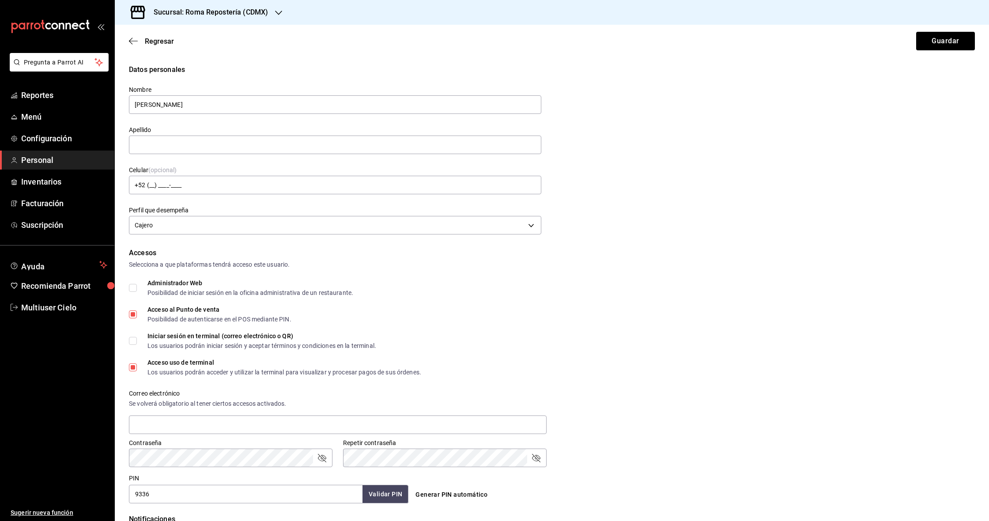
scroll to position [0, 0]
type input "<"
type input "ROMA"
click at [489, 42] on button "Guardar" at bounding box center [946, 41] width 59 height 19
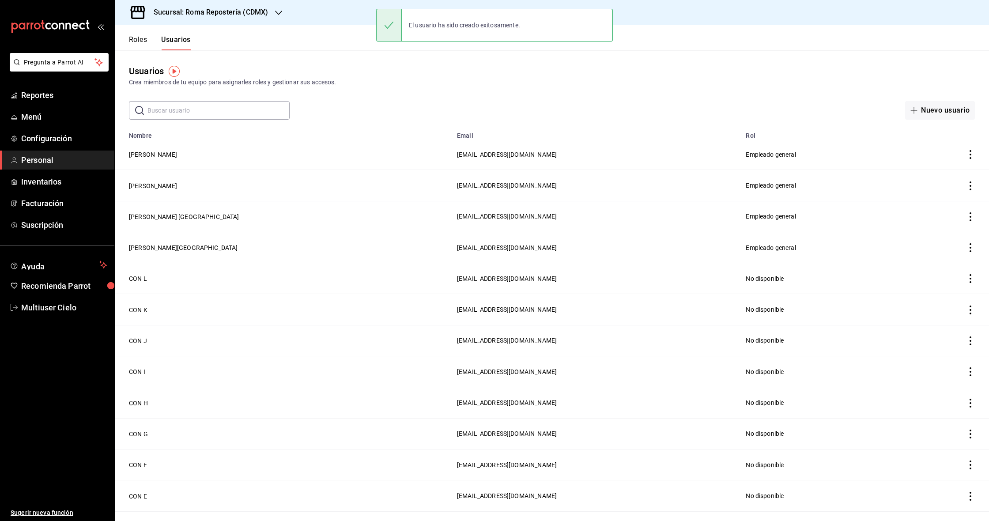
click at [435, 103] on div "​ ​ Nuevo usuario" at bounding box center [552, 110] width 875 height 19
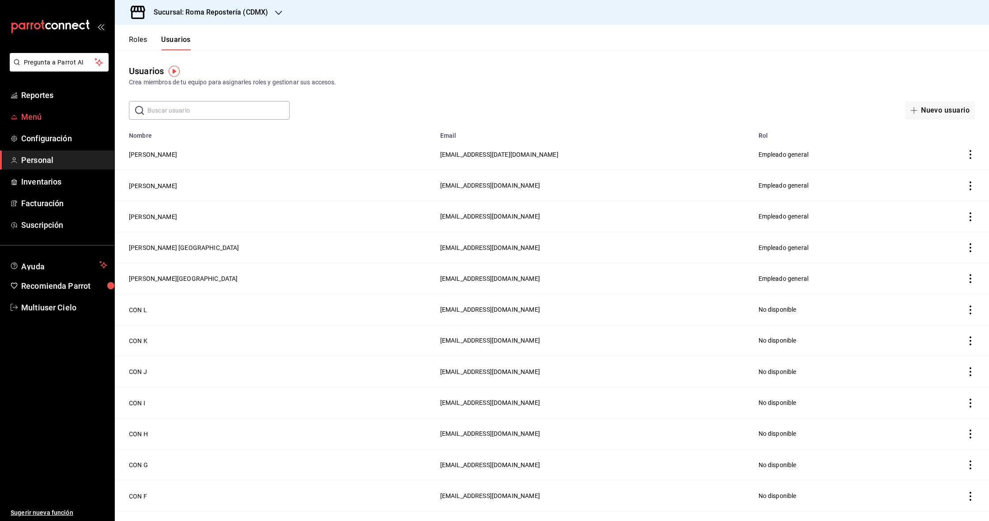
click at [35, 119] on span "Menú" at bounding box center [64, 117] width 86 height 12
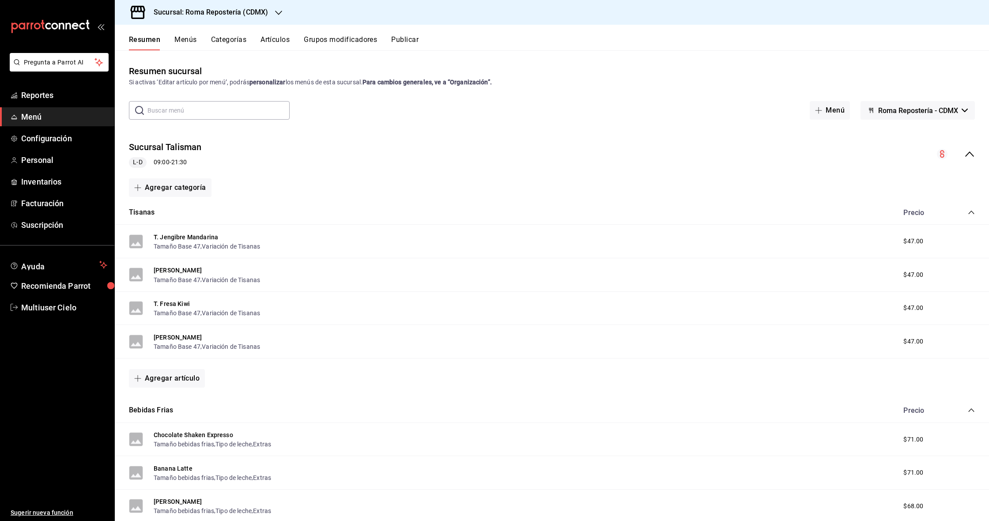
click at [424, 39] on div "Resumen Menús Categorías Artículos Grupos modificadores Publicar" at bounding box center [559, 42] width 860 height 15
click at [407, 38] on button "Publicar" at bounding box center [404, 42] width 27 height 15
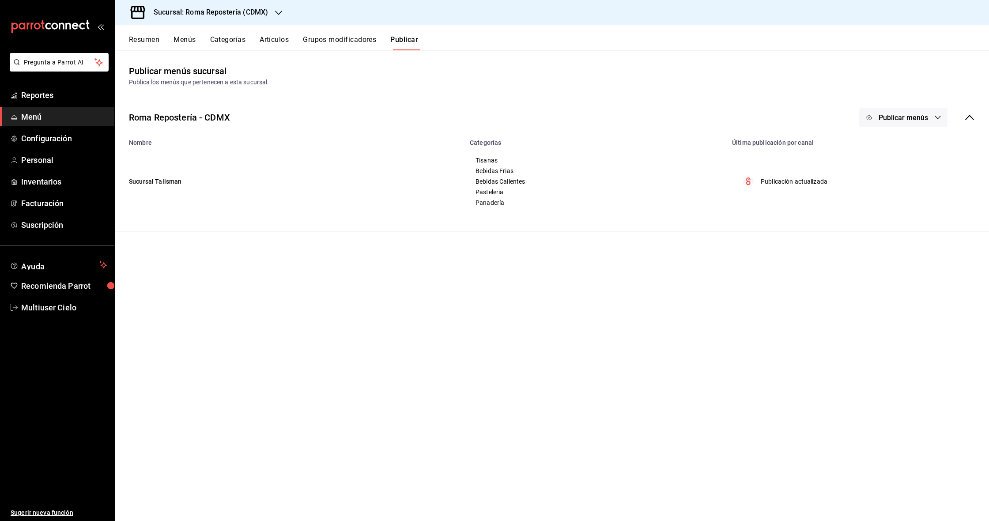
click at [489, 117] on span "Publicar menús" at bounding box center [903, 118] width 49 height 8
click at [489, 153] on li "Punto de venta" at bounding box center [904, 146] width 81 height 25
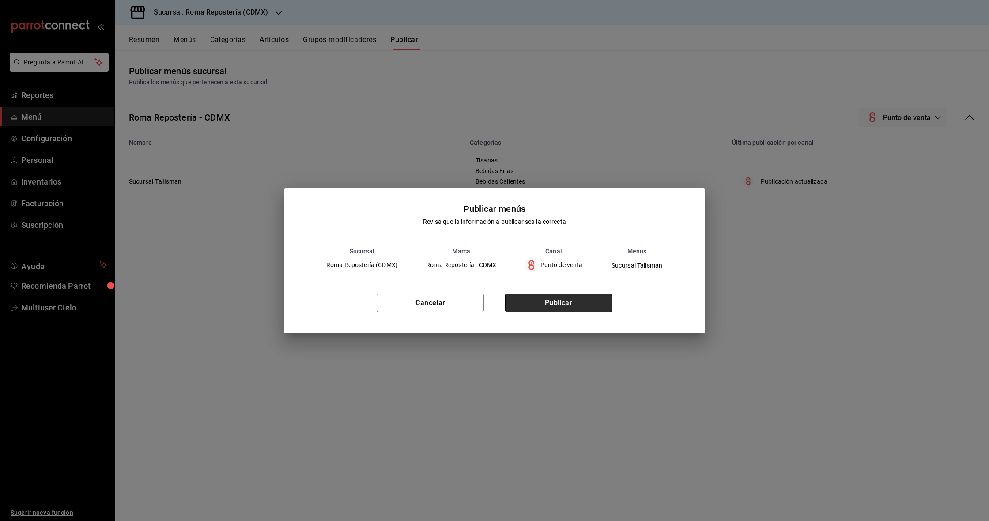
click at [489, 300] on button "Publicar" at bounding box center [558, 303] width 107 height 19
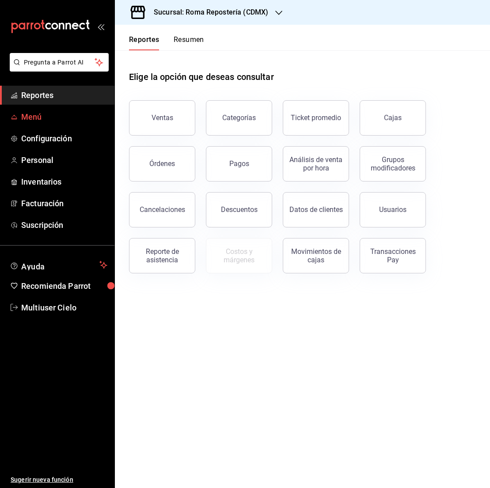
click at [57, 121] on span "Menú" at bounding box center [64, 117] width 86 height 12
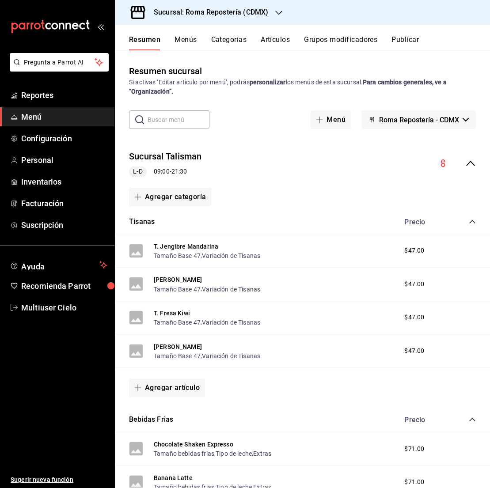
click at [344, 34] on div "Resumen Menús Categorías Artículos Grupos modificadores Publicar" at bounding box center [302, 38] width 375 height 26
click at [345, 38] on button "Grupos modificadores" at bounding box center [340, 42] width 73 height 15
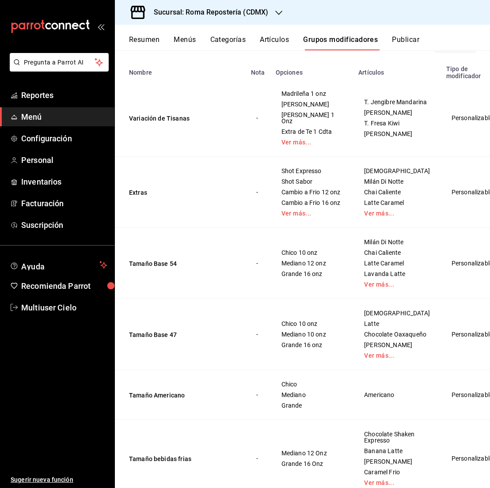
scroll to position [105, 0]
click at [149, 197] on button "Extras" at bounding box center [182, 193] width 106 height 9
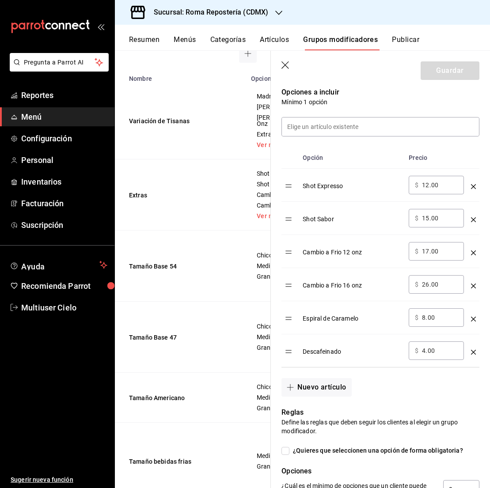
scroll to position [231, 0]
click at [284, 66] on icon "button" at bounding box center [285, 65] width 9 height 9
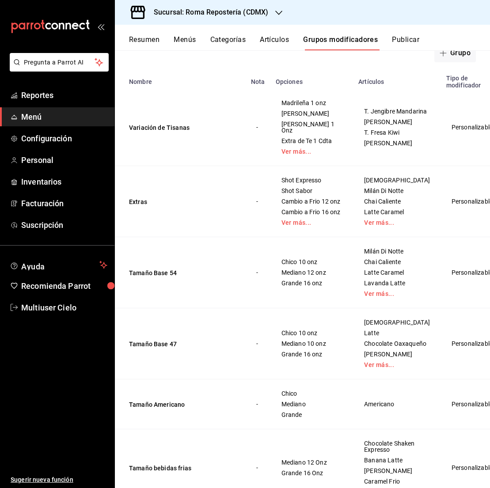
scroll to position [95, 0]
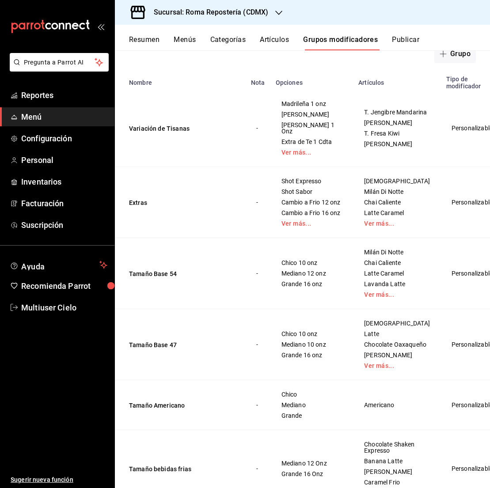
click at [206, 144] on td "Variación de Tisanas" at bounding box center [180, 128] width 131 height 77
click at [178, 133] on button "Variación de Tisanas" at bounding box center [182, 128] width 106 height 9
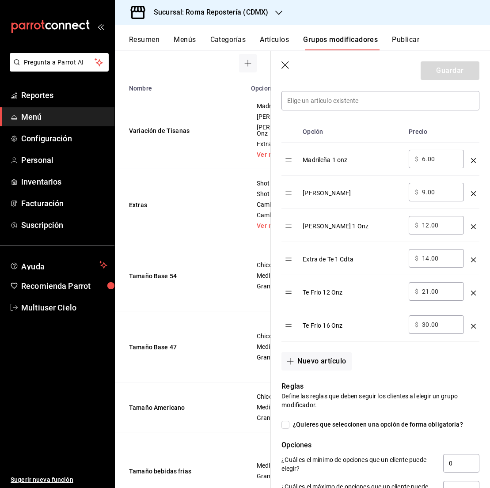
scroll to position [257, 0]
click at [141, 209] on button "Extras" at bounding box center [182, 205] width 106 height 9
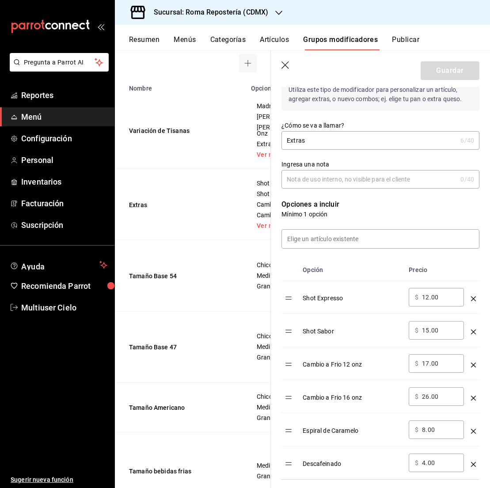
scroll to position [120, 0]
